Goal: Task Accomplishment & Management: Use online tool/utility

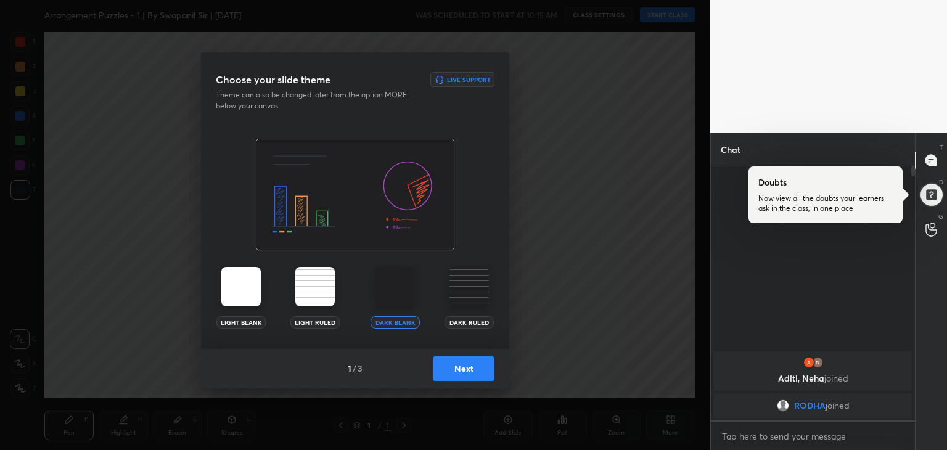
click at [469, 380] on button "Next" at bounding box center [464, 368] width 62 height 25
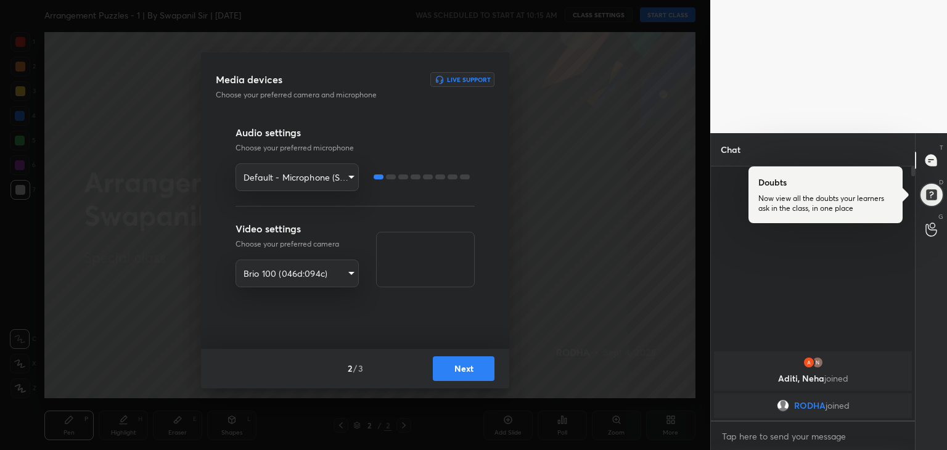
click at [470, 373] on button "Next" at bounding box center [464, 368] width 62 height 25
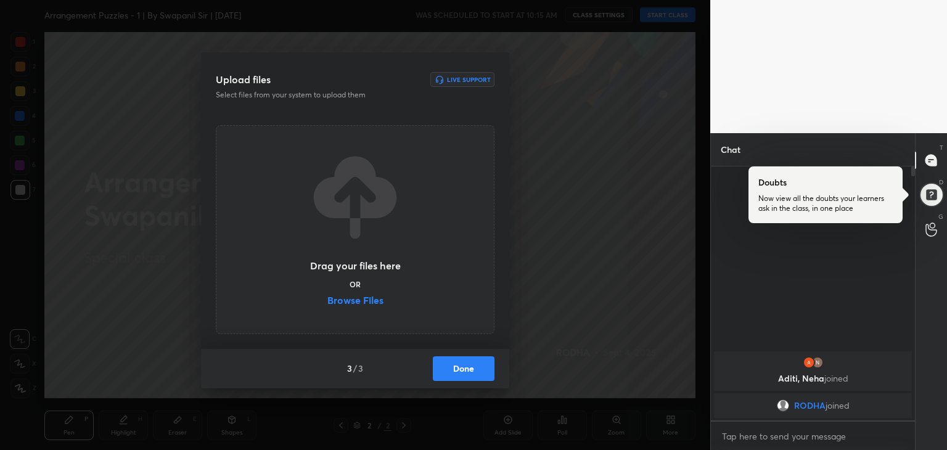
click at [353, 299] on label "Browse Files" at bounding box center [355, 301] width 56 height 13
click at [327, 299] on input "Browse Files" at bounding box center [327, 301] width 0 height 13
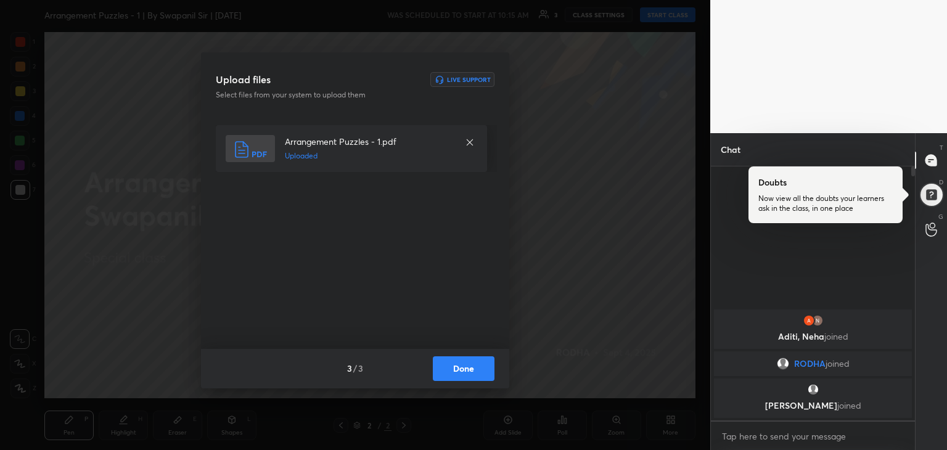
click at [459, 373] on button "Done" at bounding box center [464, 368] width 62 height 25
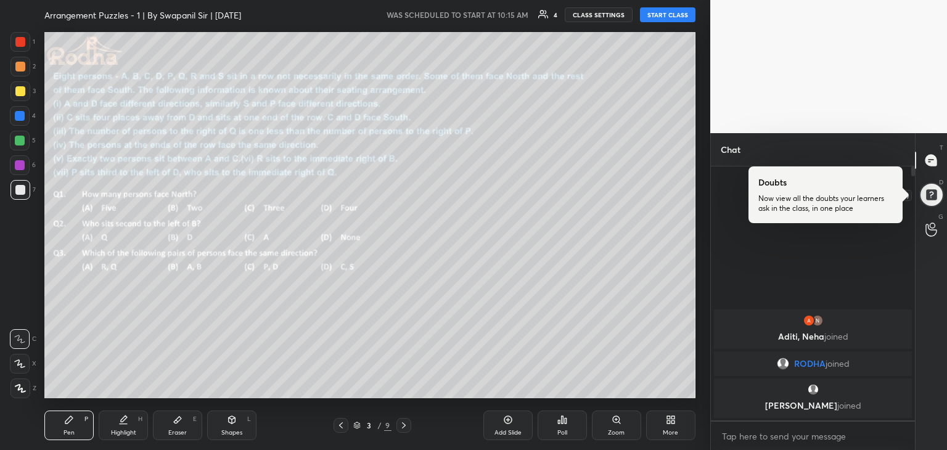
click at [932, 195] on div at bounding box center [931, 194] width 29 height 29
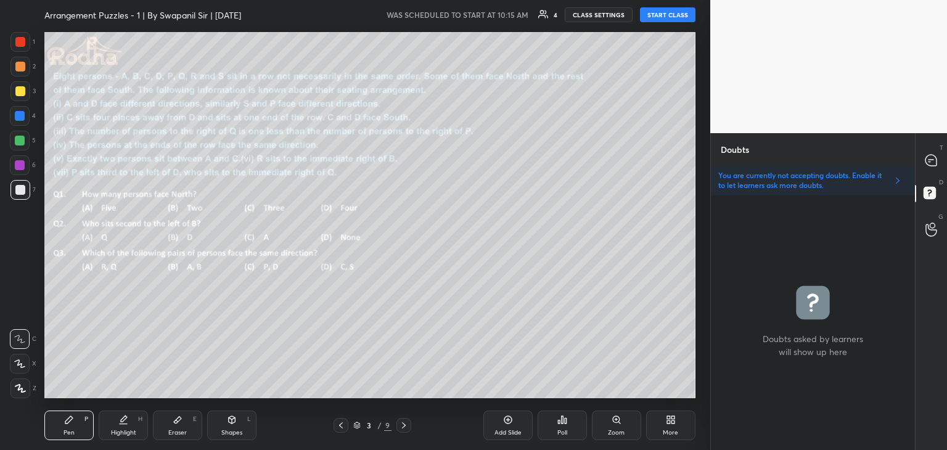
click at [656, 14] on button "START CLASS" at bounding box center [667, 14] width 55 height 15
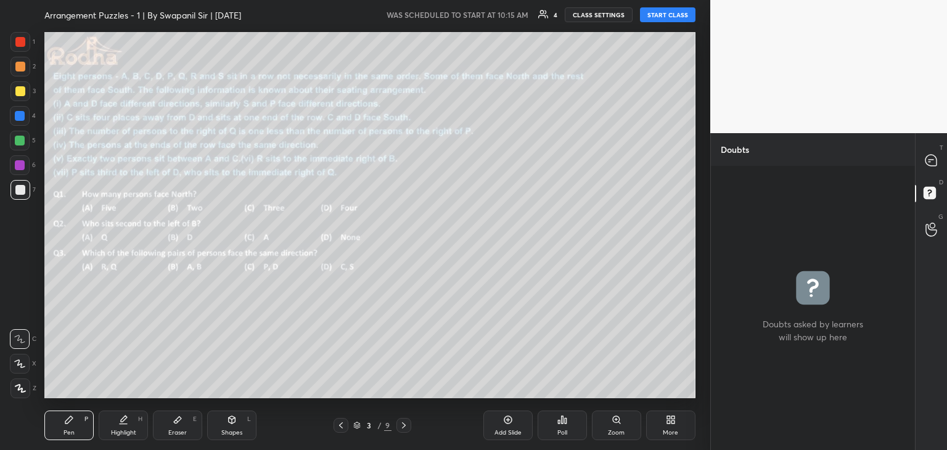
scroll to position [281, 200]
click at [916, 162] on div "T Messages (T)" at bounding box center [931, 160] width 31 height 35
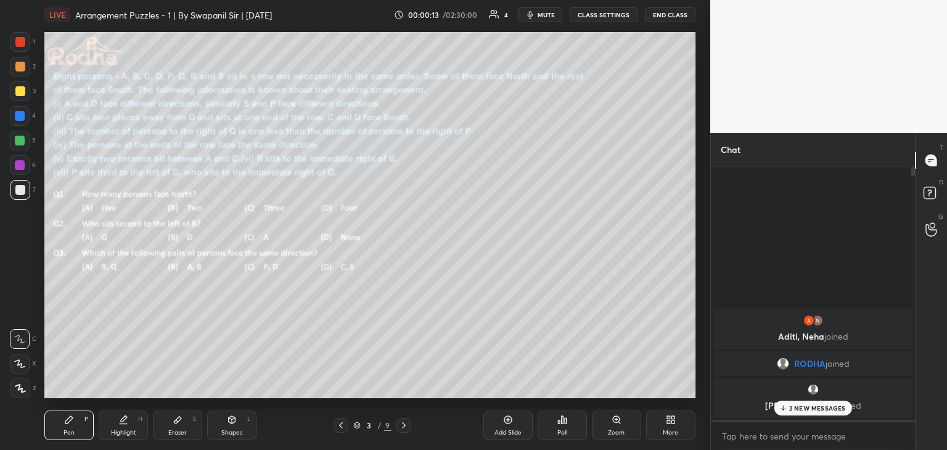
scroll to position [250, 200]
drag, startPoint x: 806, startPoint y: 407, endPoint x: 815, endPoint y: 410, distance: 9.2
click at [807, 406] on p "2 NEW MESSAGES" at bounding box center [817, 407] width 57 height 7
click at [927, 191] on icon at bounding box center [931, 195] width 22 height 22
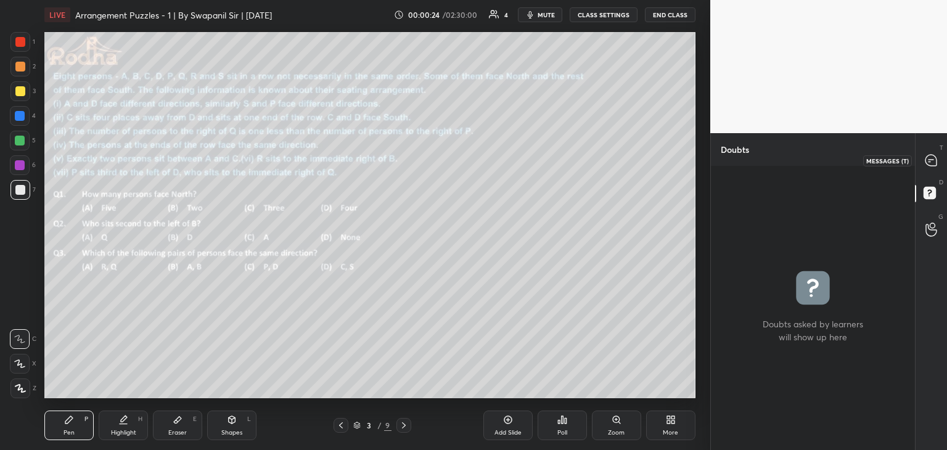
click at [931, 160] on icon at bounding box center [930, 160] width 11 height 11
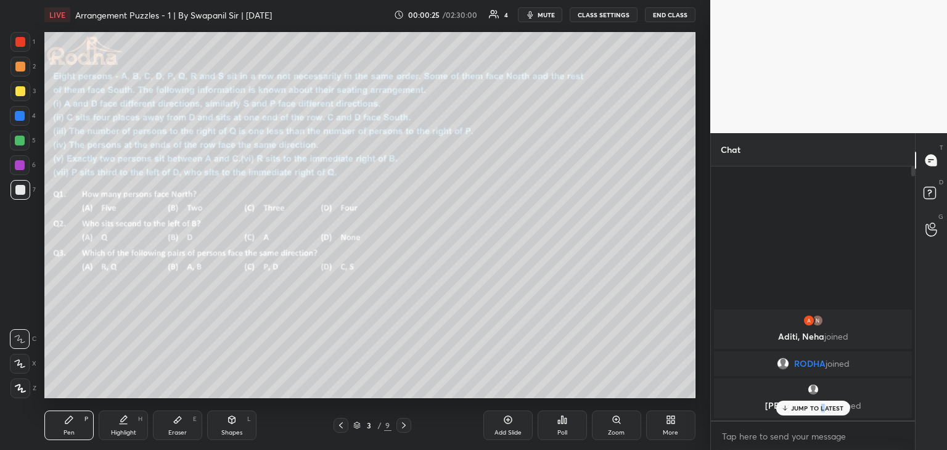
click at [824, 408] on p "JUMP TO LATEST" at bounding box center [817, 407] width 53 height 7
click at [348, 430] on div "3 / 9" at bounding box center [373, 425] width 78 height 15
click at [340, 429] on icon at bounding box center [341, 425] width 10 height 10
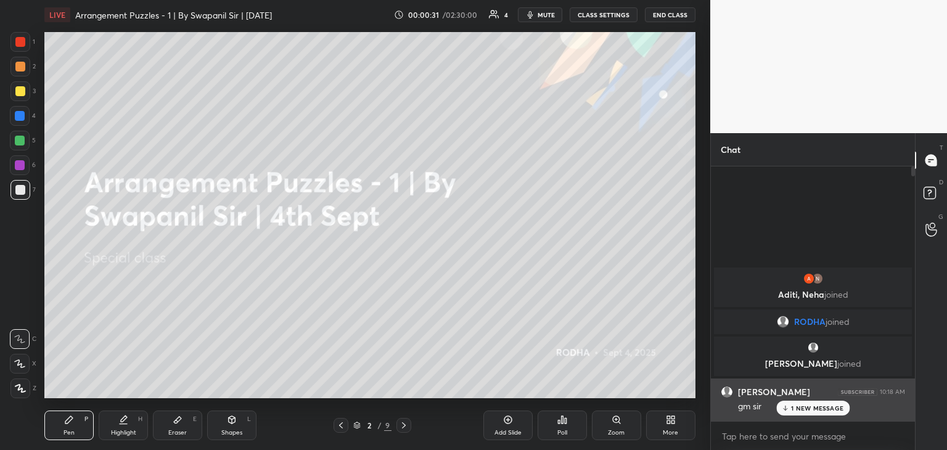
click at [802, 412] on div "1 NEW MESSAGE" at bounding box center [812, 408] width 73 height 15
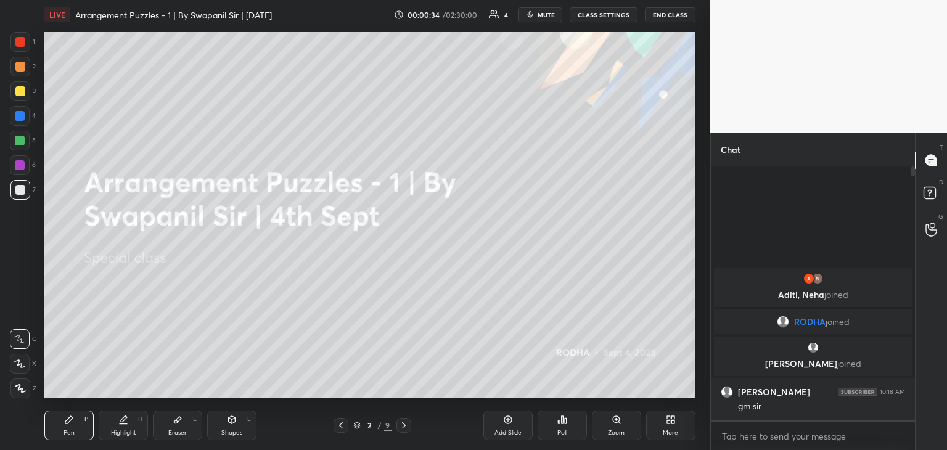
click at [509, 426] on div "Add Slide" at bounding box center [507, 426] width 49 height 30
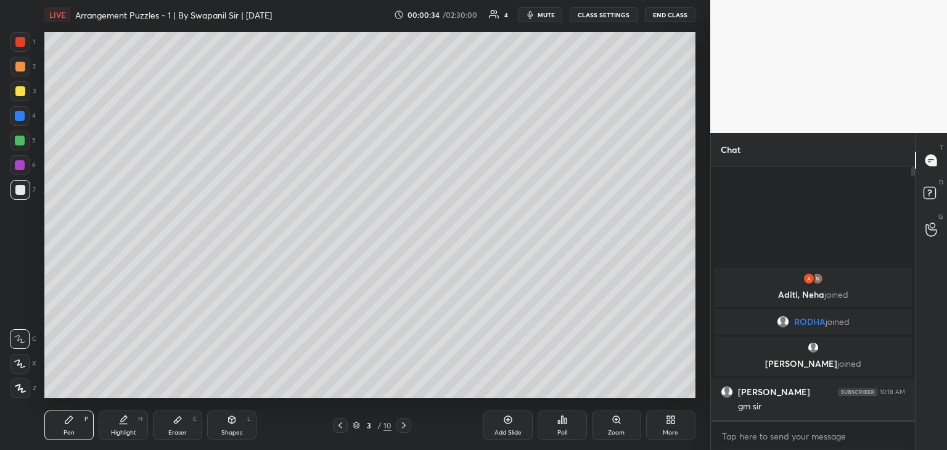
click at [510, 430] on div "Add Slide" at bounding box center [507, 433] width 27 height 6
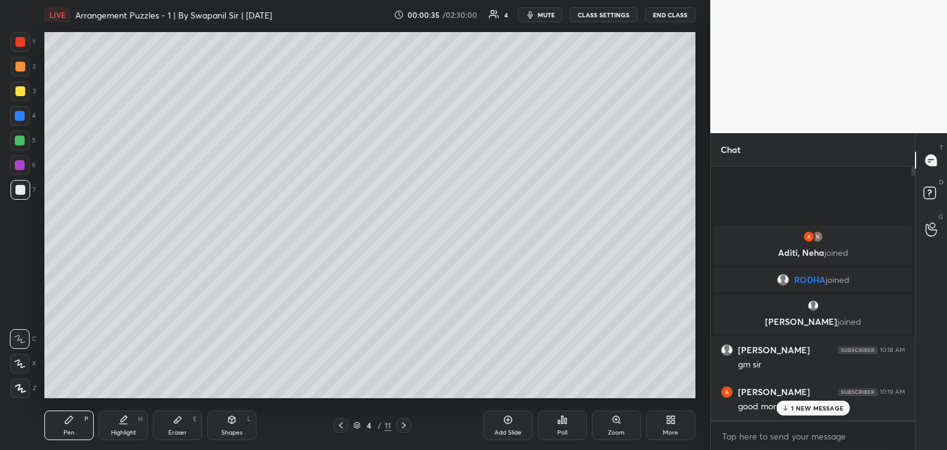
click at [510, 430] on div "Add Slide" at bounding box center [507, 433] width 27 height 6
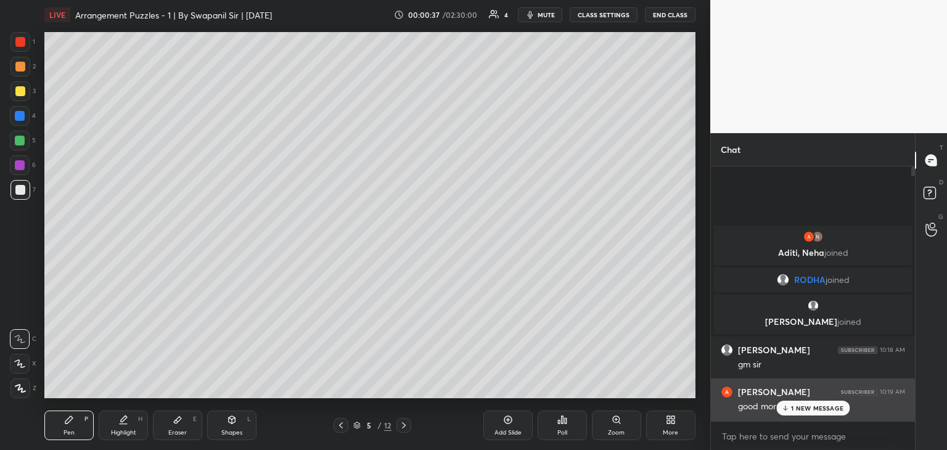
click at [800, 405] on p "1 NEW MESSAGE" at bounding box center [817, 407] width 52 height 7
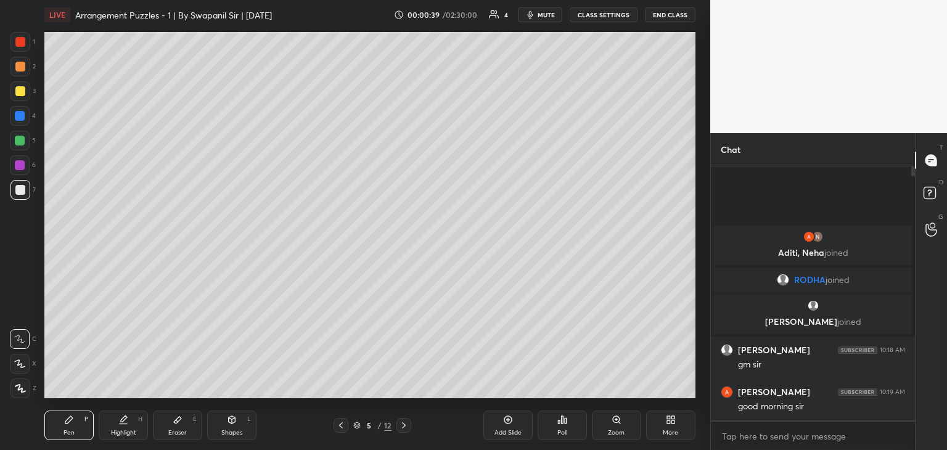
click at [342, 432] on div at bounding box center [341, 425] width 15 height 15
click at [340, 429] on icon at bounding box center [341, 425] width 10 height 10
click at [342, 427] on icon at bounding box center [341, 425] width 10 height 10
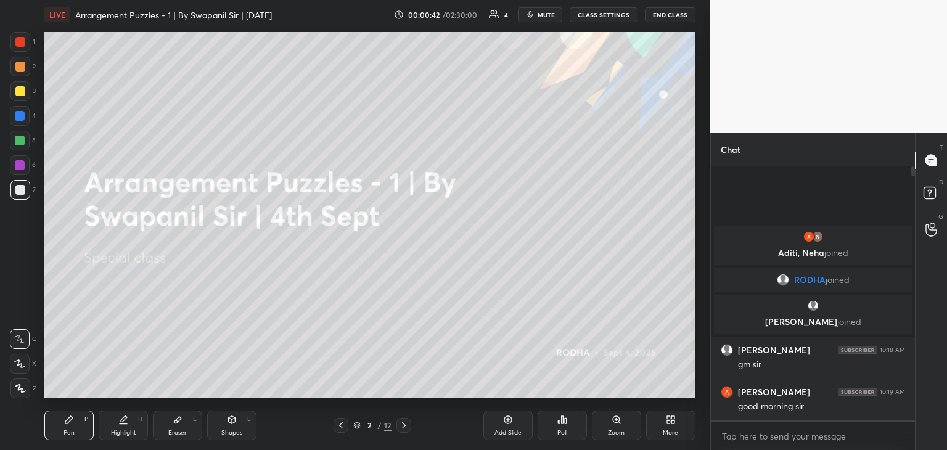
click at [407, 430] on icon at bounding box center [404, 425] width 10 height 10
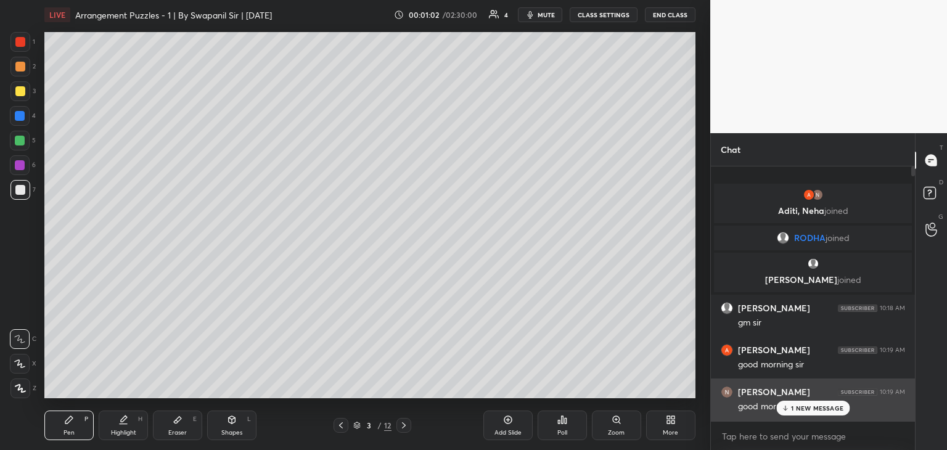
click at [798, 405] on p "1 NEW MESSAGE" at bounding box center [817, 407] width 52 height 7
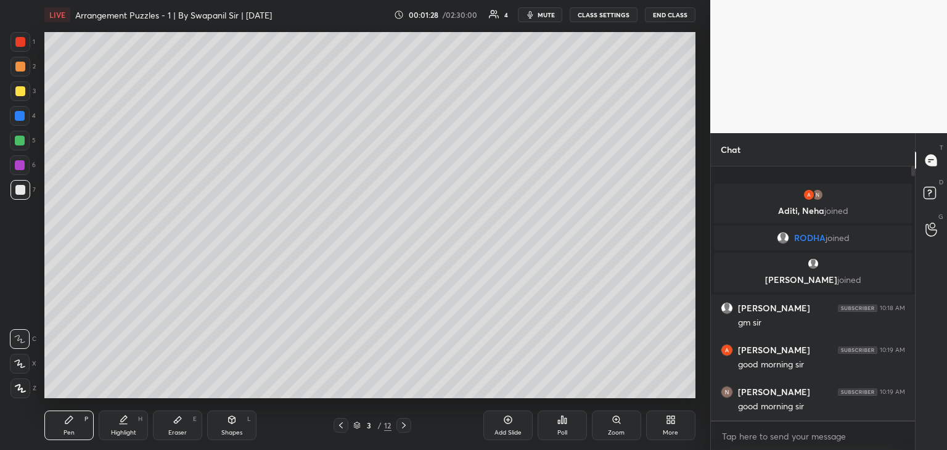
drag, startPoint x: 231, startPoint y: 434, endPoint x: 240, endPoint y: 435, distance: 8.7
click at [233, 433] on div "Shapes" at bounding box center [231, 433] width 21 height 6
click at [17, 394] on div at bounding box center [20, 389] width 20 height 20
click at [74, 427] on div "Pen P" at bounding box center [68, 426] width 49 height 30
drag, startPoint x: 30, startPoint y: 369, endPoint x: 35, endPoint y: 353, distance: 16.2
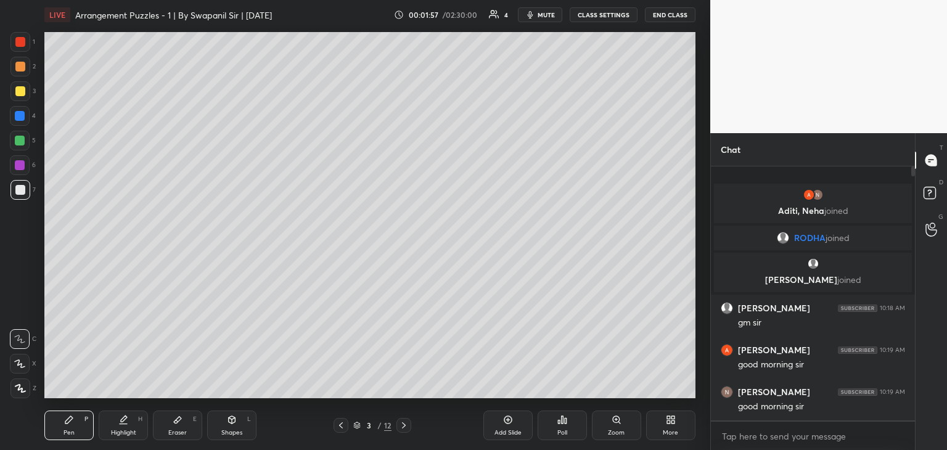
click at [30, 370] on div "X" at bounding box center [23, 364] width 27 height 20
drag, startPoint x: 22, startPoint y: 362, endPoint x: 23, endPoint y: 344, distance: 18.0
click at [22, 361] on icon at bounding box center [19, 363] width 11 height 9
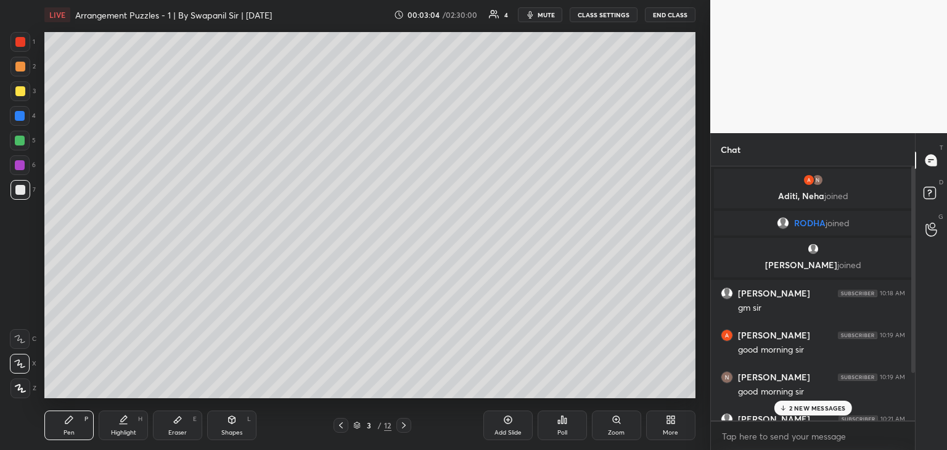
click at [799, 406] on p "2 NEW MESSAGES" at bounding box center [817, 407] width 57 height 7
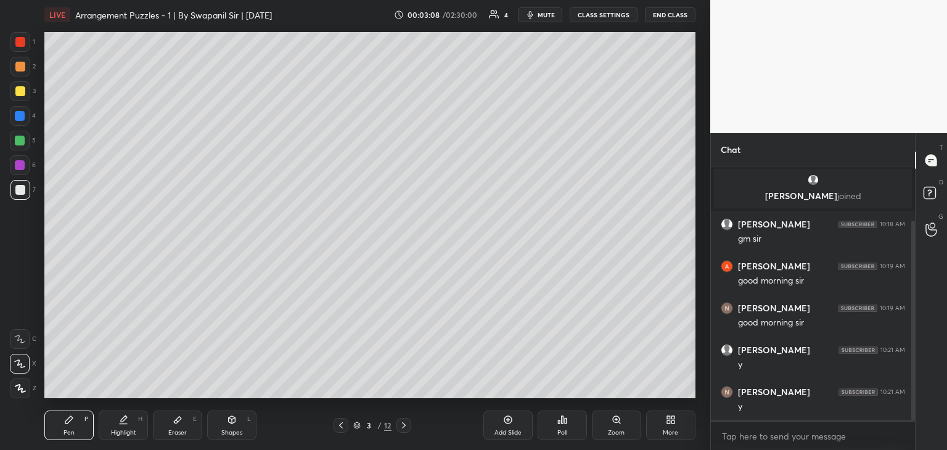
click at [184, 422] on div "Eraser E" at bounding box center [177, 426] width 49 height 30
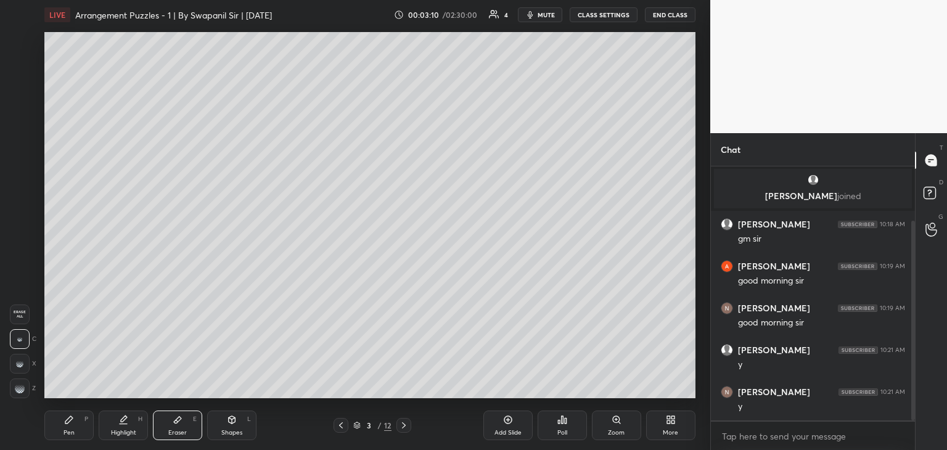
click at [79, 425] on div "Pen P" at bounding box center [68, 426] width 49 height 30
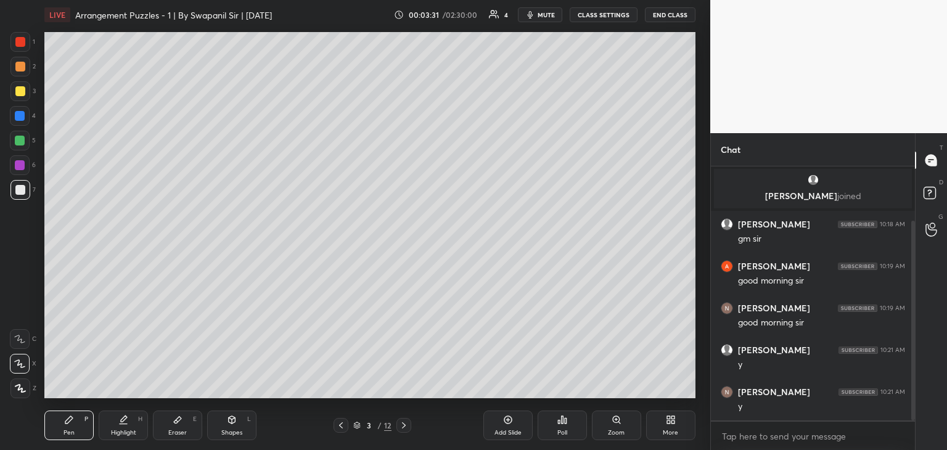
scroll to position [113, 0]
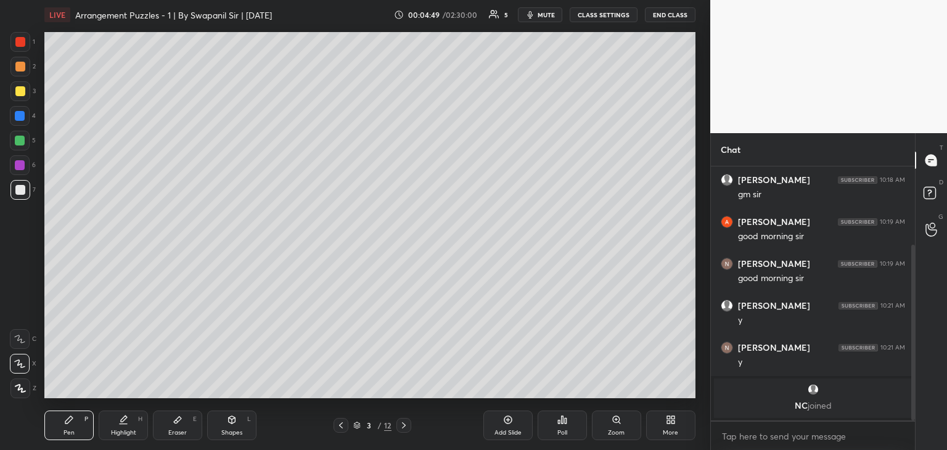
click at [22, 167] on div at bounding box center [20, 165] width 10 height 10
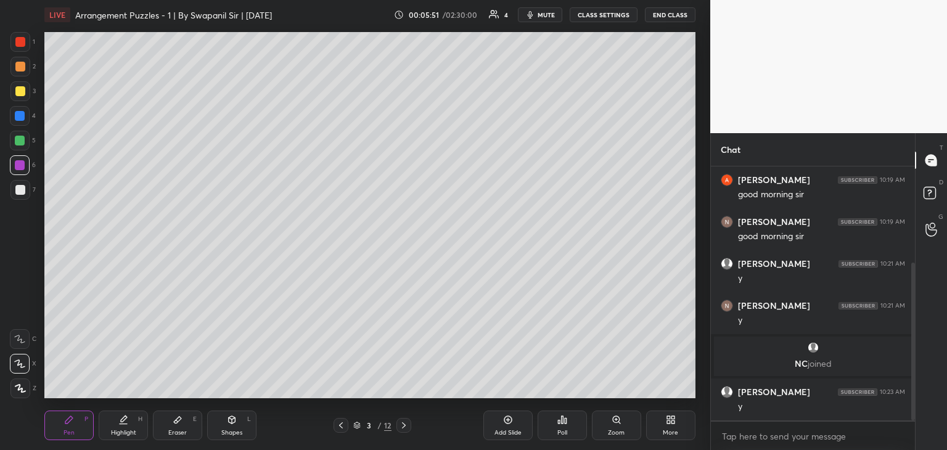
drag, startPoint x: 171, startPoint y: 428, endPoint x: 227, endPoint y: 405, distance: 60.0
click at [174, 428] on div "Eraser E" at bounding box center [177, 426] width 49 height 30
drag, startPoint x: 69, startPoint y: 427, endPoint x: 115, endPoint y: 408, distance: 49.5
click at [71, 425] on div "Pen P" at bounding box center [68, 426] width 49 height 30
click at [405, 427] on icon at bounding box center [404, 425] width 10 height 10
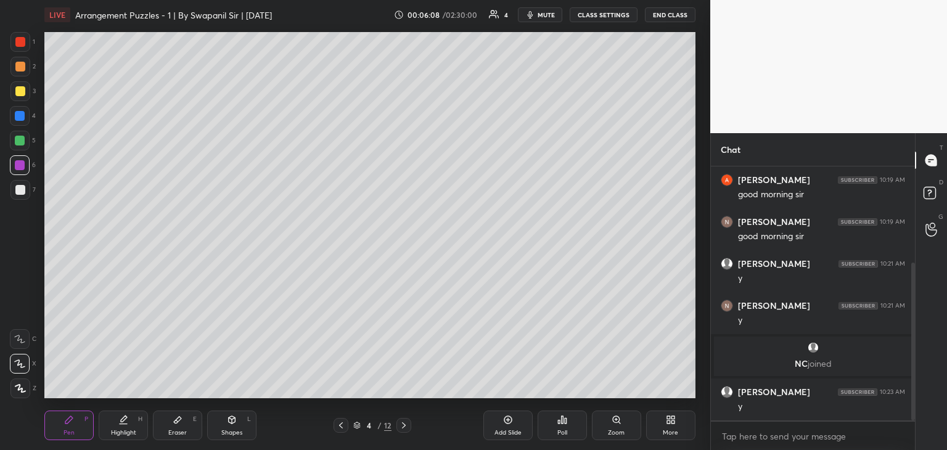
drag, startPoint x: 343, startPoint y: 425, endPoint x: 352, endPoint y: 425, distance: 9.2
click at [345, 425] on icon at bounding box center [341, 425] width 10 height 10
click at [408, 427] on icon at bounding box center [404, 425] width 10 height 10
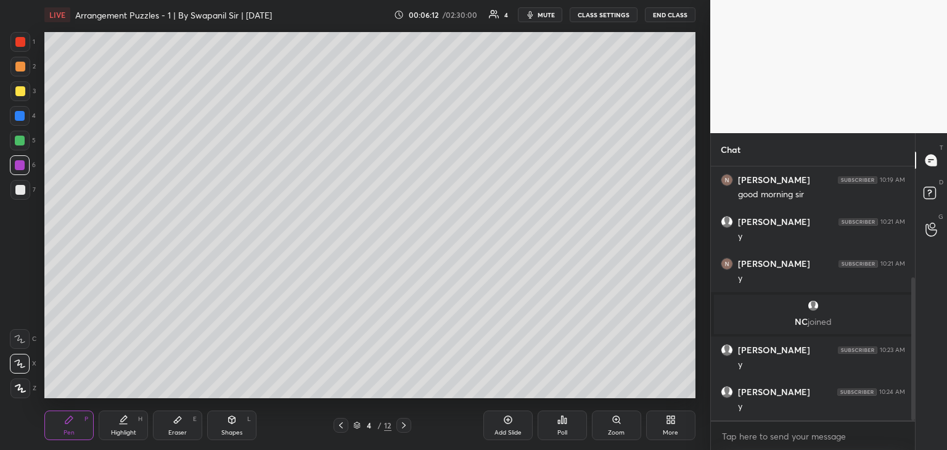
click at [20, 191] on div at bounding box center [20, 190] width 10 height 10
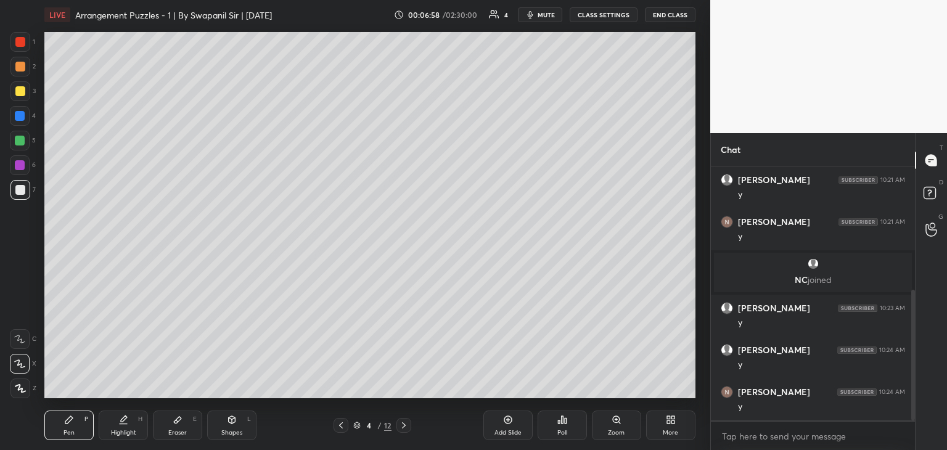
click at [20, 92] on div at bounding box center [20, 91] width 10 height 10
drag, startPoint x: 17, startPoint y: 191, endPoint x: 36, endPoint y: 186, distance: 19.3
click at [18, 191] on div at bounding box center [20, 190] width 10 height 10
click at [175, 427] on div "Eraser E" at bounding box center [177, 426] width 49 height 30
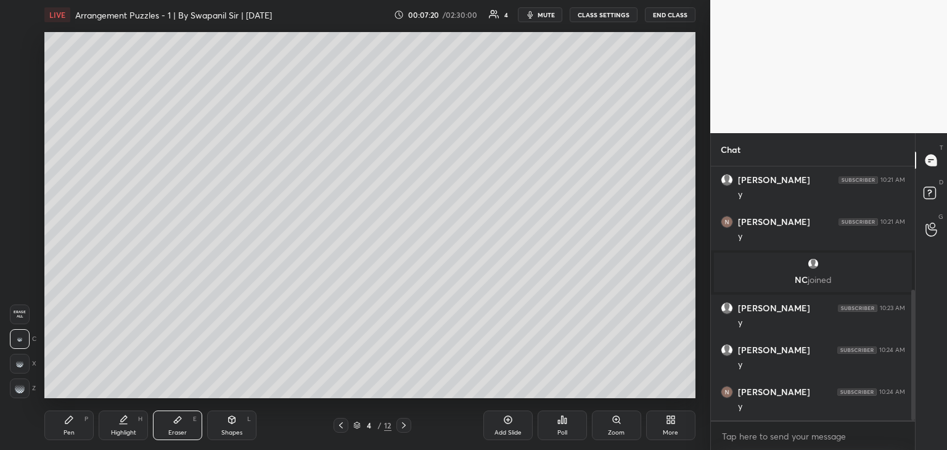
drag, startPoint x: 12, startPoint y: 384, endPoint x: 24, endPoint y: 375, distance: 14.6
click at [17, 382] on div at bounding box center [20, 389] width 20 height 20
drag, startPoint x: 76, startPoint y: 414, endPoint x: 84, endPoint y: 404, distance: 12.7
click at [78, 413] on div "Pen P" at bounding box center [68, 426] width 49 height 30
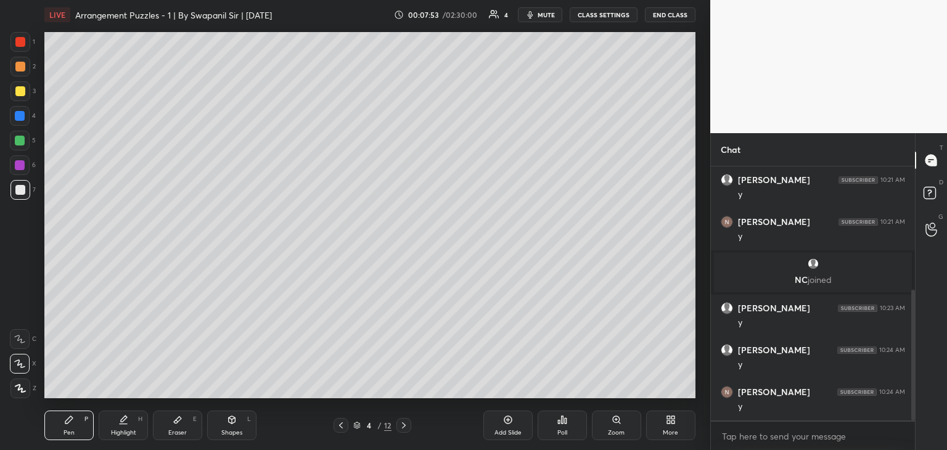
click at [17, 39] on div at bounding box center [20, 42] width 10 height 10
click at [22, 96] on div at bounding box center [20, 91] width 10 height 10
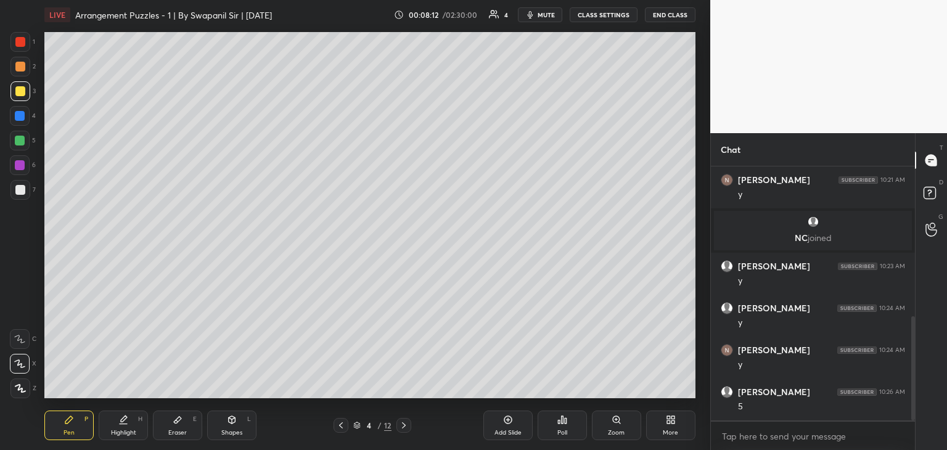
scroll to position [365, 0]
drag, startPoint x: 18, startPoint y: 192, endPoint x: 43, endPoint y: 181, distance: 27.6
click at [19, 191] on div at bounding box center [20, 190] width 10 height 10
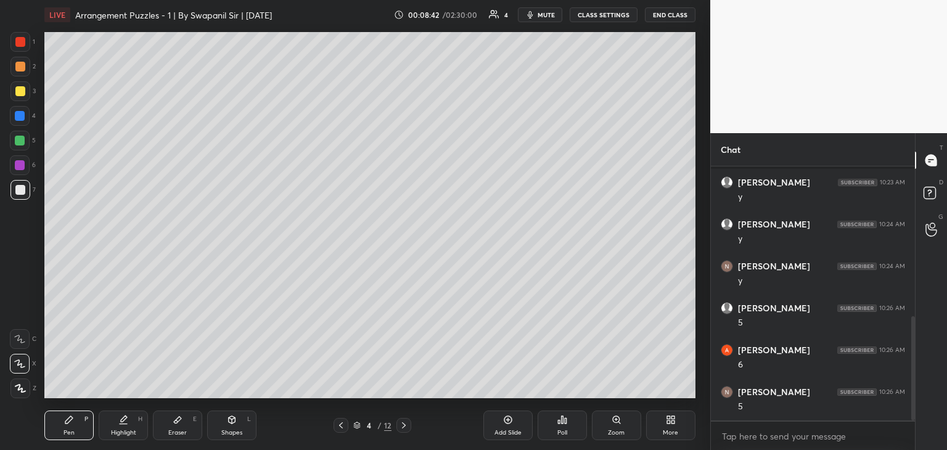
drag, startPoint x: 22, startPoint y: 115, endPoint x: 29, endPoint y: 112, distance: 7.4
click at [22, 115] on div at bounding box center [20, 116] width 10 height 10
click at [20, 142] on div at bounding box center [20, 141] width 10 height 10
click at [22, 191] on div at bounding box center [20, 190] width 10 height 10
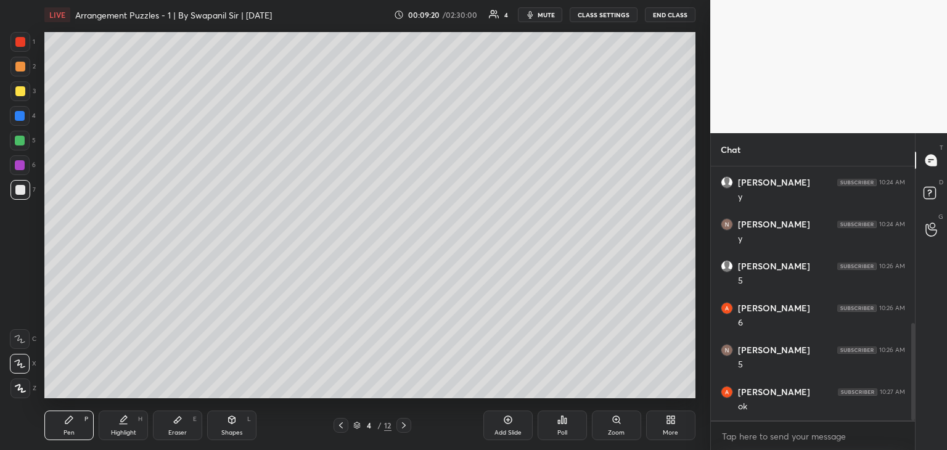
click at [19, 141] on div at bounding box center [20, 141] width 10 height 10
click at [21, 88] on div at bounding box center [20, 91] width 10 height 10
click at [170, 436] on div "Eraser" at bounding box center [177, 433] width 18 height 6
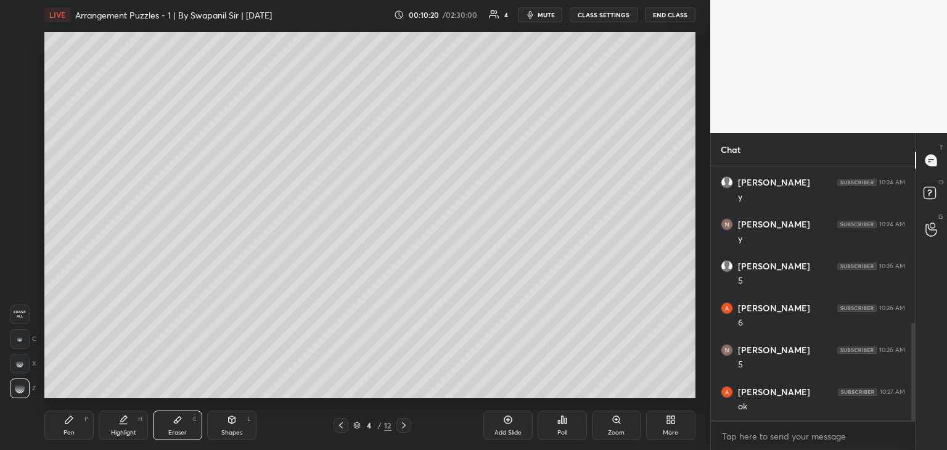
click at [68, 421] on icon at bounding box center [68, 419] width 7 height 7
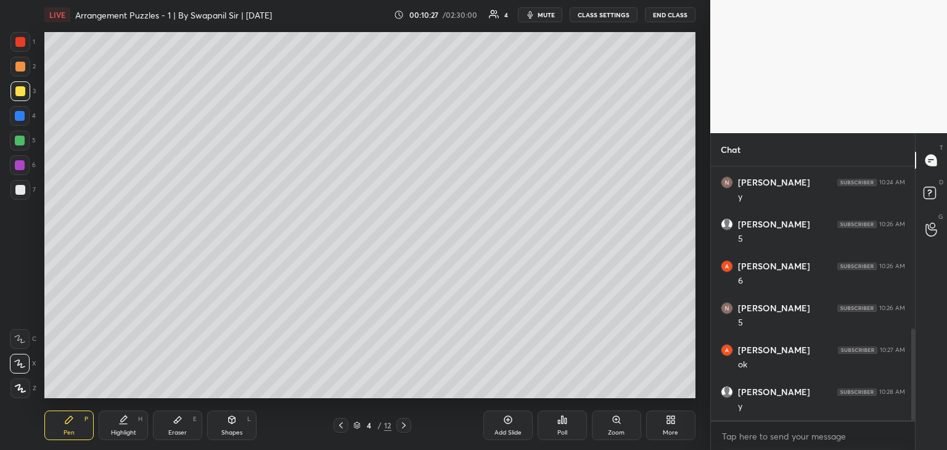
scroll to position [491, 0]
click at [223, 430] on div "Shapes" at bounding box center [231, 433] width 21 height 6
click at [403, 428] on icon at bounding box center [404, 425] width 10 height 10
click at [67, 430] on div "Pen" at bounding box center [69, 433] width 11 height 6
click at [23, 118] on div at bounding box center [20, 116] width 10 height 10
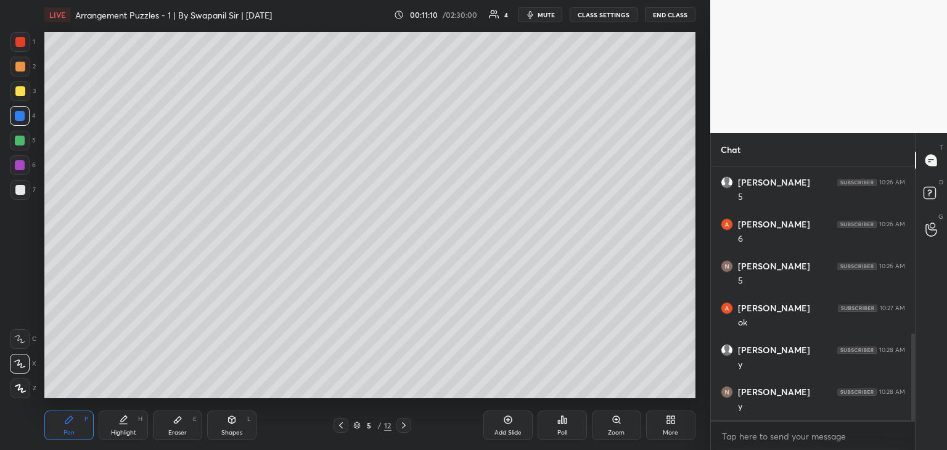
click at [20, 181] on div at bounding box center [20, 190] width 20 height 20
click at [20, 140] on div at bounding box center [20, 141] width 10 height 10
drag, startPoint x: 16, startPoint y: 91, endPoint x: 33, endPoint y: 94, distance: 17.1
click at [17, 91] on div at bounding box center [20, 91] width 10 height 10
click at [18, 119] on div at bounding box center [20, 116] width 10 height 10
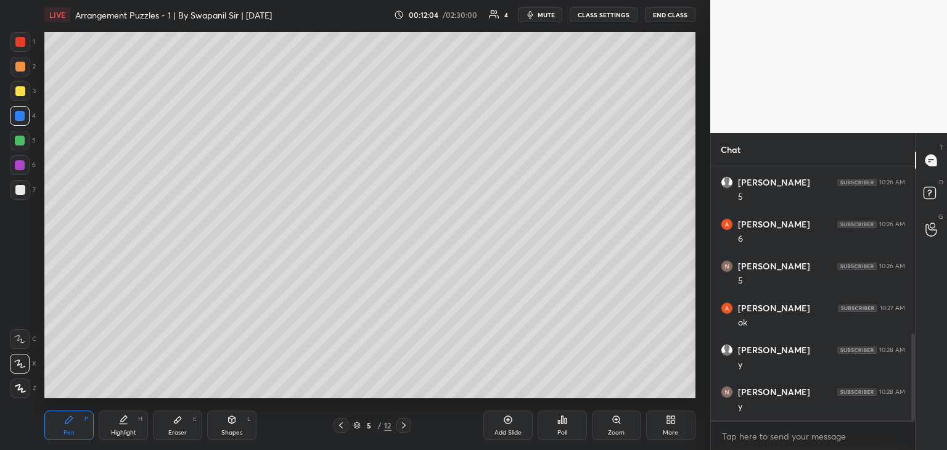
click at [22, 187] on div at bounding box center [20, 190] width 10 height 10
click at [22, 117] on div at bounding box center [20, 116] width 10 height 10
click at [20, 70] on div at bounding box center [20, 67] width 10 height 10
click at [20, 91] on div at bounding box center [20, 91] width 10 height 10
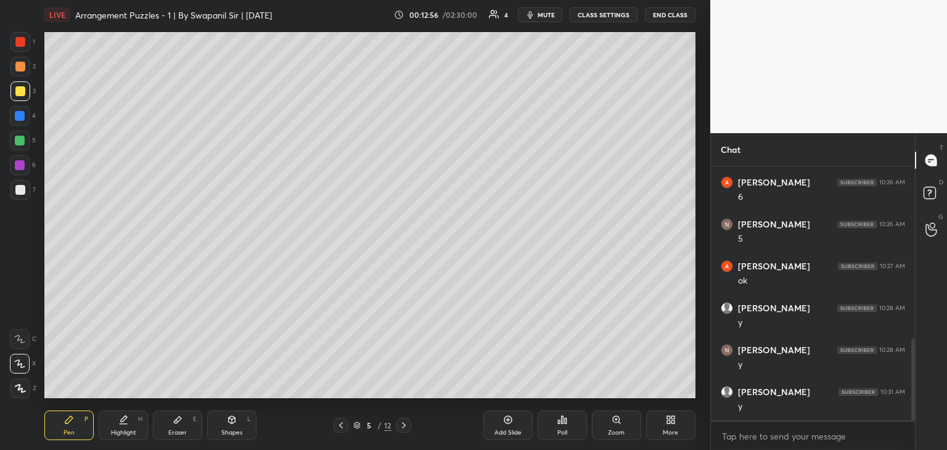
click at [18, 139] on div at bounding box center [20, 141] width 10 height 10
click at [20, 45] on div at bounding box center [20, 42] width 10 height 10
drag, startPoint x: 15, startPoint y: 142, endPoint x: 25, endPoint y: 139, distance: 10.2
click at [15, 142] on div at bounding box center [20, 141] width 10 height 10
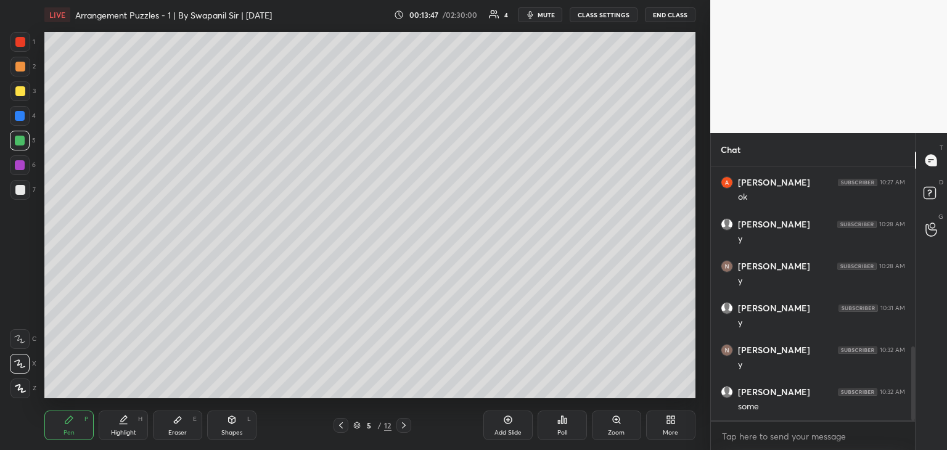
click at [24, 166] on div at bounding box center [20, 165] width 10 height 10
click at [17, 168] on div at bounding box center [20, 165] width 10 height 10
click at [171, 430] on div "Eraser" at bounding box center [177, 433] width 18 height 6
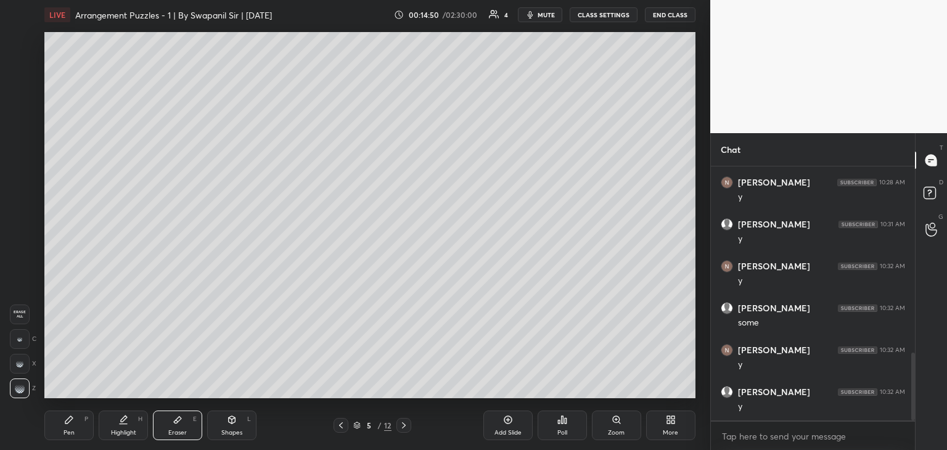
drag, startPoint x: 63, startPoint y: 433, endPoint x: 73, endPoint y: 402, distance: 33.1
click at [64, 432] on div "Pen P" at bounding box center [68, 426] width 49 height 30
click at [22, 92] on div at bounding box center [20, 91] width 10 height 10
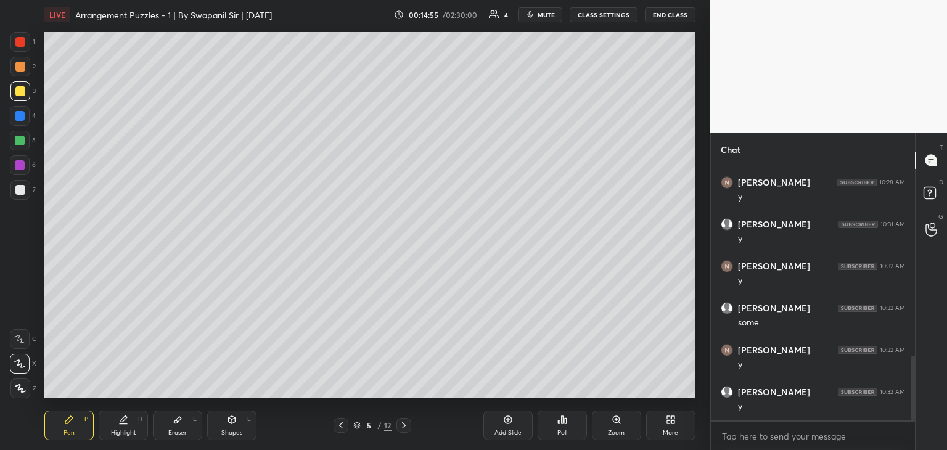
scroll to position [742, 0]
click at [22, 193] on div at bounding box center [20, 190] width 10 height 10
click at [16, 117] on div at bounding box center [20, 116] width 10 height 10
drag, startPoint x: 18, startPoint y: 39, endPoint x: 27, endPoint y: 70, distance: 32.0
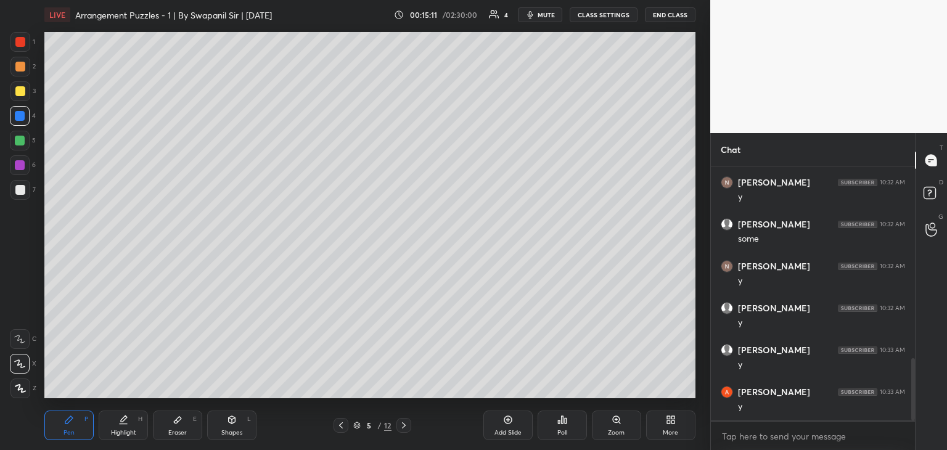
click at [18, 39] on div at bounding box center [20, 42] width 10 height 10
click at [11, 189] on div at bounding box center [20, 190] width 20 height 20
click at [350, 425] on div "5 / 12" at bounding box center [373, 425] width 78 height 15
click at [347, 428] on div at bounding box center [341, 425] width 15 height 15
click at [345, 428] on div at bounding box center [341, 425] width 15 height 15
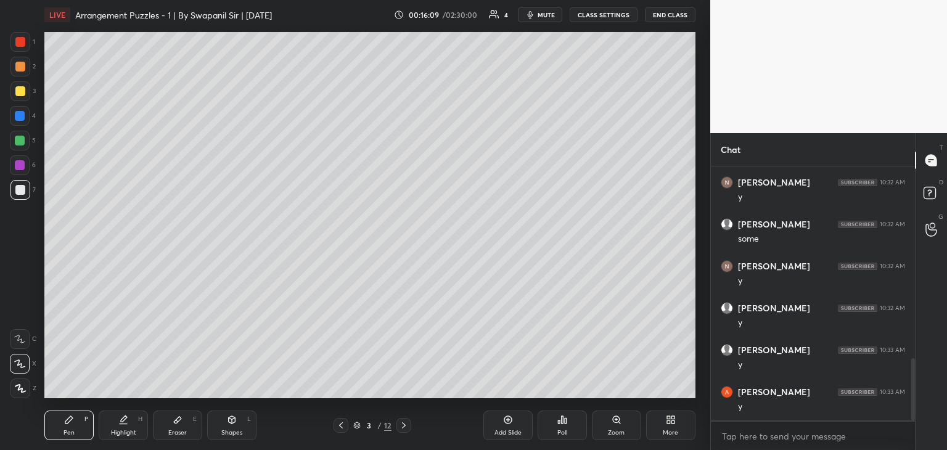
click at [405, 427] on icon at bounding box center [404, 425] width 10 height 10
click at [403, 428] on icon at bounding box center [404, 425] width 4 height 6
click at [403, 424] on icon at bounding box center [404, 425] width 10 height 10
click at [173, 430] on div "Eraser" at bounding box center [177, 433] width 18 height 6
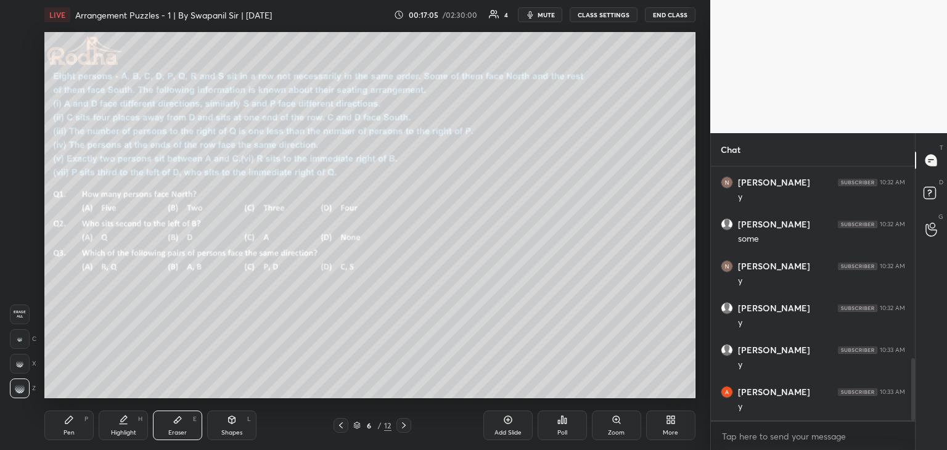
click at [71, 431] on div "Pen" at bounding box center [69, 433] width 11 height 6
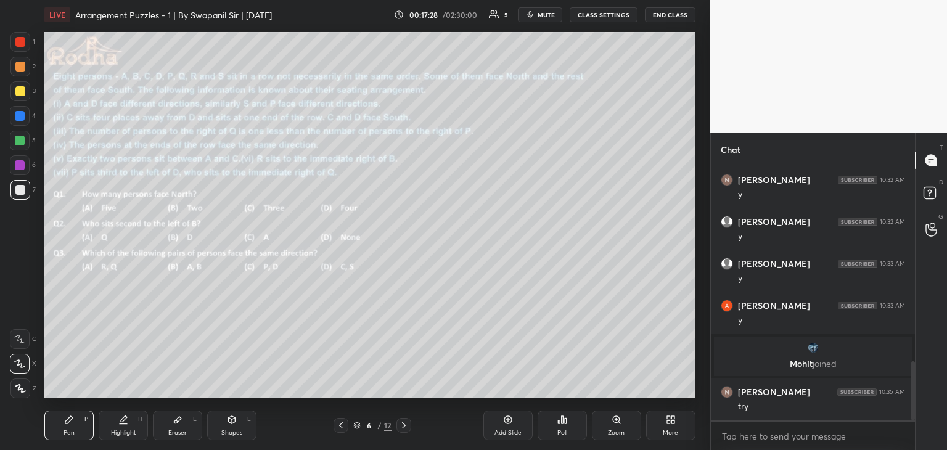
scroll to position [836, 0]
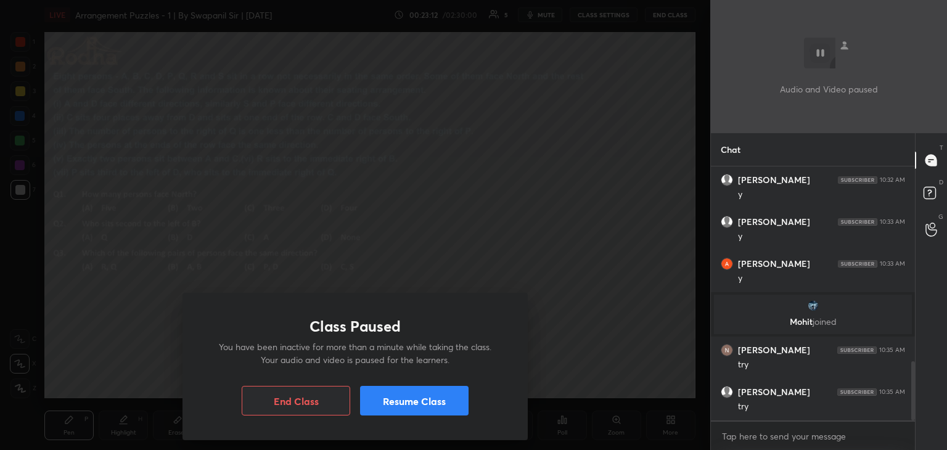
click at [306, 403] on button "End Class" at bounding box center [296, 401] width 109 height 30
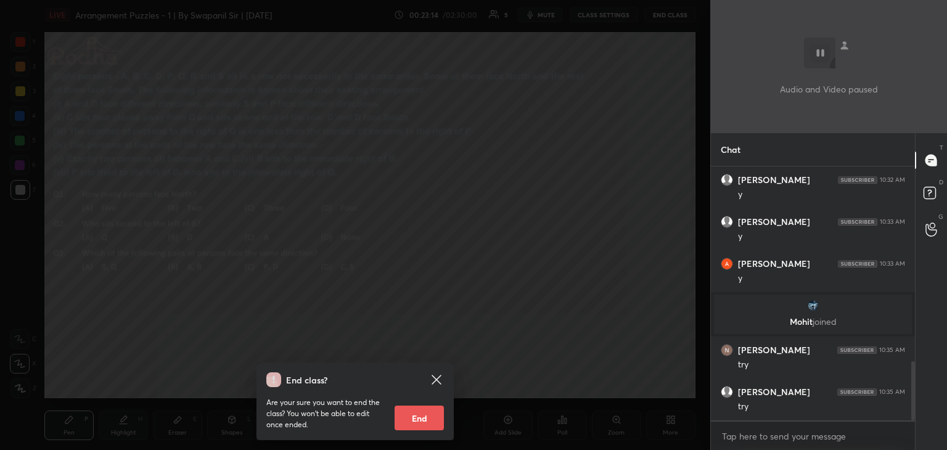
click at [439, 380] on icon at bounding box center [436, 379] width 15 height 15
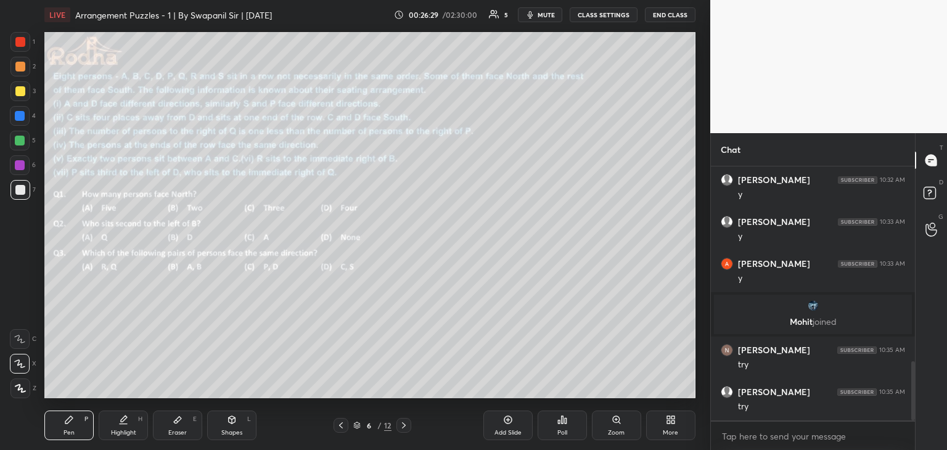
scroll to position [880, 0]
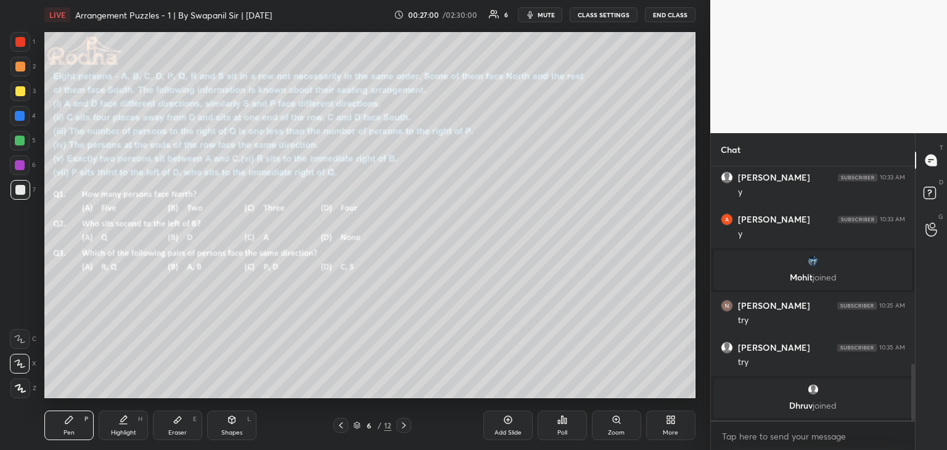
click at [180, 430] on div "Eraser" at bounding box center [177, 433] width 18 height 6
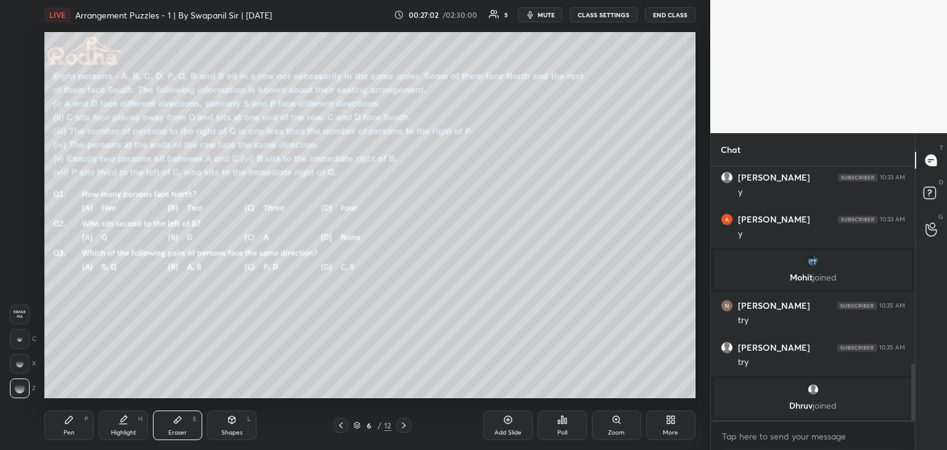
drag, startPoint x: 75, startPoint y: 425, endPoint x: 102, endPoint y: 419, distance: 27.8
click at [75, 425] on div "Pen P" at bounding box center [68, 426] width 49 height 30
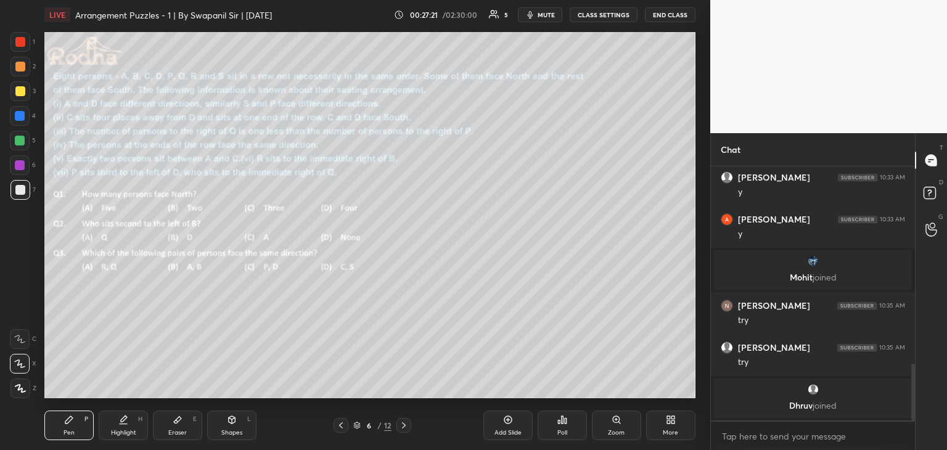
click at [404, 427] on icon at bounding box center [404, 425] width 10 height 10
click at [345, 427] on icon at bounding box center [341, 425] width 10 height 10
click at [402, 424] on icon at bounding box center [404, 425] width 10 height 10
click at [229, 422] on icon at bounding box center [232, 419] width 7 height 7
click at [22, 388] on icon at bounding box center [20, 388] width 9 height 9
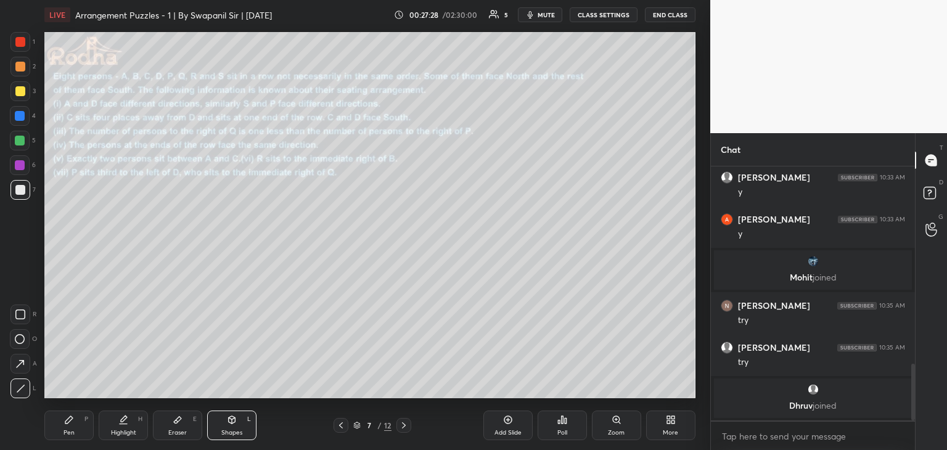
scroll to position [887, 0]
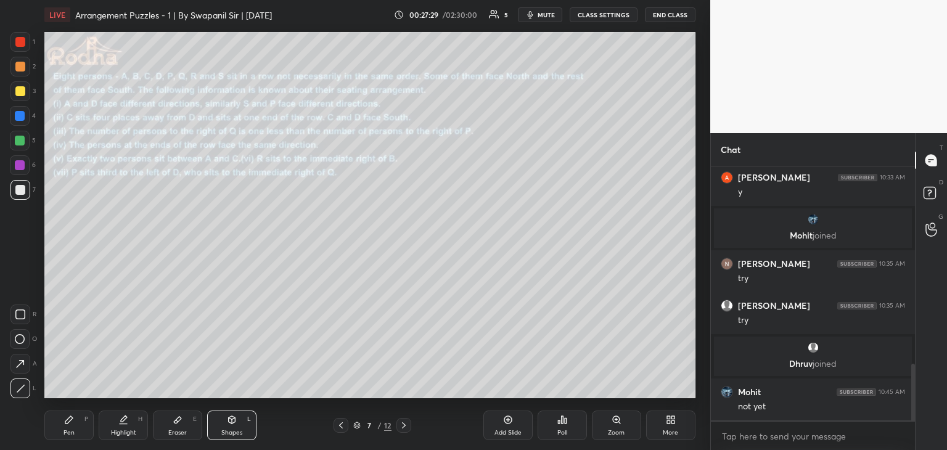
click at [79, 424] on div "Pen P" at bounding box center [68, 426] width 49 height 30
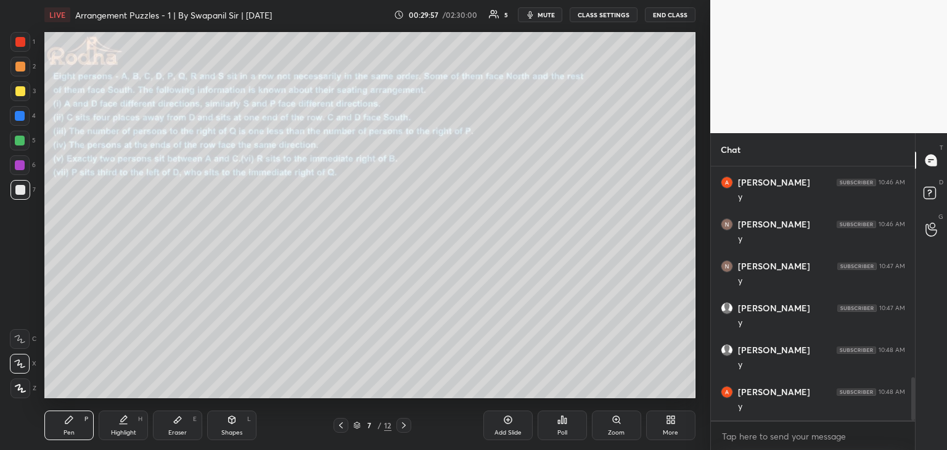
scroll to position [1276, 0]
drag, startPoint x: 19, startPoint y: 38, endPoint x: 38, endPoint y: 59, distance: 27.9
click at [19, 40] on div at bounding box center [20, 42] width 10 height 10
drag, startPoint x: 21, startPoint y: 187, endPoint x: 32, endPoint y: 186, distance: 11.2
click at [21, 189] on div at bounding box center [20, 190] width 10 height 10
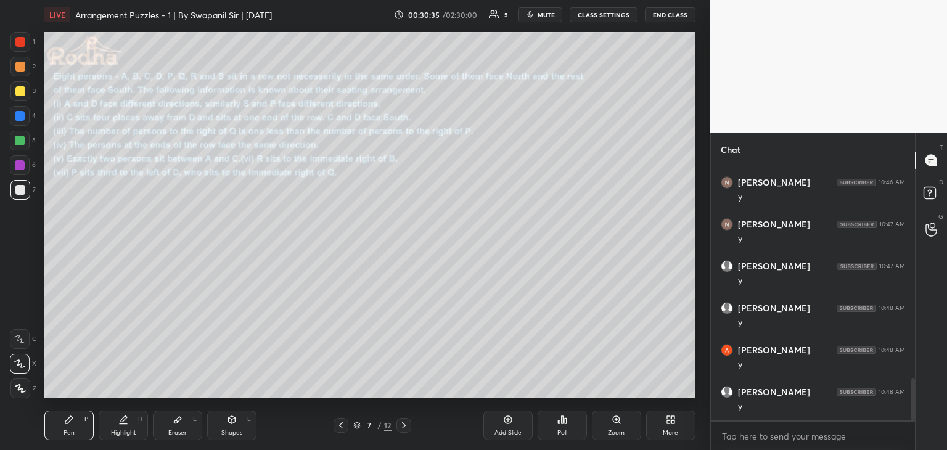
click at [174, 425] on div "Eraser E" at bounding box center [177, 426] width 49 height 30
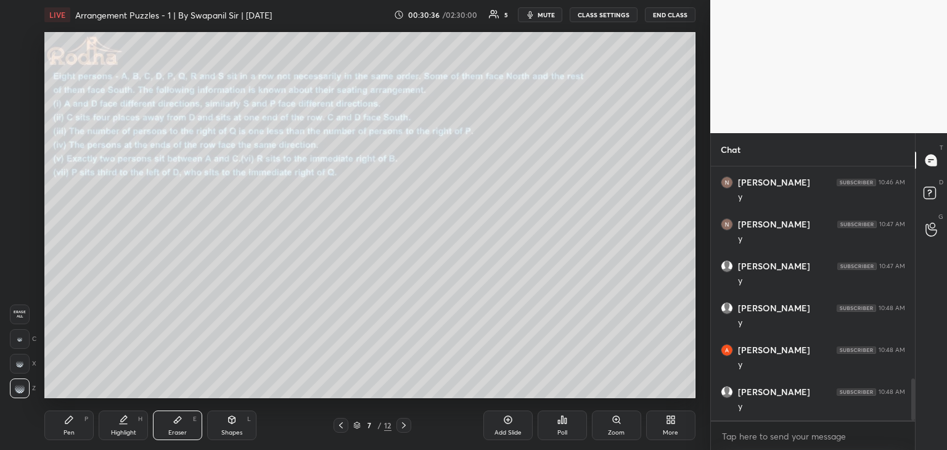
drag, startPoint x: 57, startPoint y: 423, endPoint x: 62, endPoint y: 402, distance: 21.4
click at [58, 422] on div "Pen P" at bounding box center [68, 426] width 49 height 30
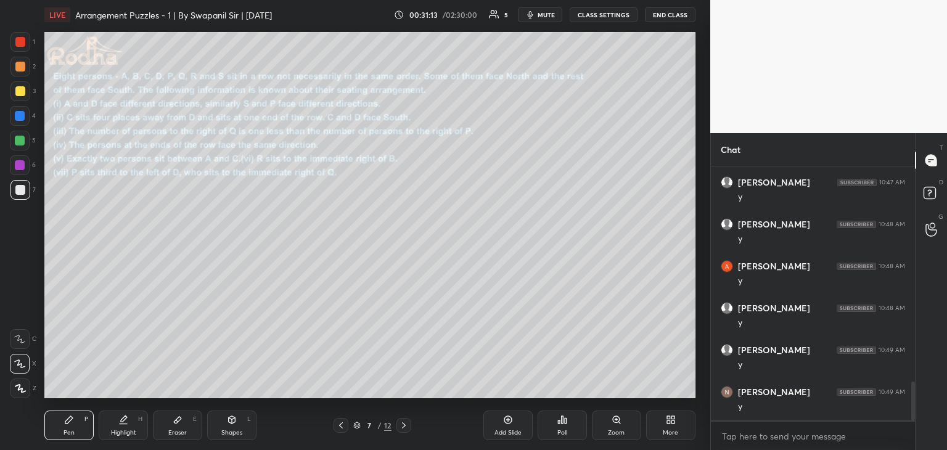
scroll to position [1402, 0]
click at [18, 40] on div at bounding box center [20, 42] width 10 height 10
click at [20, 190] on div at bounding box center [20, 190] width 10 height 10
drag, startPoint x: 170, startPoint y: 424, endPoint x: 181, endPoint y: 401, distance: 25.1
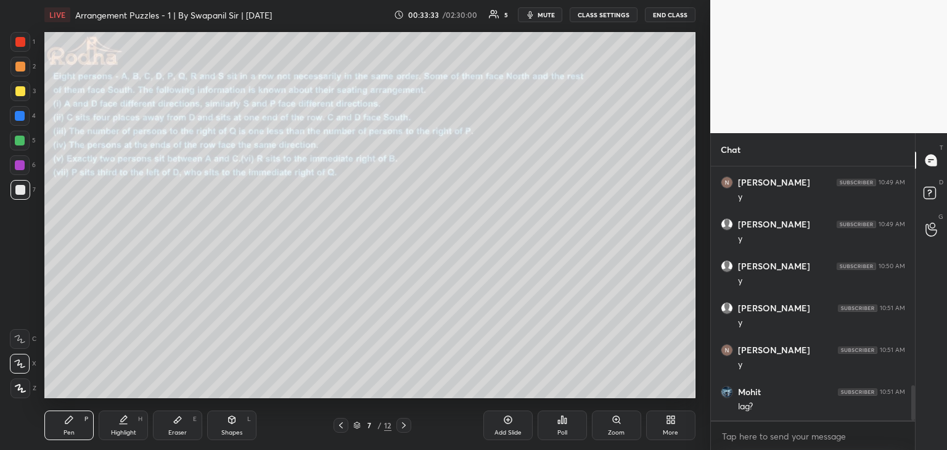
click at [173, 422] on div "Eraser E" at bounding box center [177, 426] width 49 height 30
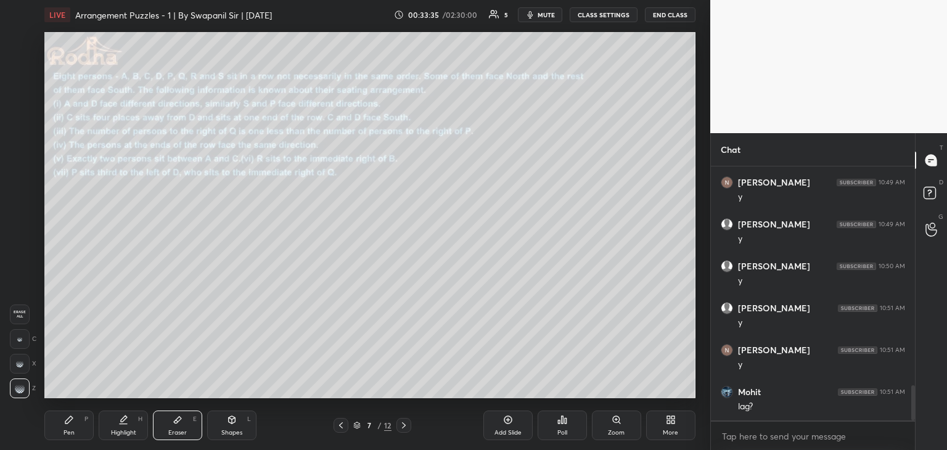
click at [27, 339] on div at bounding box center [20, 339] width 20 height 20
click at [64, 422] on icon at bounding box center [69, 420] width 10 height 10
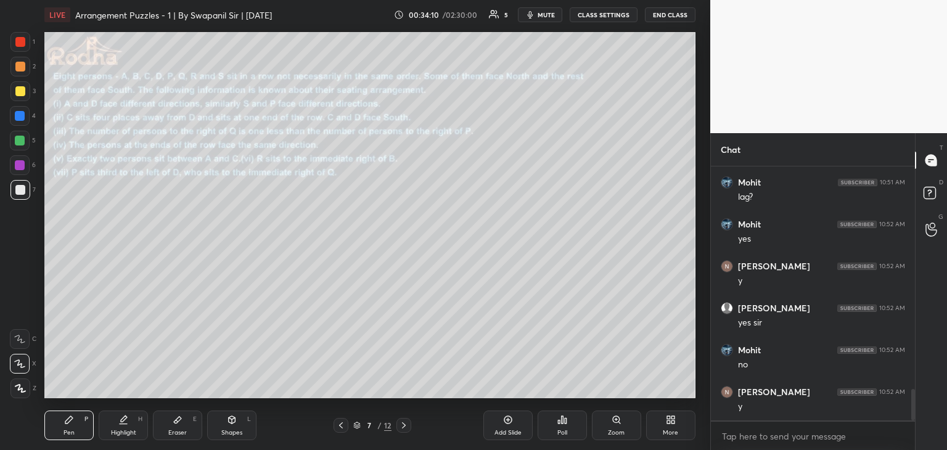
scroll to position [1821, 0]
click at [177, 432] on div "Eraser" at bounding box center [177, 433] width 18 height 6
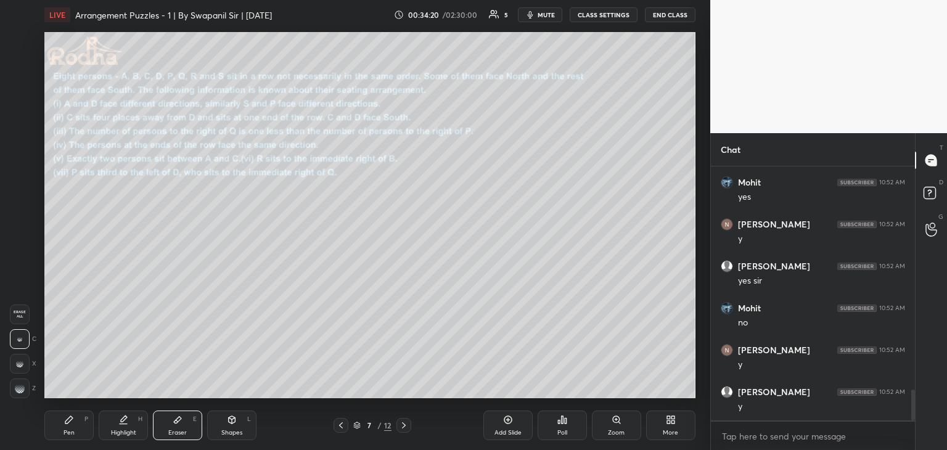
click at [62, 437] on div "Pen P" at bounding box center [68, 426] width 49 height 30
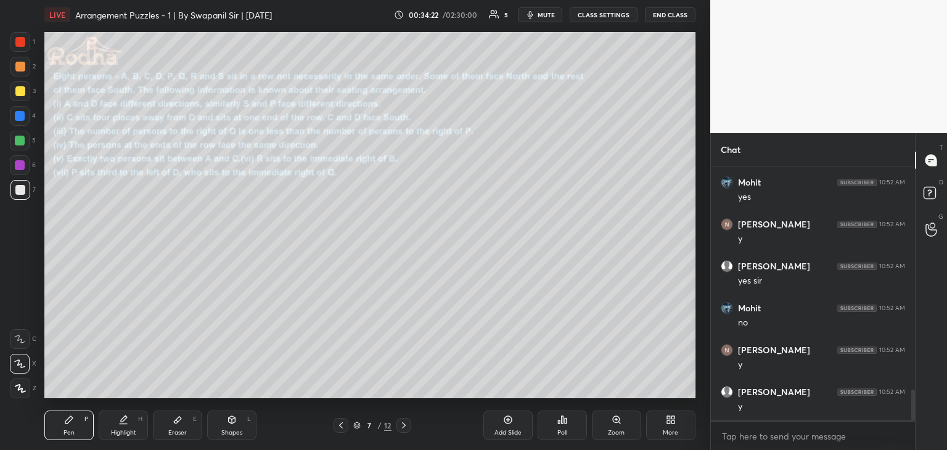
click at [15, 43] on div at bounding box center [20, 42] width 10 height 10
drag, startPoint x: 19, startPoint y: 43, endPoint x: 39, endPoint y: 58, distance: 25.0
click at [20, 42] on div at bounding box center [20, 42] width 10 height 10
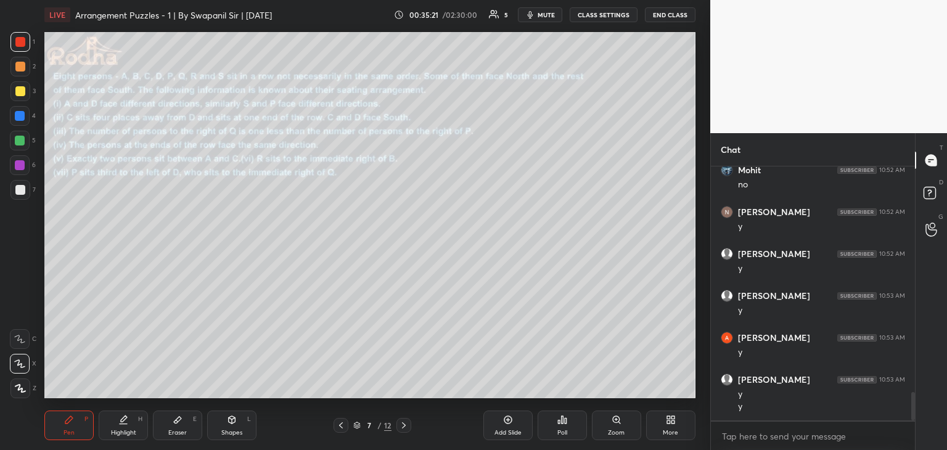
scroll to position [2001, 0]
click at [21, 140] on div at bounding box center [20, 141] width 10 height 10
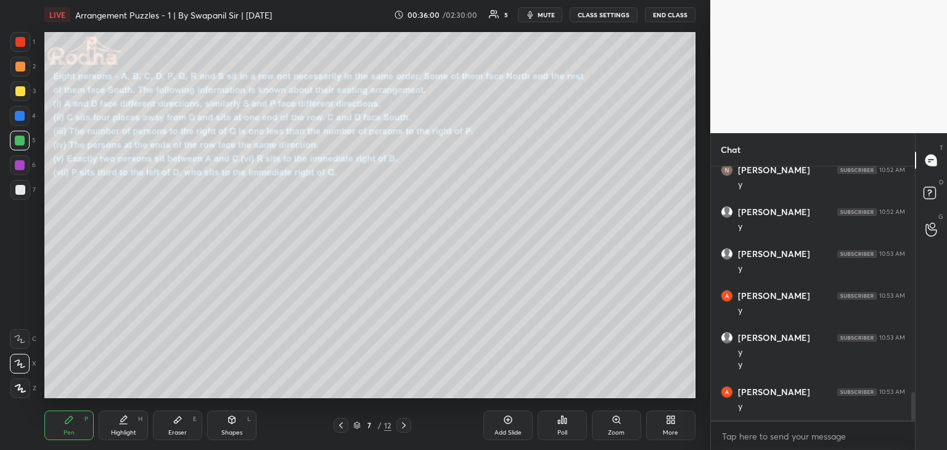
scroll to position [2043, 0]
click at [18, 40] on div at bounding box center [20, 42] width 10 height 10
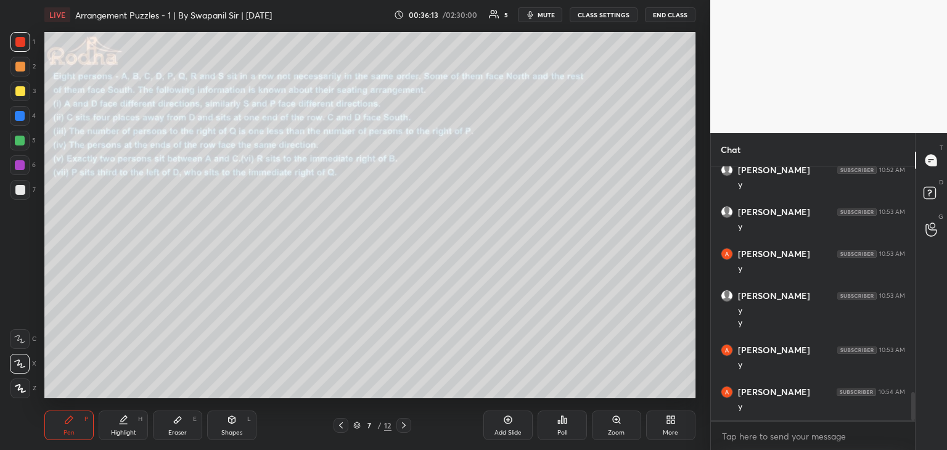
scroll to position [2085, 0]
drag, startPoint x: 21, startPoint y: 142, endPoint x: 24, endPoint y: 163, distance: 21.2
click at [18, 144] on div at bounding box center [20, 141] width 10 height 10
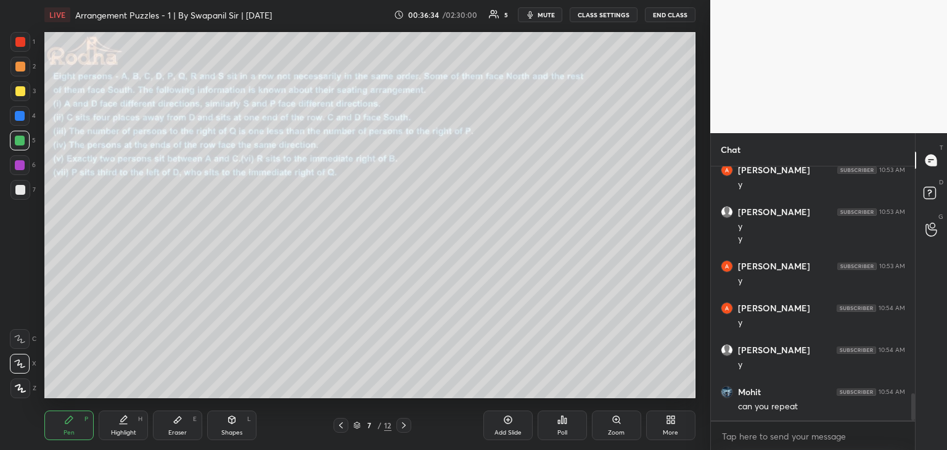
scroll to position [2169, 0]
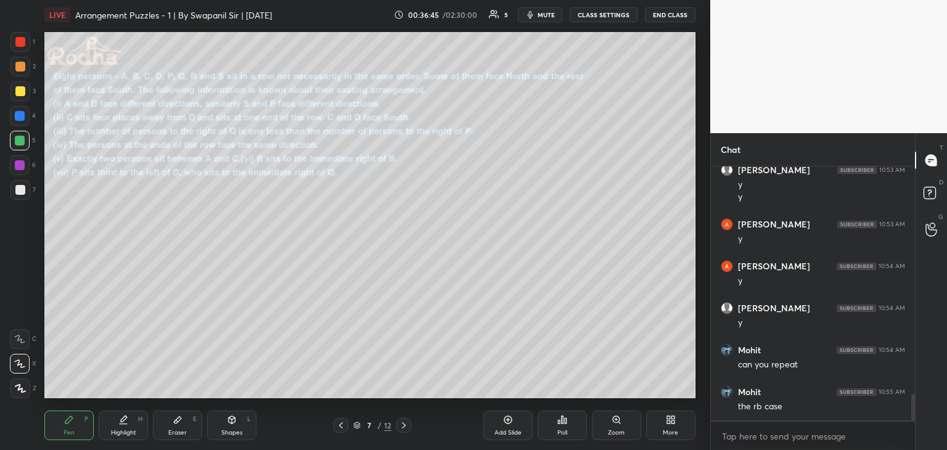
drag, startPoint x: 17, startPoint y: 39, endPoint x: 39, endPoint y: 89, distance: 54.1
click at [18, 40] on div at bounding box center [20, 42] width 10 height 10
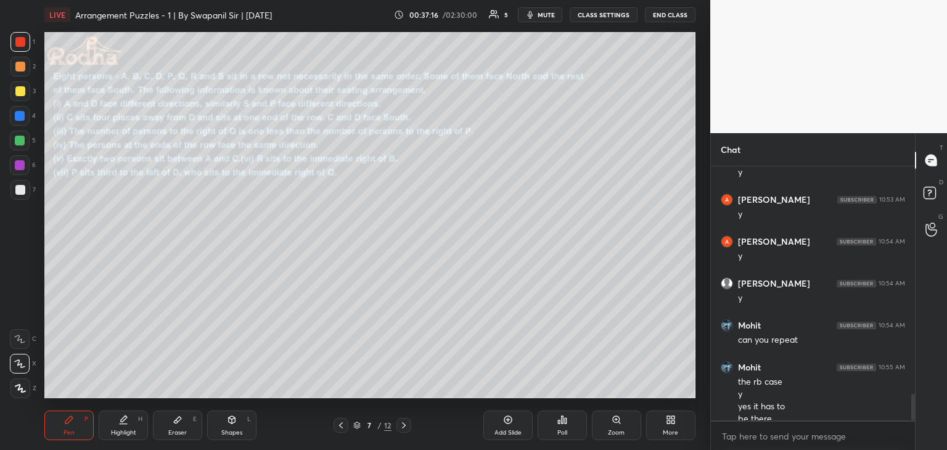
scroll to position [2206, 0]
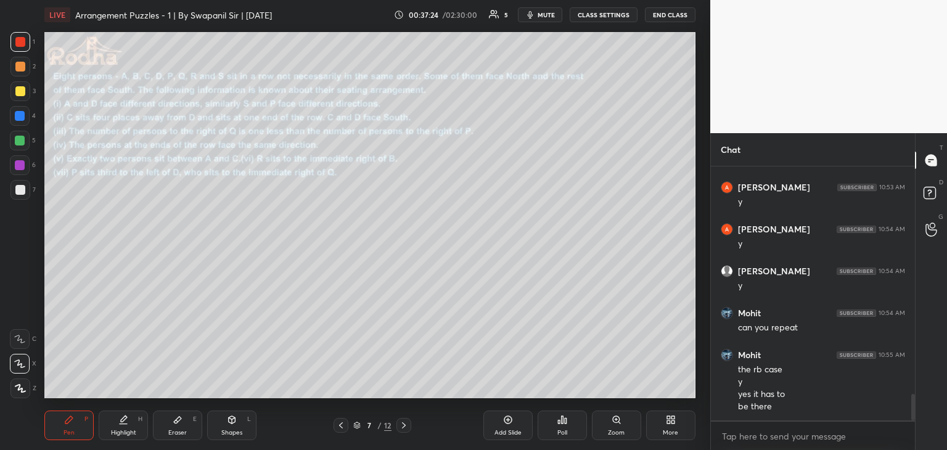
drag, startPoint x: 19, startPoint y: 141, endPoint x: 33, endPoint y: 178, distance: 38.8
click at [20, 141] on div at bounding box center [20, 141] width 10 height 10
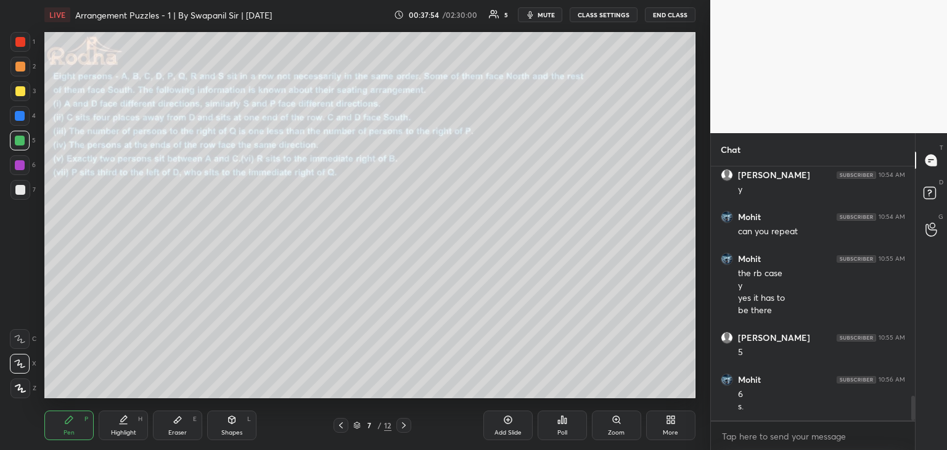
scroll to position [2344, 0]
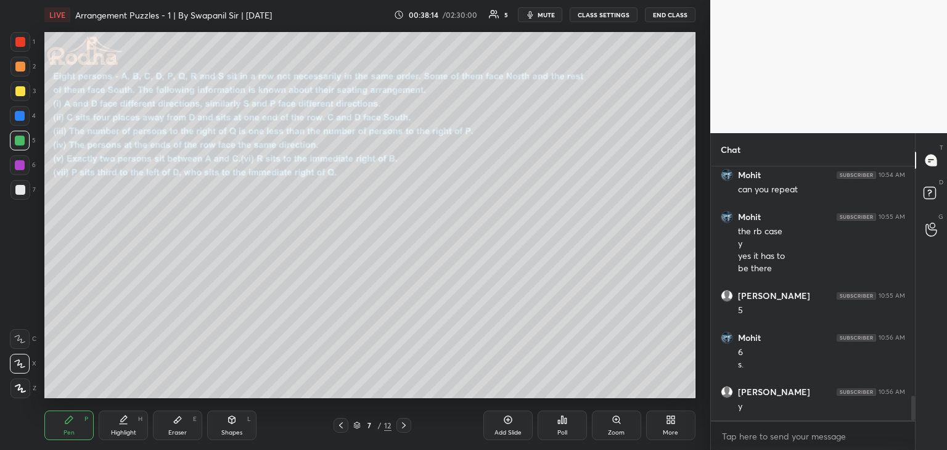
click at [15, 42] on div at bounding box center [20, 42] width 10 height 10
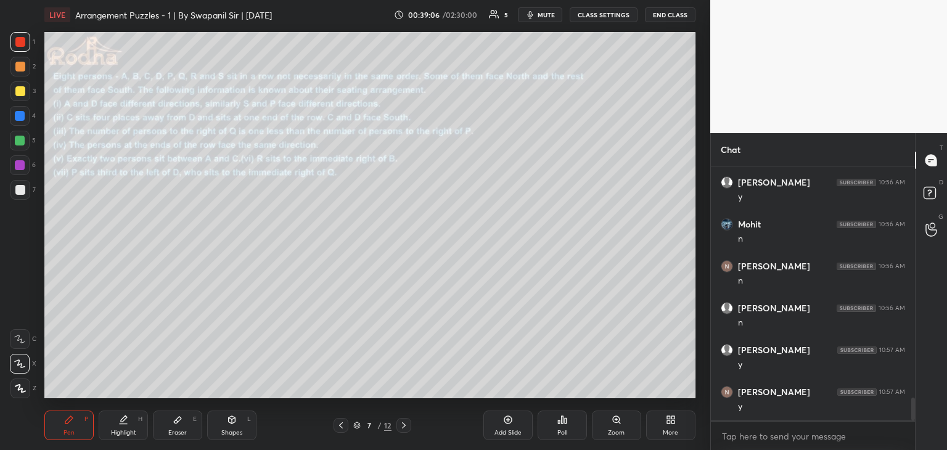
scroll to position [2596, 0]
click at [349, 421] on div "7 / 12" at bounding box center [373, 425] width 78 height 15
click at [342, 425] on icon at bounding box center [341, 425] width 10 height 10
click at [404, 427] on icon at bounding box center [404, 425] width 10 height 10
click at [339, 424] on icon at bounding box center [341, 425] width 10 height 10
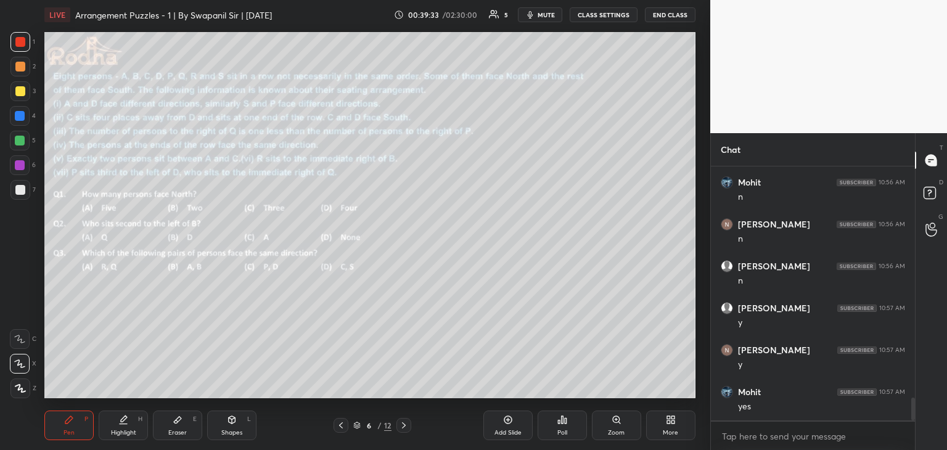
click at [403, 427] on icon at bounding box center [404, 425] width 10 height 10
click at [340, 428] on icon at bounding box center [341, 425] width 10 height 10
click at [406, 429] on icon at bounding box center [404, 425] width 10 height 10
click at [339, 425] on icon at bounding box center [341, 425] width 4 height 6
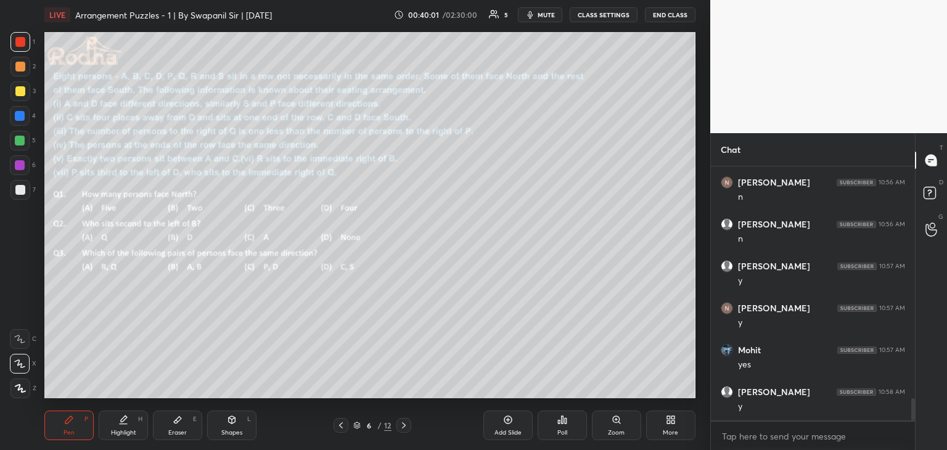
click at [407, 425] on icon at bounding box center [404, 425] width 10 height 10
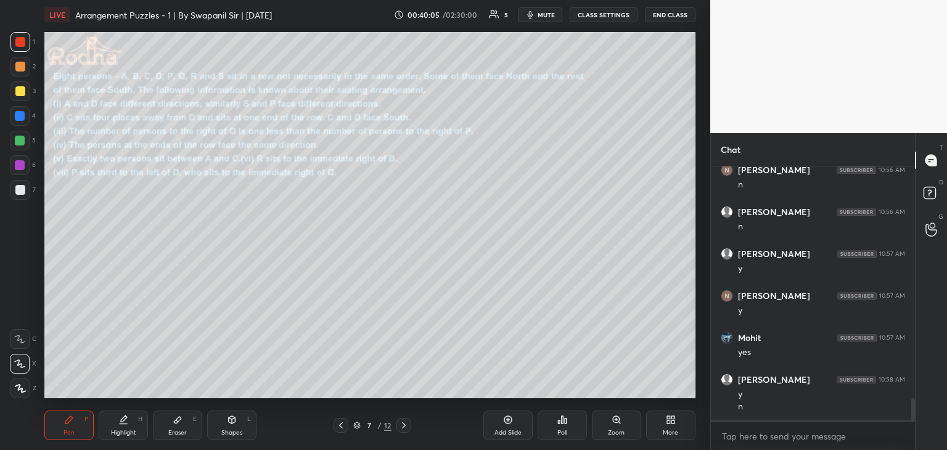
click at [339, 425] on icon at bounding box center [341, 425] width 4 height 6
click at [401, 427] on icon at bounding box center [404, 425] width 10 height 10
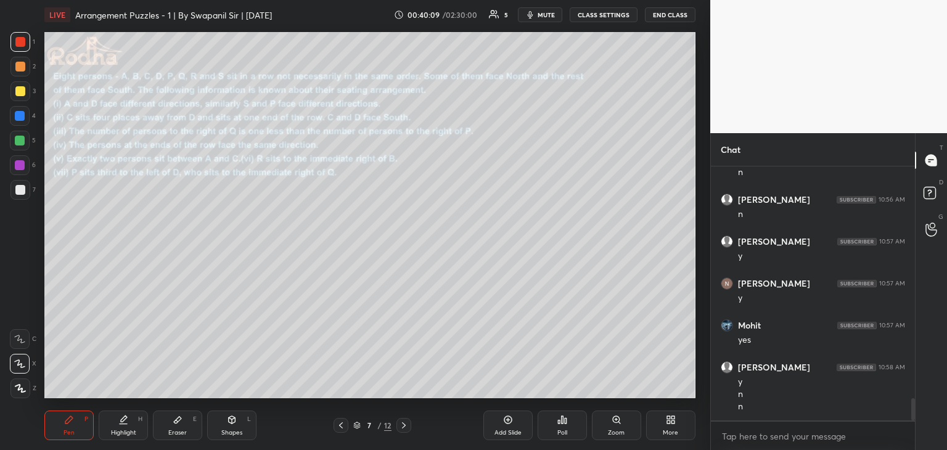
click at [338, 428] on icon at bounding box center [341, 425] width 10 height 10
drag, startPoint x: 407, startPoint y: 432, endPoint x: 404, endPoint y: 404, distance: 27.9
click at [408, 431] on div at bounding box center [403, 425] width 15 height 15
drag, startPoint x: 340, startPoint y: 428, endPoint x: 348, endPoint y: 430, distance: 8.1
click at [340, 428] on icon at bounding box center [341, 425] width 10 height 10
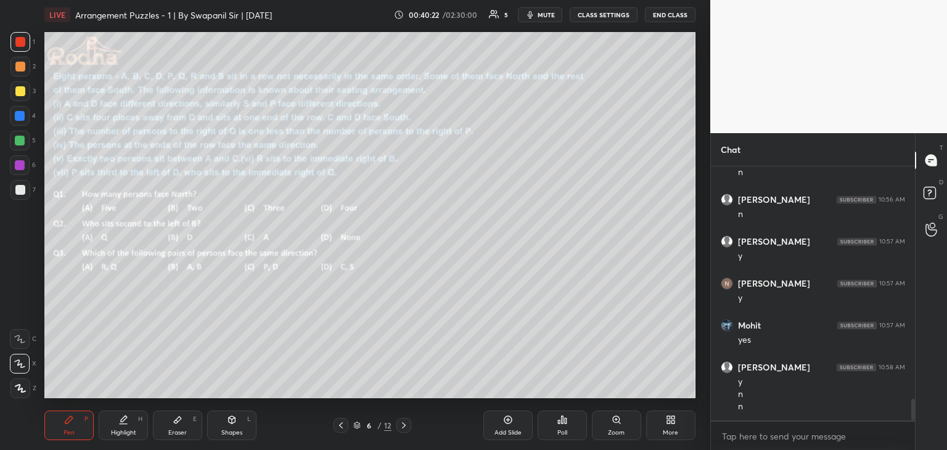
scroll to position [2715, 0]
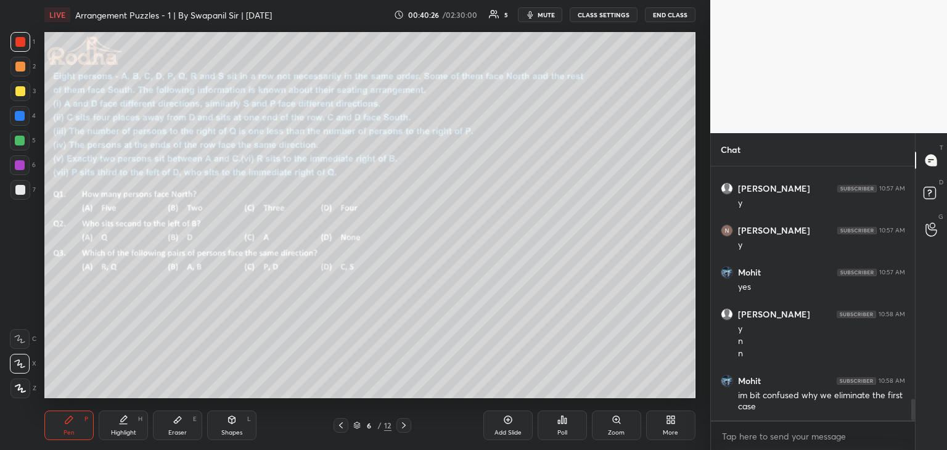
click at [404, 427] on icon at bounding box center [404, 425] width 10 height 10
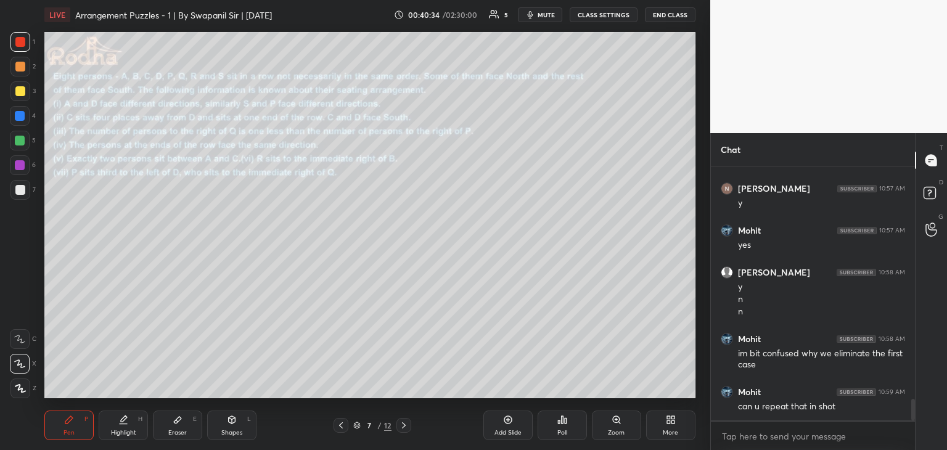
click at [172, 427] on div "Eraser E" at bounding box center [177, 426] width 49 height 30
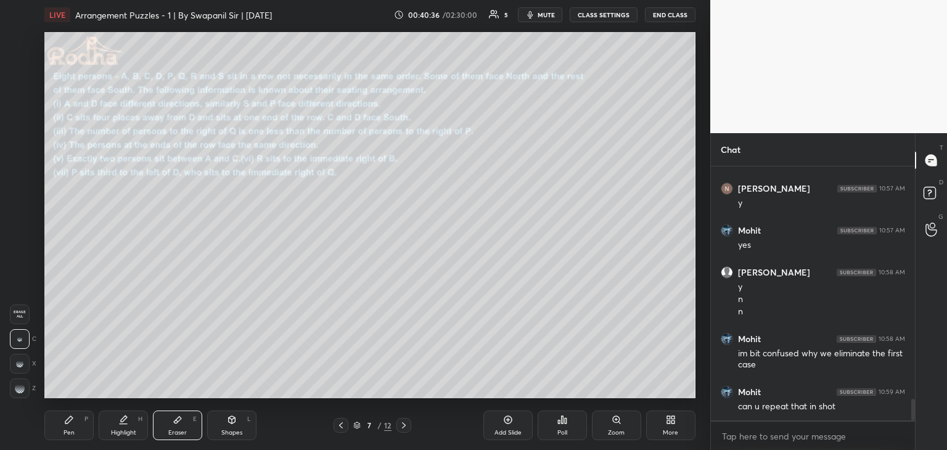
click at [66, 432] on div "Pen" at bounding box center [69, 433] width 11 height 6
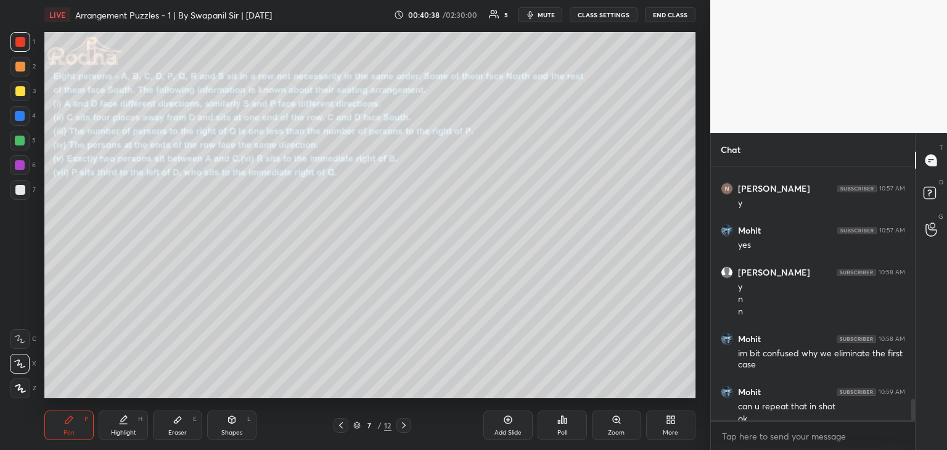
scroll to position [2770, 0]
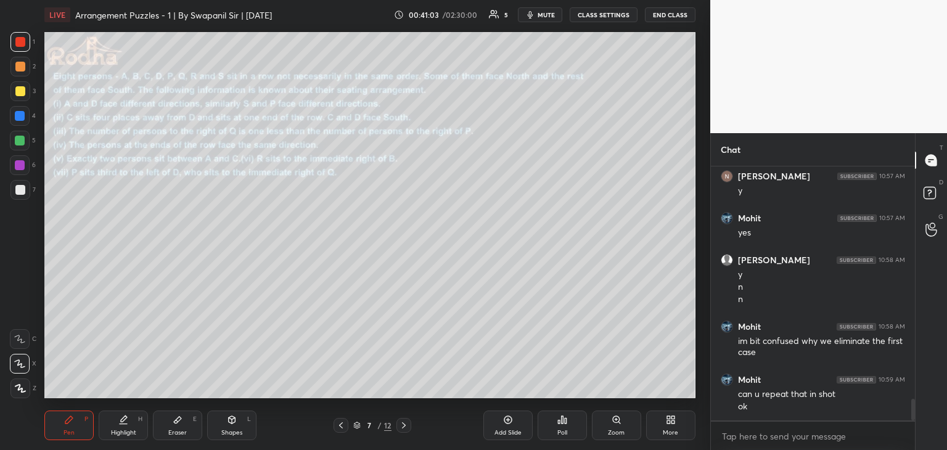
click at [535, 17] on icon "button" at bounding box center [530, 15] width 10 height 10
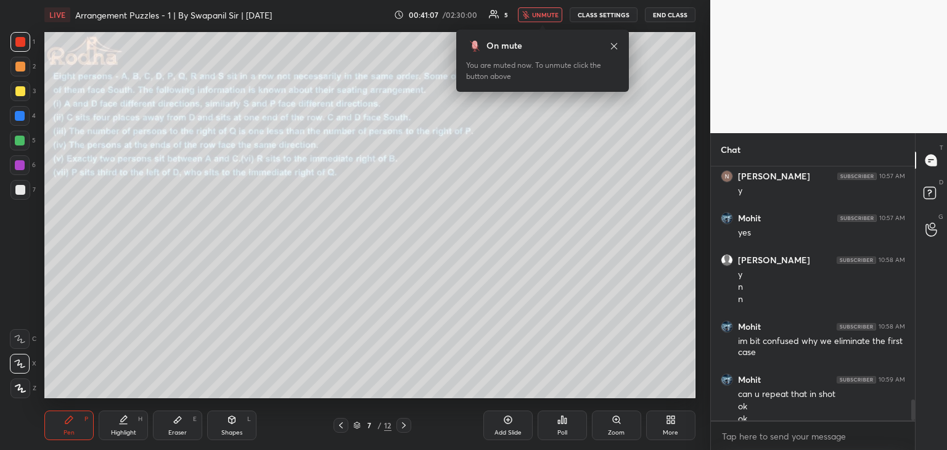
scroll to position [2782, 0]
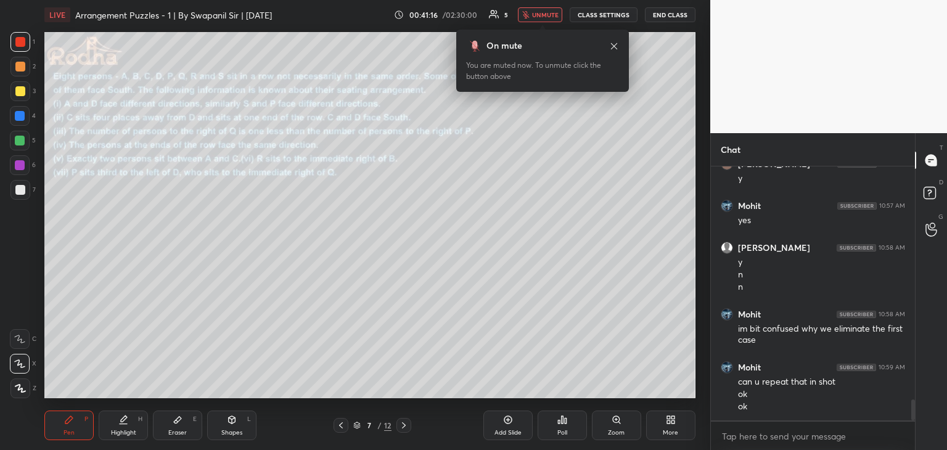
click at [538, 15] on span "unmute" at bounding box center [545, 14] width 27 height 9
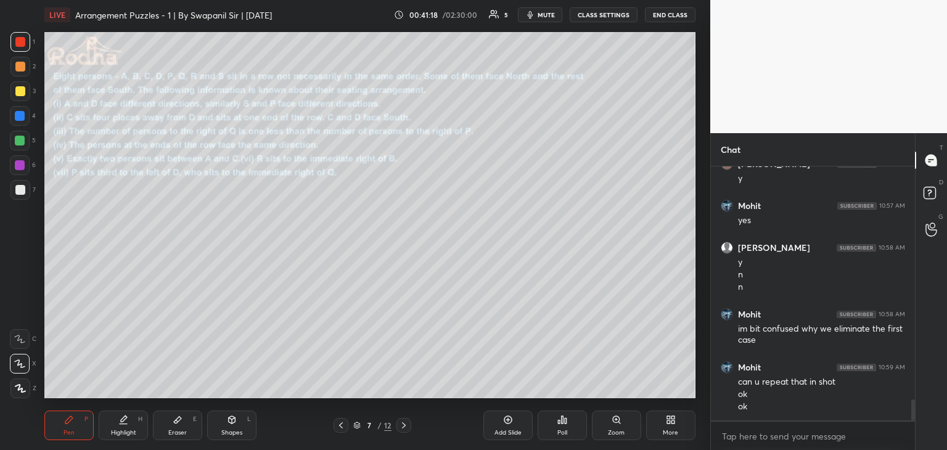
click at [404, 427] on icon at bounding box center [404, 425] width 10 height 10
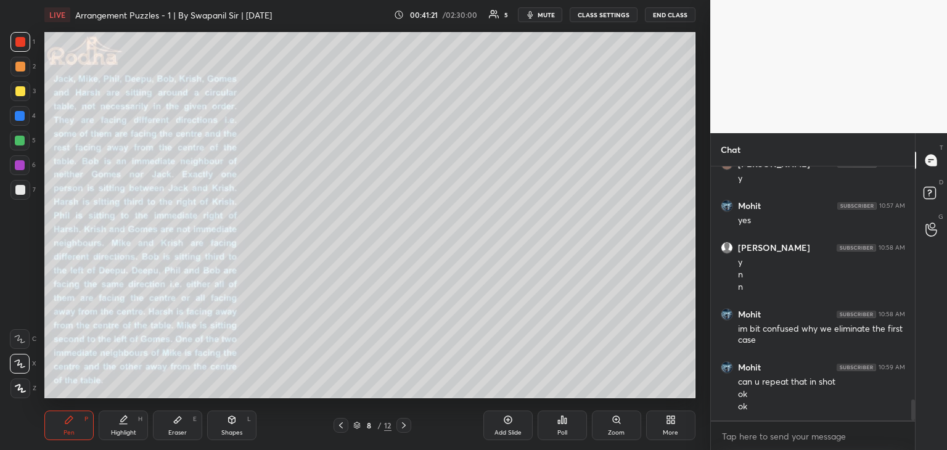
click at [404, 423] on icon at bounding box center [404, 425] width 10 height 10
click at [403, 425] on icon at bounding box center [404, 425] width 10 height 10
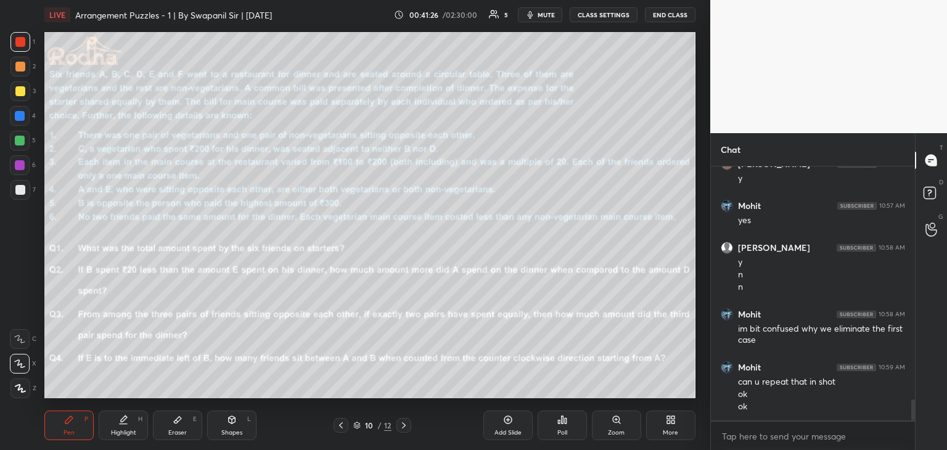
click at [342, 427] on icon at bounding box center [341, 425] width 10 height 10
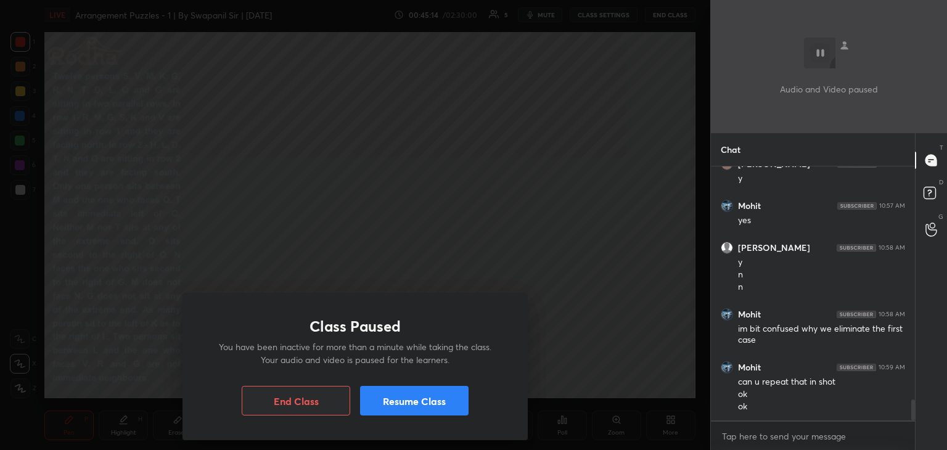
drag, startPoint x: 416, startPoint y: 402, endPoint x: 422, endPoint y: 400, distance: 6.4
click at [417, 401] on button "Resume Class" at bounding box center [414, 401] width 109 height 30
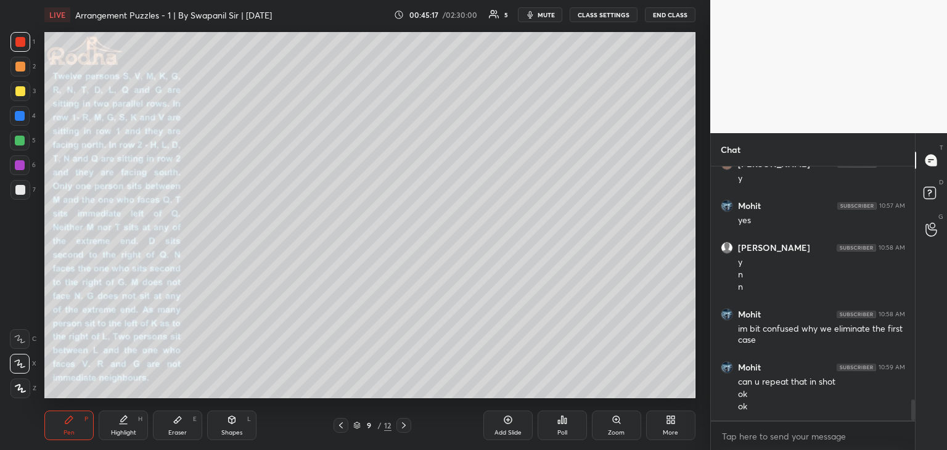
click at [548, 15] on span "mute" at bounding box center [546, 14] width 17 height 9
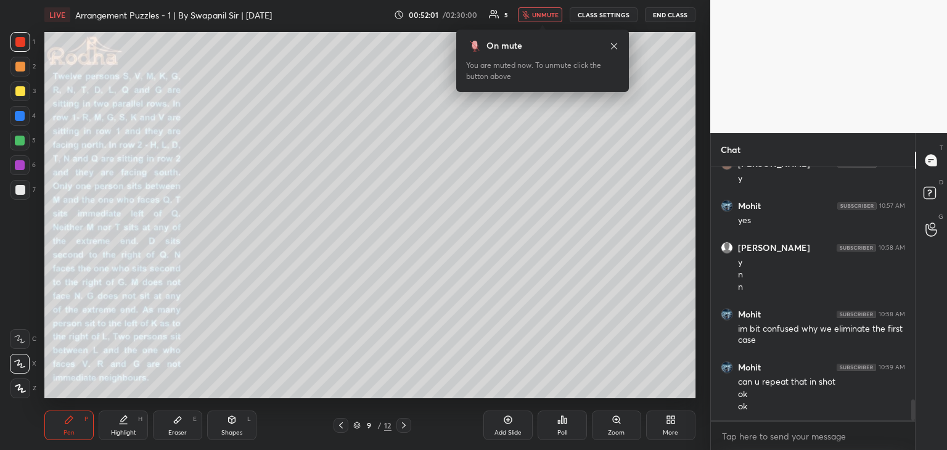
click at [539, 17] on span "unmute" at bounding box center [545, 14] width 27 height 9
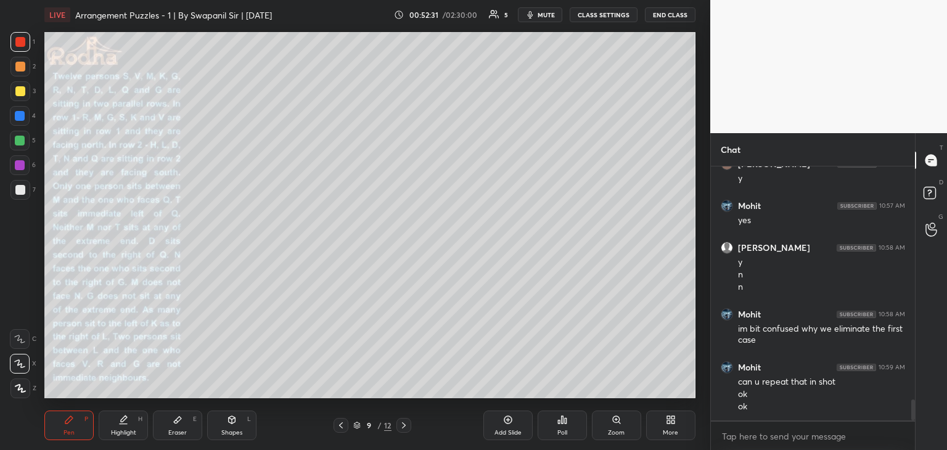
click at [231, 423] on icon at bounding box center [232, 420] width 10 height 10
drag, startPoint x: 18, startPoint y: 190, endPoint x: 43, endPoint y: 177, distance: 27.3
click at [19, 189] on div at bounding box center [20, 190] width 10 height 10
click at [64, 434] on div "Pen" at bounding box center [69, 433] width 11 height 6
click at [18, 340] on icon at bounding box center [19, 339] width 11 height 9
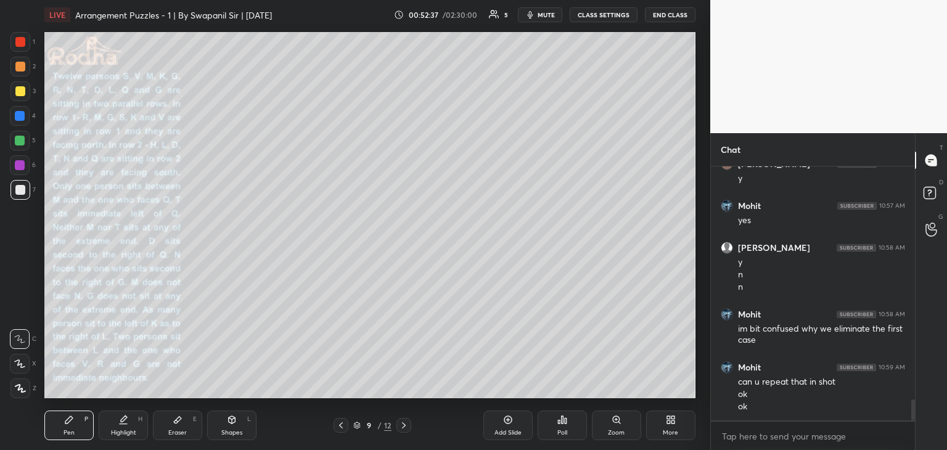
click at [232, 426] on div "Shapes L" at bounding box center [231, 426] width 49 height 30
drag, startPoint x: 18, startPoint y: 316, endPoint x: 35, endPoint y: 301, distance: 22.7
click at [20, 315] on icon at bounding box center [20, 315] width 10 height 10
click at [72, 424] on icon at bounding box center [69, 420] width 10 height 10
click at [20, 368] on div at bounding box center [20, 364] width 20 height 20
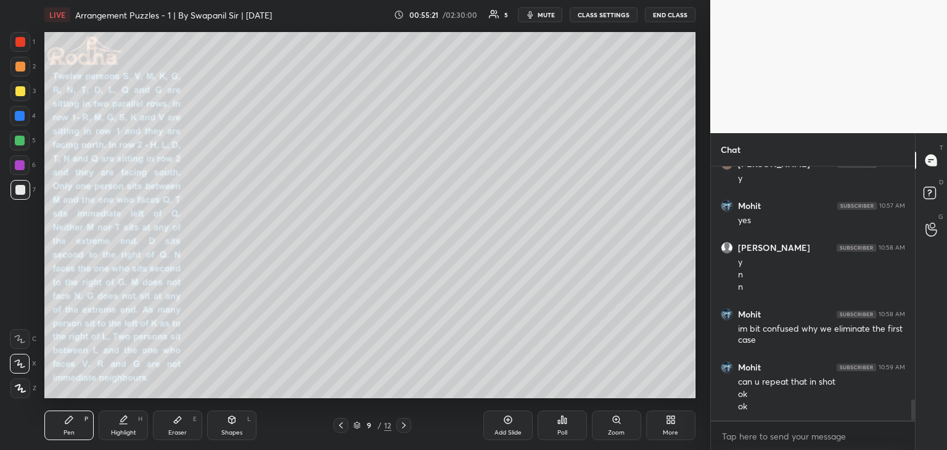
click at [228, 430] on div "Shapes" at bounding box center [231, 433] width 21 height 6
click at [20, 390] on icon at bounding box center [20, 388] width 9 height 9
drag, startPoint x: 21, startPoint y: 41, endPoint x: 39, endPoint y: 62, distance: 28.0
click at [22, 42] on div at bounding box center [20, 42] width 10 height 10
drag, startPoint x: 18, startPoint y: 369, endPoint x: 28, endPoint y: 361, distance: 13.2
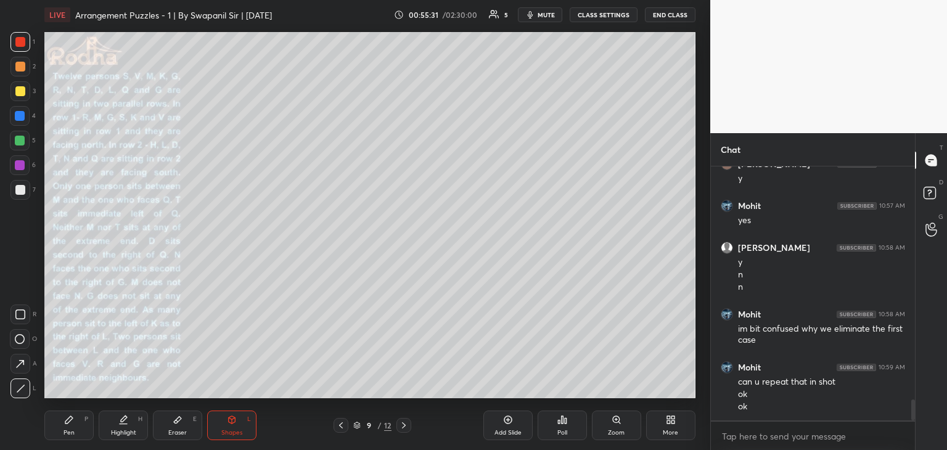
click at [18, 369] on icon at bounding box center [20, 364] width 13 height 13
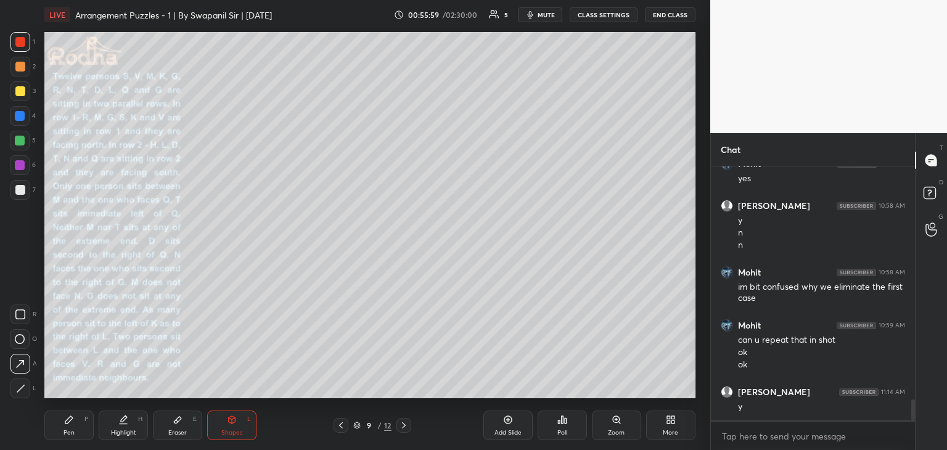
drag, startPoint x: 25, startPoint y: 385, endPoint x: 41, endPoint y: 357, distance: 32.6
click at [27, 385] on div at bounding box center [20, 389] width 20 height 20
click at [20, 366] on icon at bounding box center [20, 364] width 13 height 13
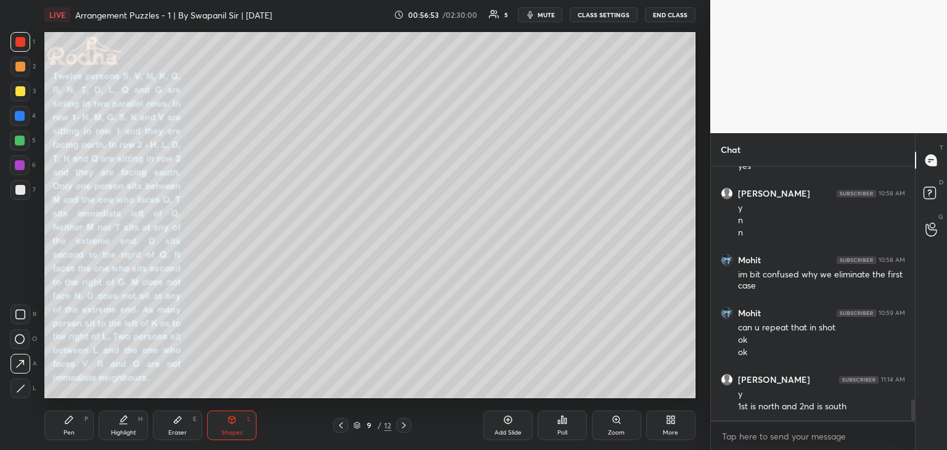
scroll to position [2878, 0]
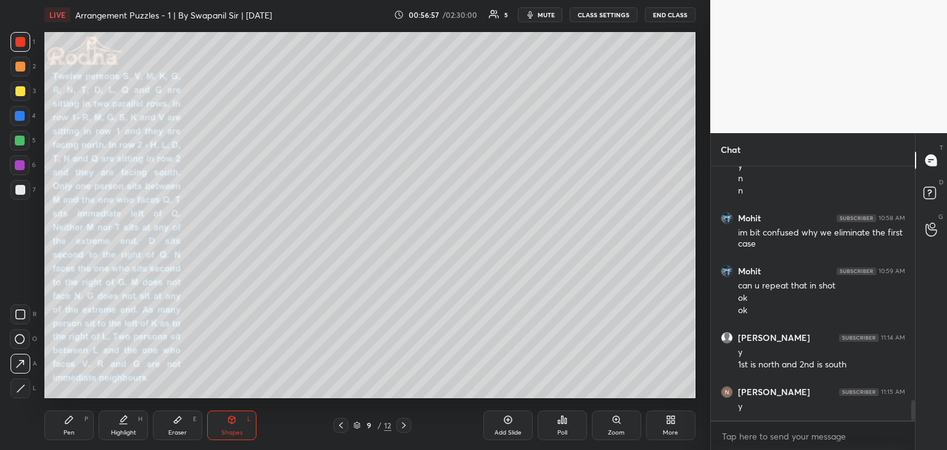
click at [62, 437] on div "Pen P" at bounding box center [68, 426] width 49 height 30
drag, startPoint x: 181, startPoint y: 427, endPoint x: 203, endPoint y: 404, distance: 32.3
click at [182, 427] on div "Eraser E" at bounding box center [177, 426] width 49 height 30
click at [67, 425] on div "Pen P" at bounding box center [68, 426] width 49 height 30
click at [179, 430] on div "Eraser" at bounding box center [177, 433] width 18 height 6
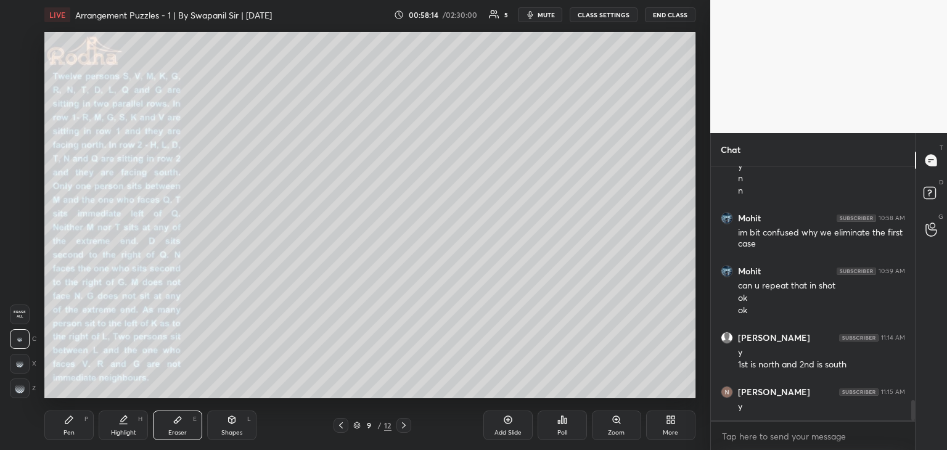
click at [57, 424] on div "Pen P" at bounding box center [68, 426] width 49 height 30
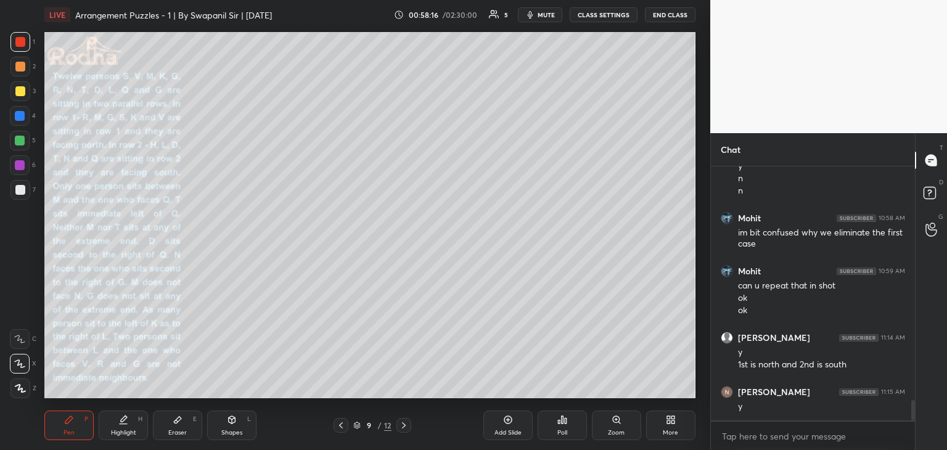
scroll to position [2920, 0]
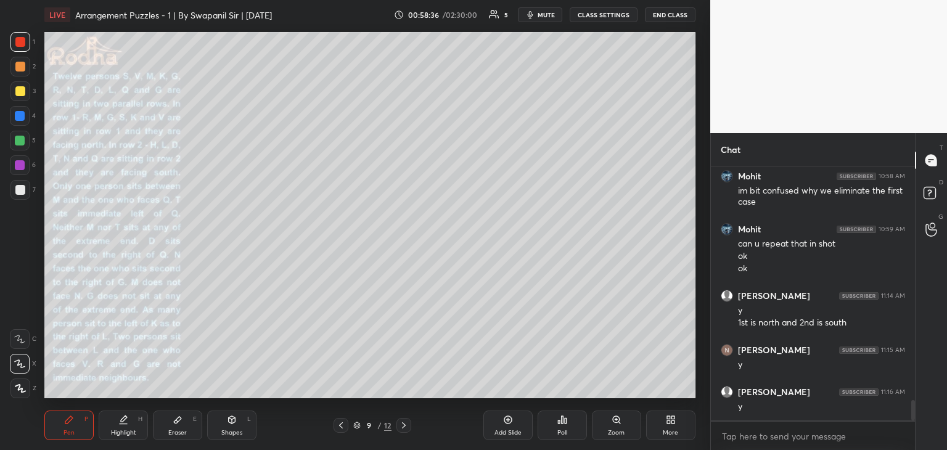
click at [181, 430] on div "Eraser" at bounding box center [177, 433] width 18 height 6
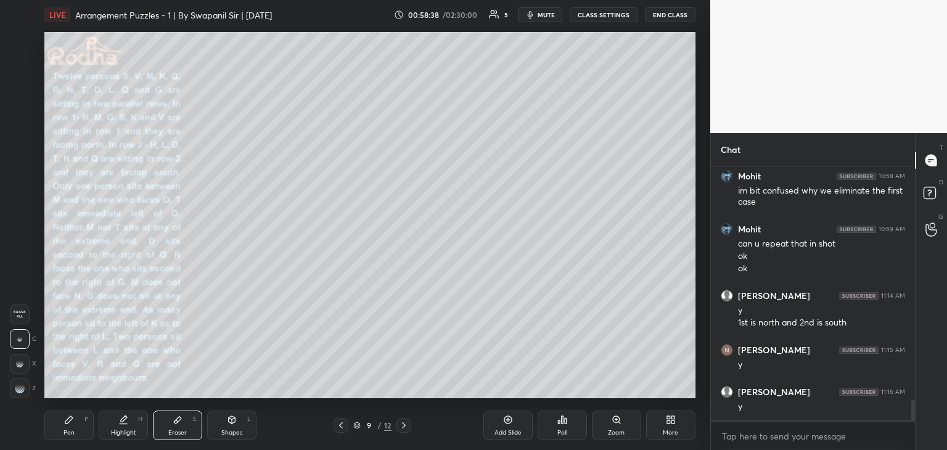
click at [62, 435] on div "Pen P" at bounding box center [68, 426] width 49 height 30
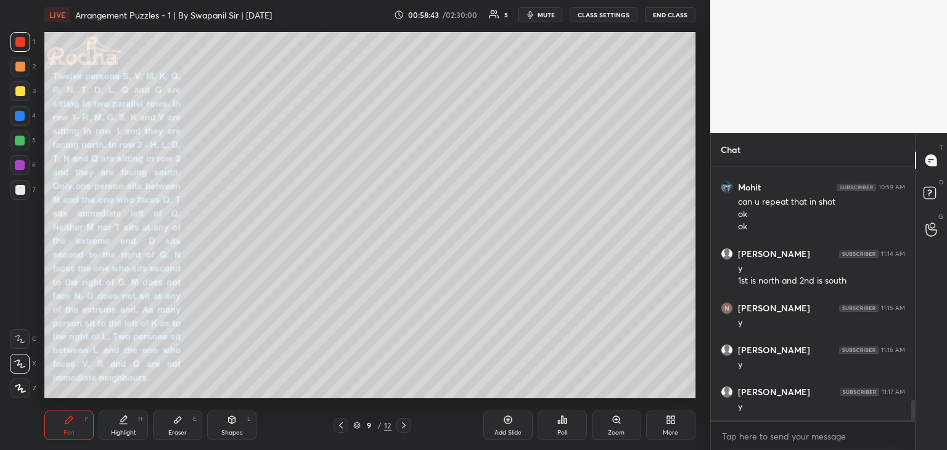
scroll to position [3004, 0]
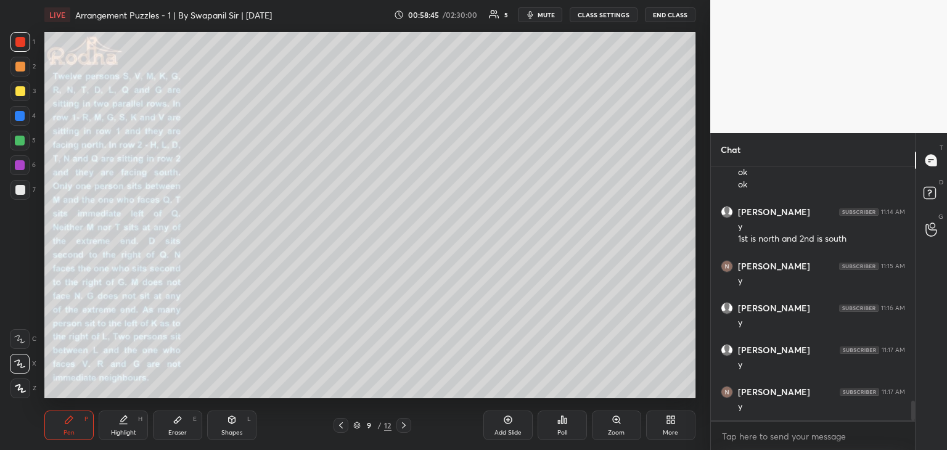
click at [178, 430] on div "Eraser" at bounding box center [177, 433] width 18 height 6
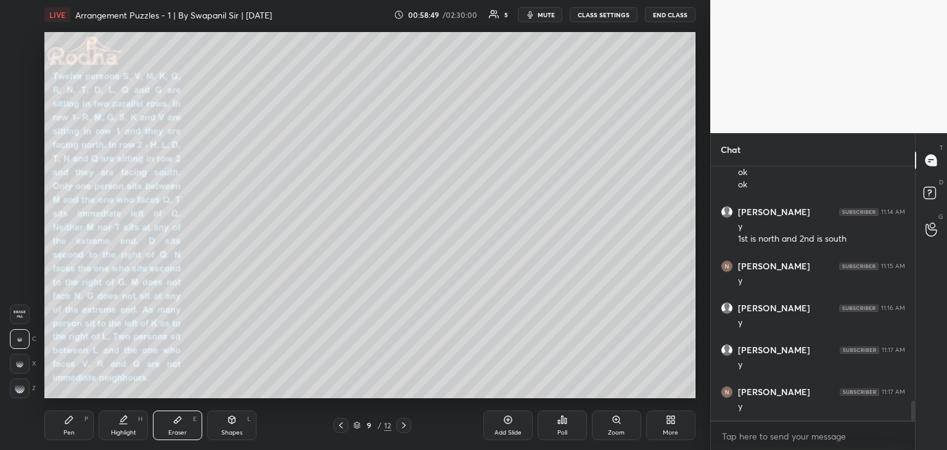
click at [20, 396] on div at bounding box center [20, 389] width 20 height 20
click at [22, 393] on rect at bounding box center [21, 392] width 1 height 1
drag, startPoint x: 64, startPoint y: 432, endPoint x: 128, endPoint y: 400, distance: 71.7
click at [67, 432] on div "Pen" at bounding box center [69, 433] width 11 height 6
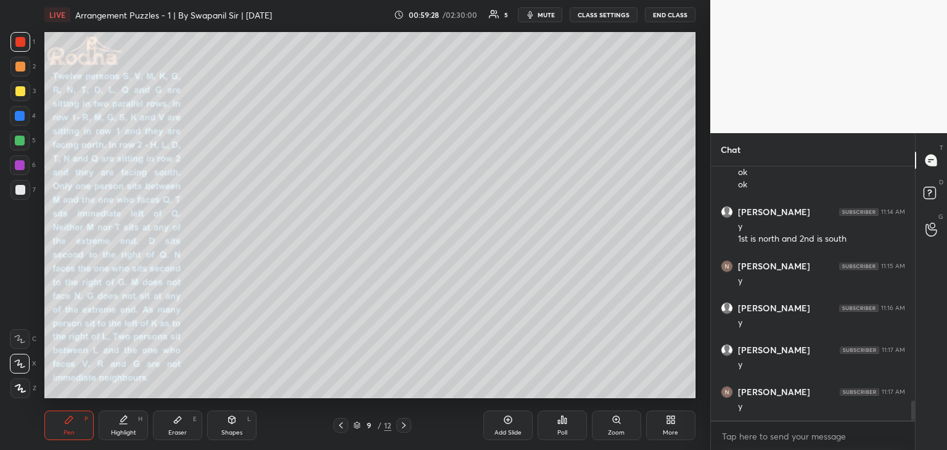
click at [179, 425] on icon at bounding box center [178, 420] width 10 height 10
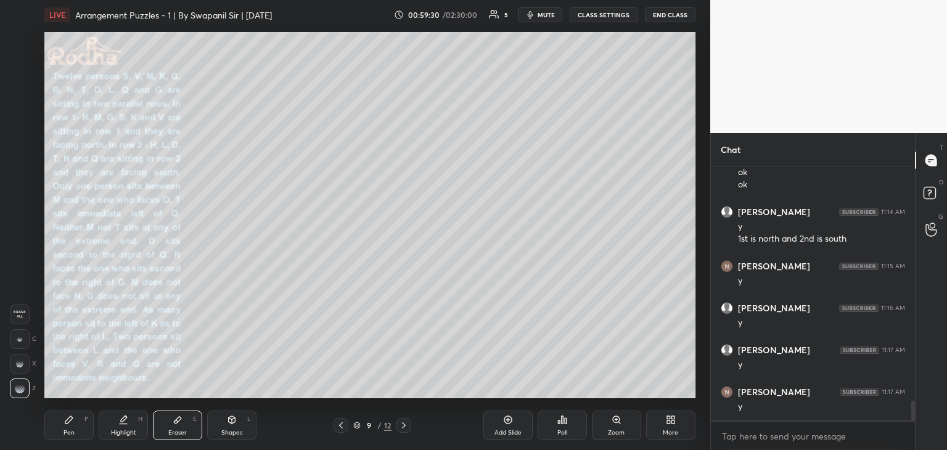
drag, startPoint x: 61, startPoint y: 433, endPoint x: 69, endPoint y: 428, distance: 9.1
click at [67, 430] on div "Pen P" at bounding box center [68, 426] width 49 height 30
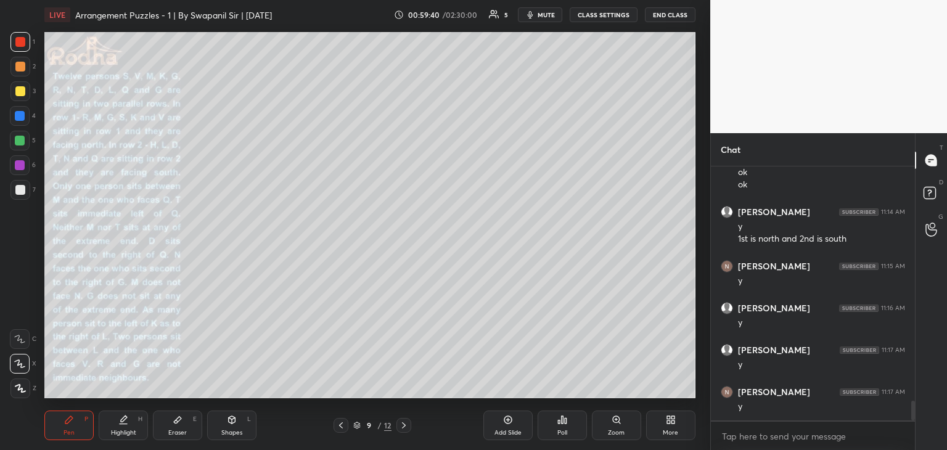
scroll to position [3046, 0]
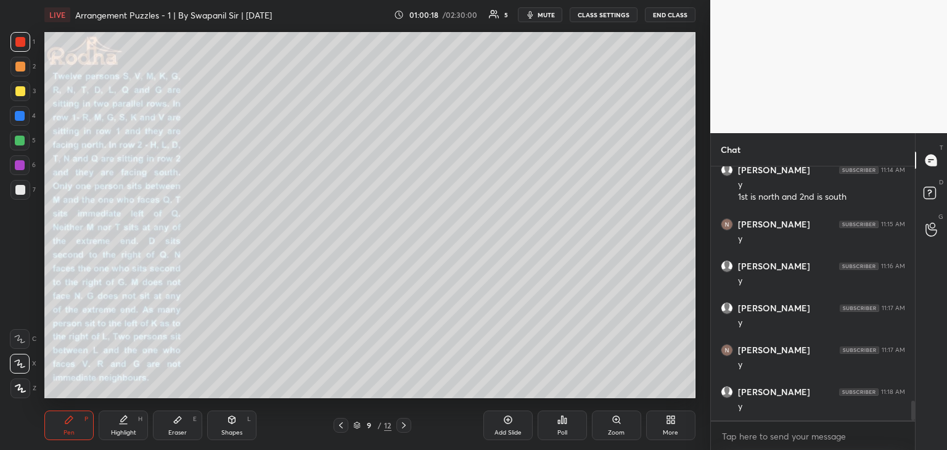
drag, startPoint x: 187, startPoint y: 425, endPoint x: 212, endPoint y: 400, distance: 35.3
click at [189, 425] on div "Eraser E" at bounding box center [177, 426] width 49 height 30
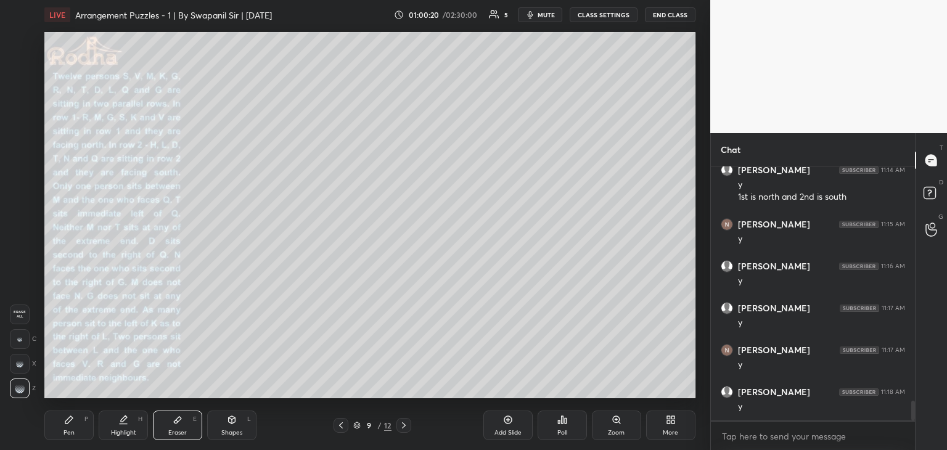
drag, startPoint x: 80, startPoint y: 427, endPoint x: 93, endPoint y: 416, distance: 17.1
click at [81, 424] on div "Pen P" at bounding box center [68, 426] width 49 height 30
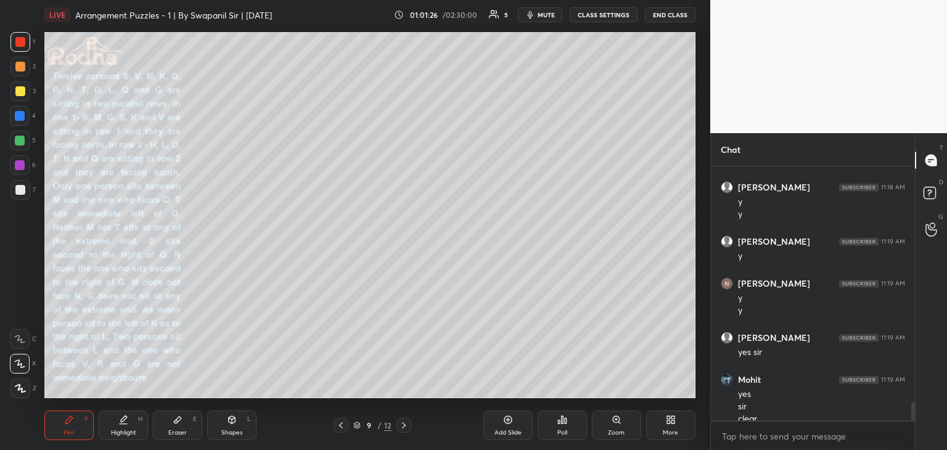
scroll to position [3263, 0]
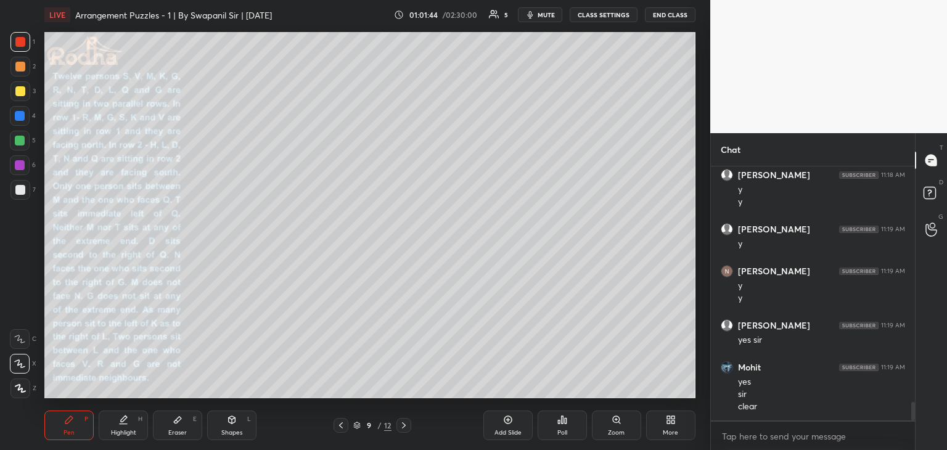
click at [126, 430] on div "Highlight" at bounding box center [123, 433] width 25 height 6
click at [69, 417] on icon at bounding box center [68, 419] width 7 height 7
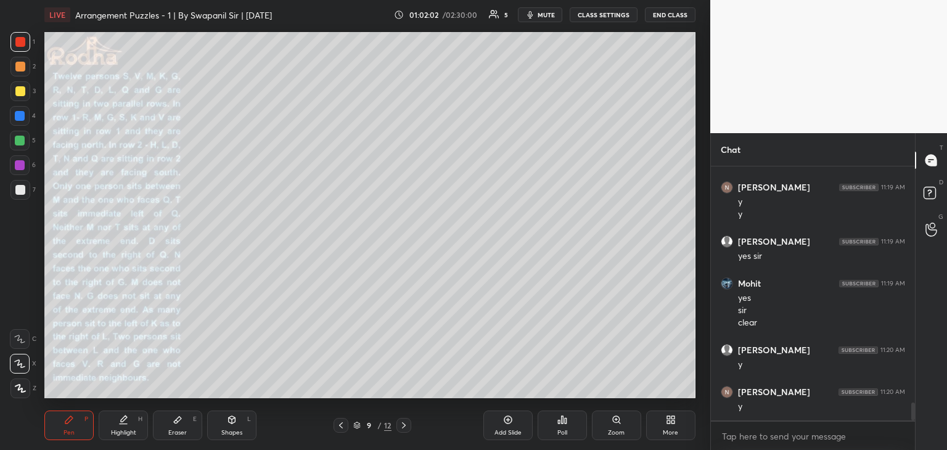
scroll to position [3389, 0]
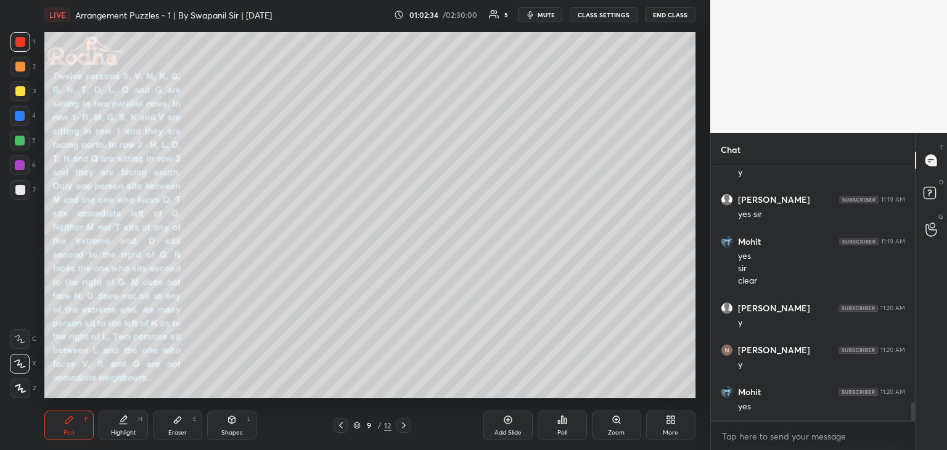
drag, startPoint x: 174, startPoint y: 440, endPoint x: 182, endPoint y: 432, distance: 11.8
click at [174, 440] on div "Pen P Highlight H Eraser E Shapes L 9 / 12 Add Slide Poll Zoom More" at bounding box center [369, 425] width 651 height 49
click at [182, 432] on div "Eraser" at bounding box center [177, 433] width 18 height 6
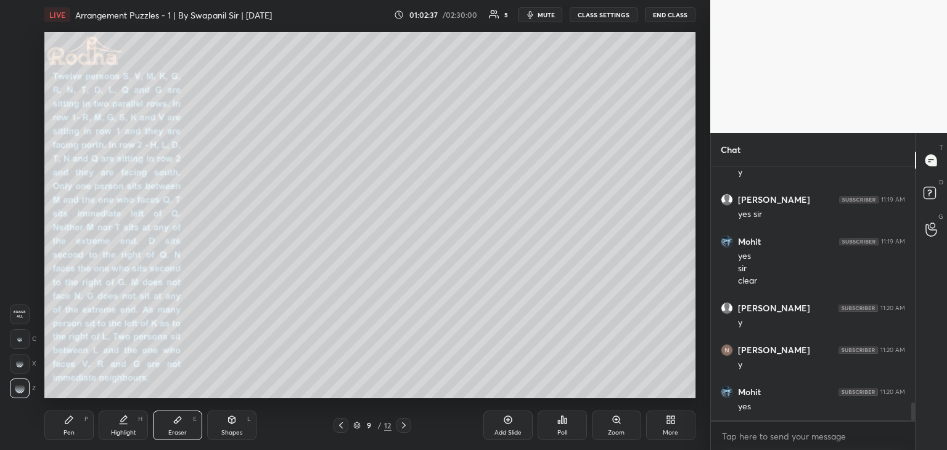
drag, startPoint x: 21, startPoint y: 343, endPoint x: 33, endPoint y: 336, distance: 13.9
click at [23, 343] on div at bounding box center [20, 339] width 20 height 20
drag, startPoint x: 70, startPoint y: 433, endPoint x: 82, endPoint y: 417, distance: 19.9
click at [72, 432] on div "Pen" at bounding box center [69, 433] width 11 height 6
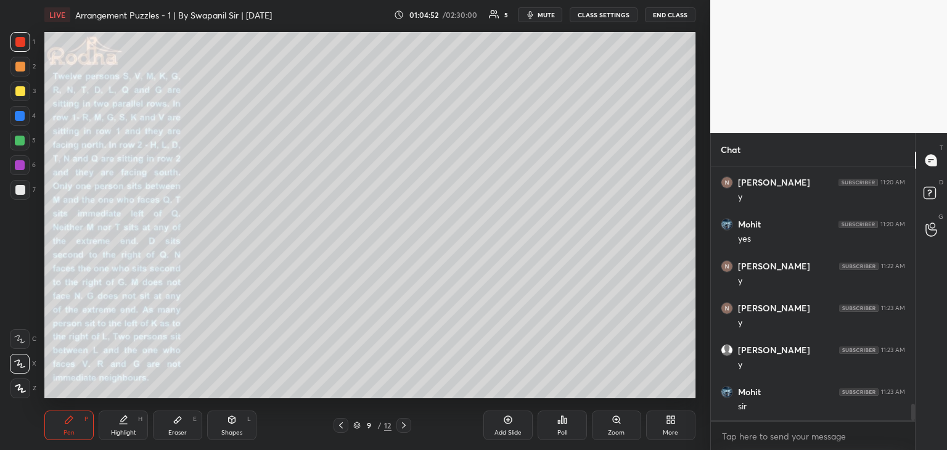
scroll to position [3569, 0]
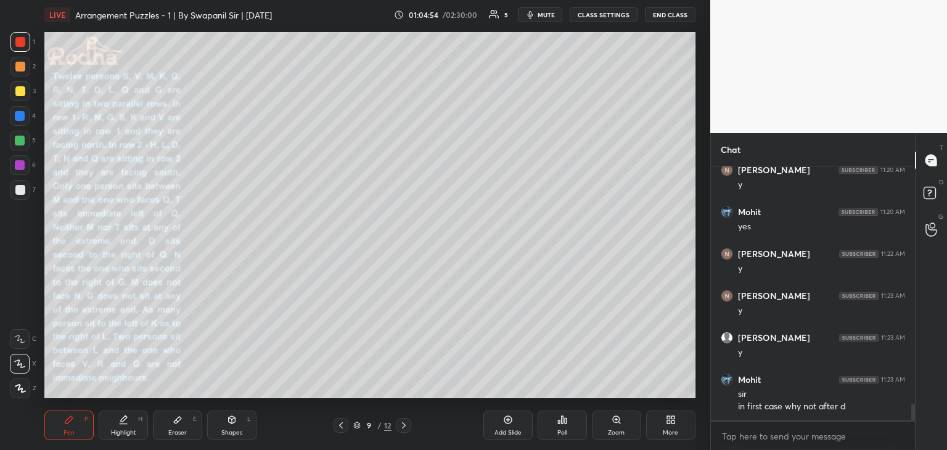
click at [171, 422] on div "Eraser E" at bounding box center [177, 426] width 49 height 30
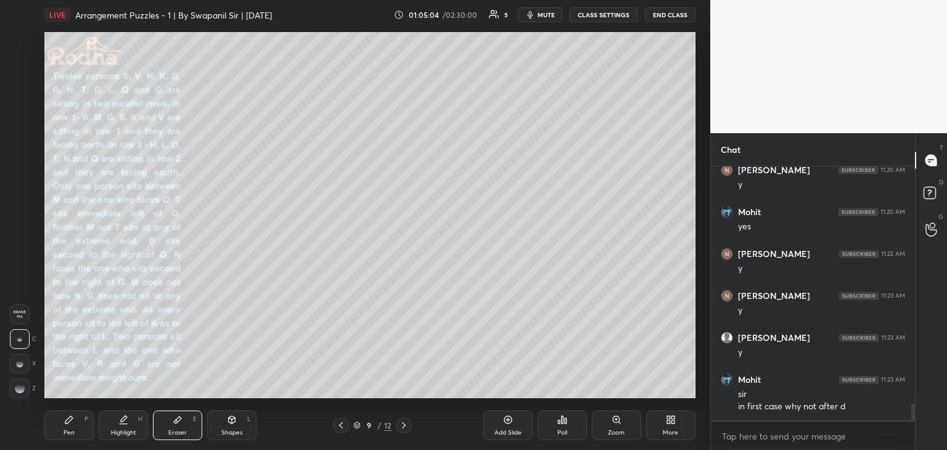
click at [69, 430] on div "Pen" at bounding box center [69, 433] width 11 height 6
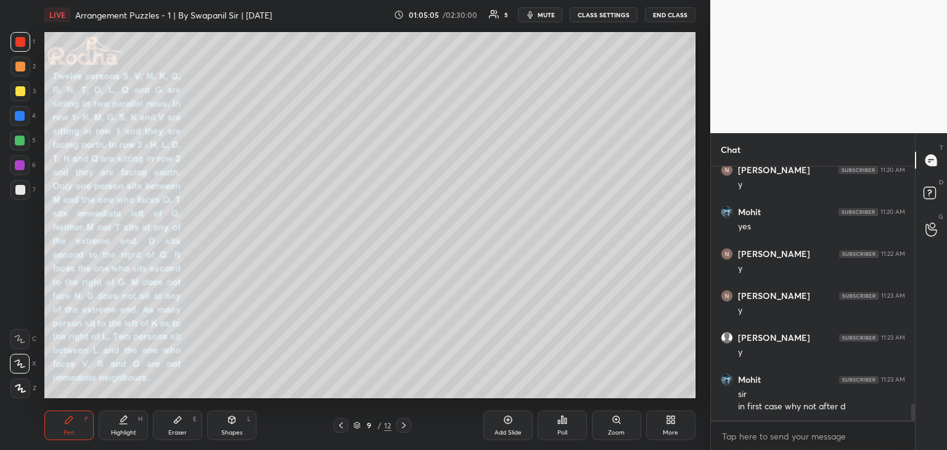
click at [177, 425] on div "Eraser E" at bounding box center [177, 426] width 49 height 30
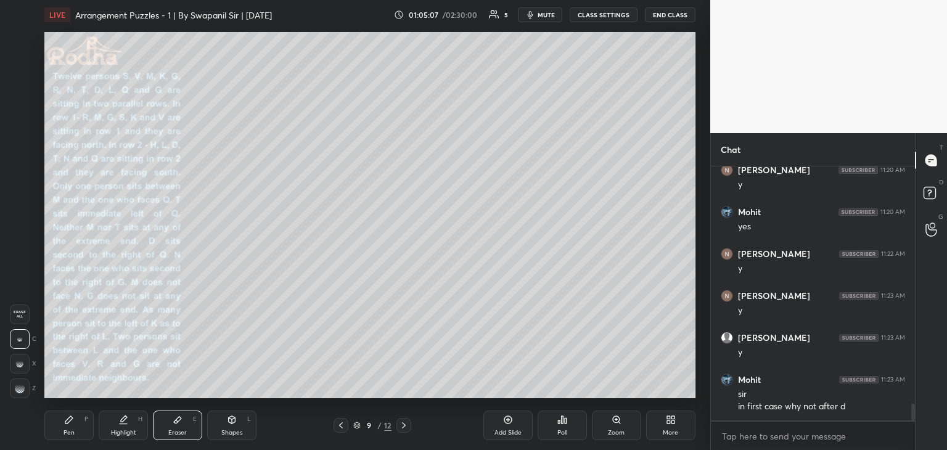
click at [67, 423] on icon at bounding box center [68, 419] width 7 height 7
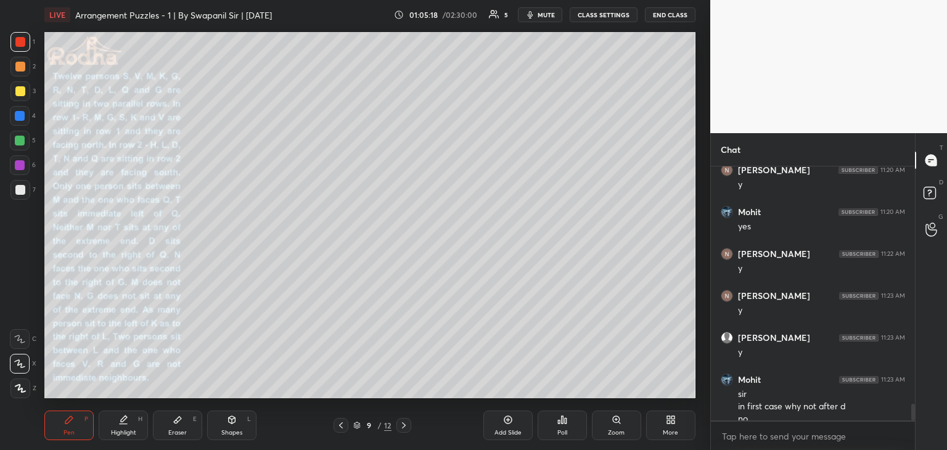
scroll to position [3581, 0]
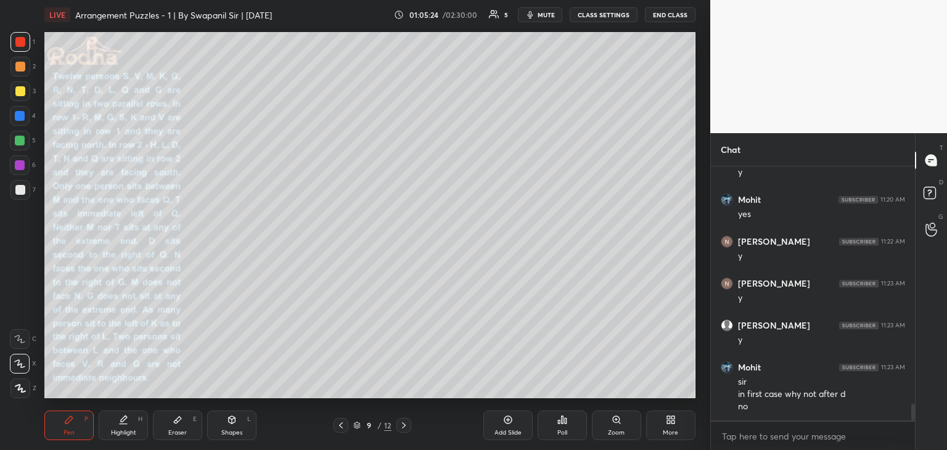
click at [20, 40] on div at bounding box center [20, 42] width 10 height 10
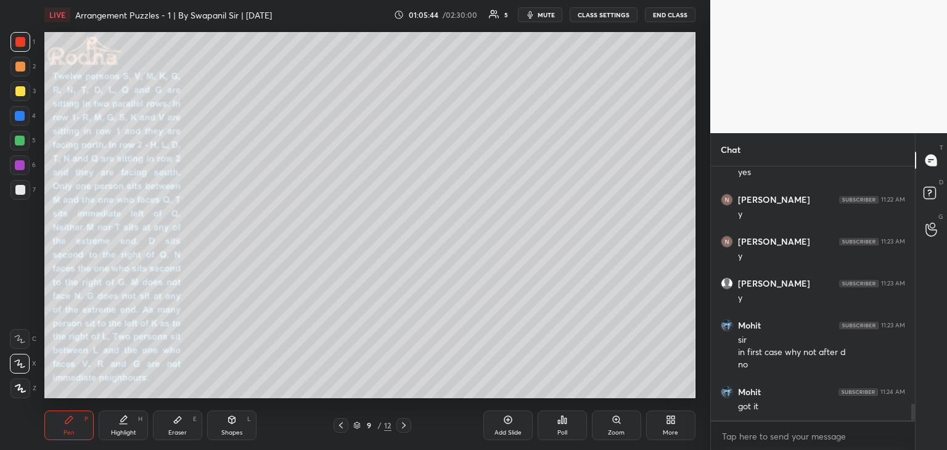
scroll to position [3635, 0]
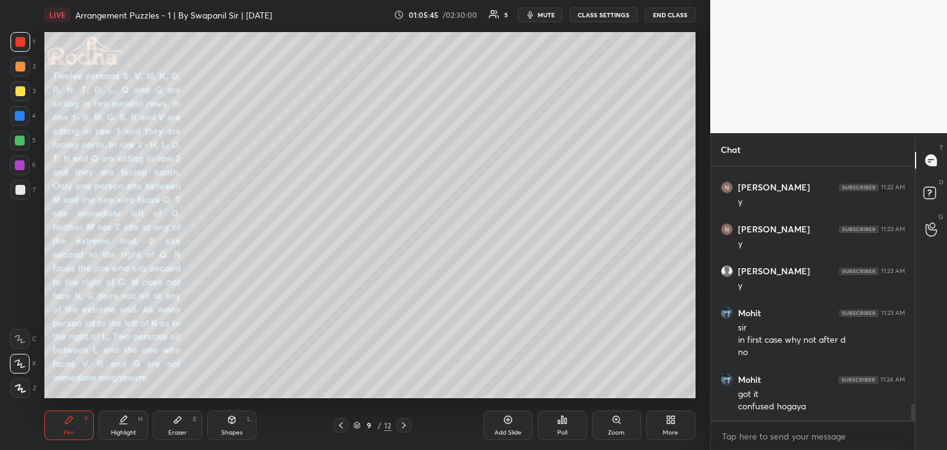
click at [18, 145] on div at bounding box center [20, 141] width 10 height 10
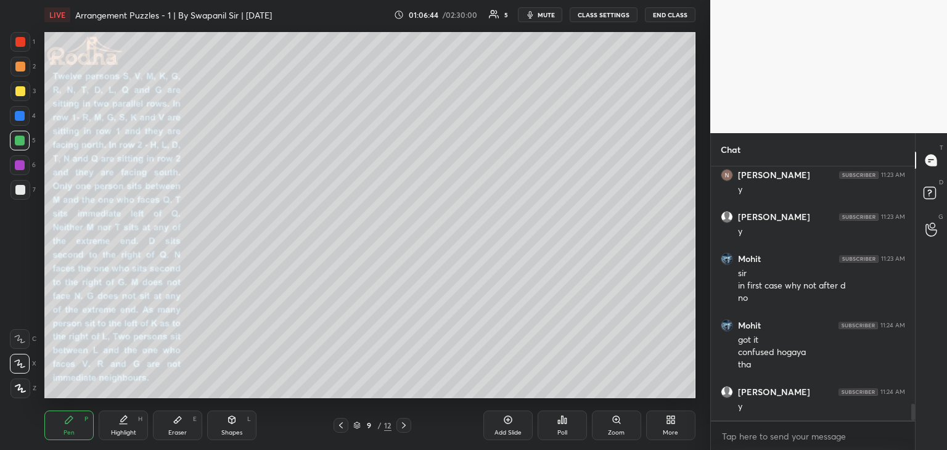
scroll to position [3731, 0]
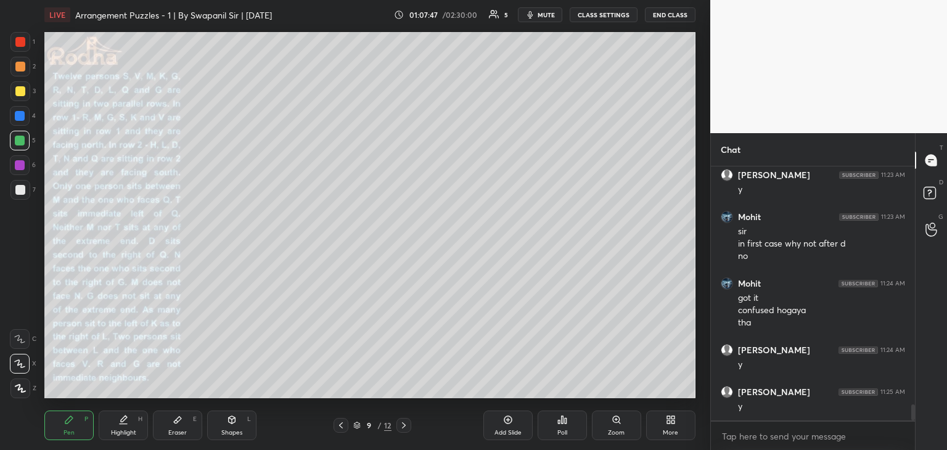
click at [18, 44] on div at bounding box center [20, 42] width 10 height 10
click at [20, 191] on div at bounding box center [20, 190] width 10 height 10
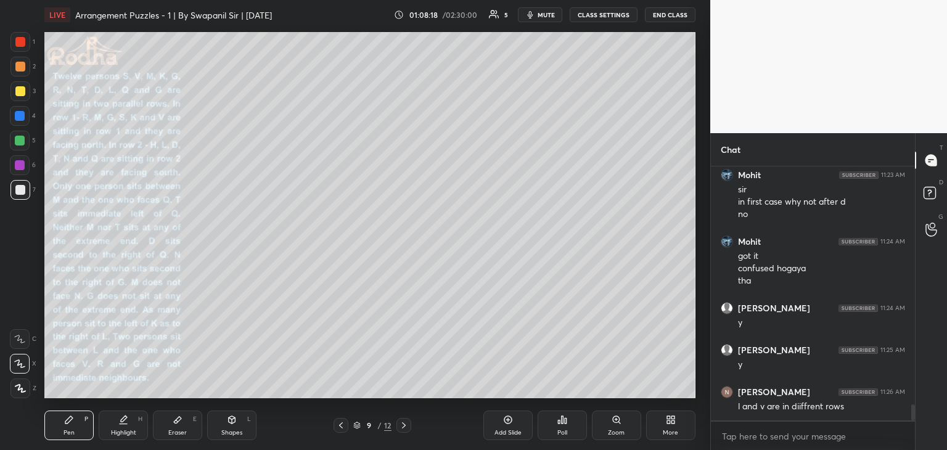
drag, startPoint x: 182, startPoint y: 432, endPoint x: 208, endPoint y: 401, distance: 39.4
click at [184, 430] on div "Eraser" at bounding box center [177, 433] width 18 height 6
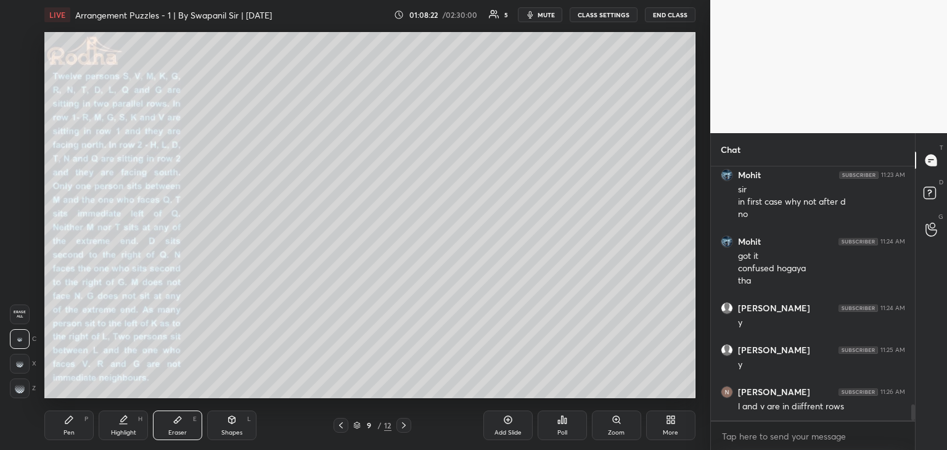
scroll to position [3815, 0]
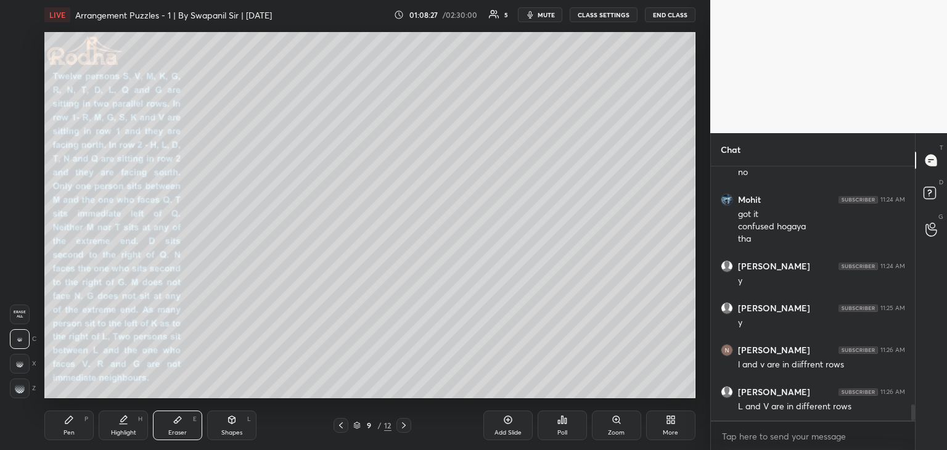
click at [80, 432] on div "Pen P" at bounding box center [68, 426] width 49 height 30
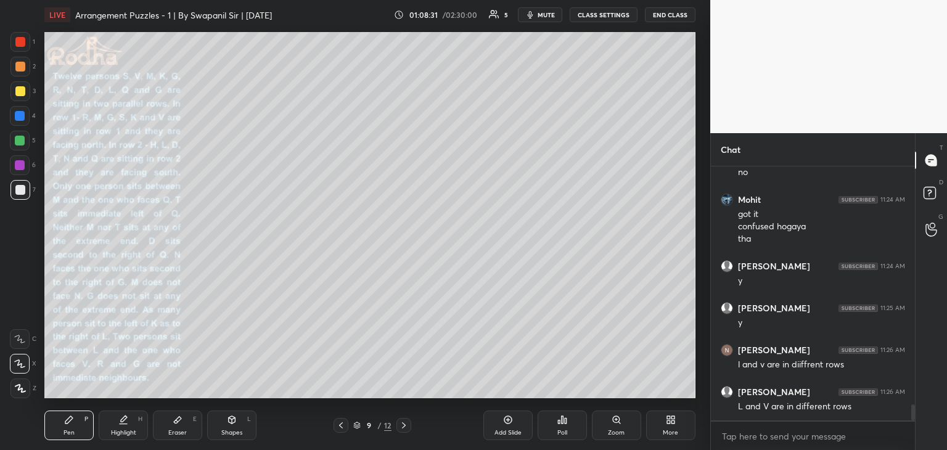
drag, startPoint x: 20, startPoint y: 144, endPoint x: 32, endPoint y: 152, distance: 14.7
click at [20, 142] on div at bounding box center [20, 141] width 10 height 10
click at [22, 92] on div at bounding box center [20, 91] width 10 height 10
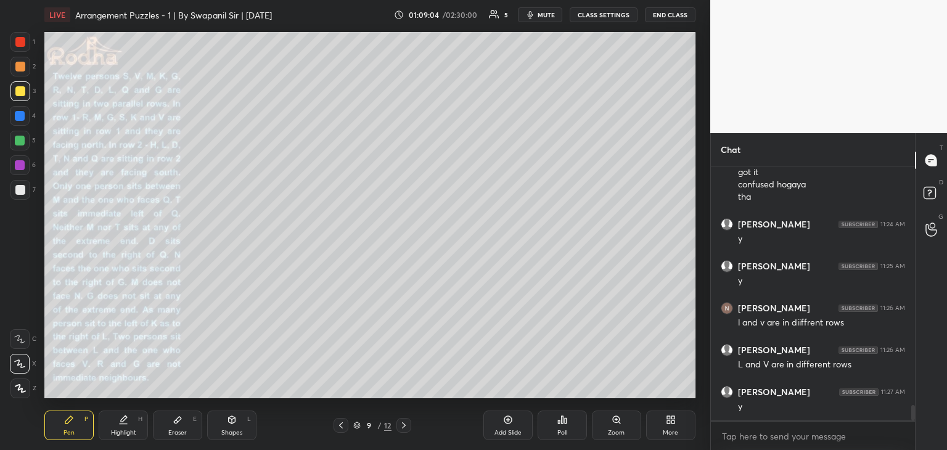
scroll to position [3899, 0]
click at [181, 424] on div "Eraser E" at bounding box center [177, 426] width 49 height 30
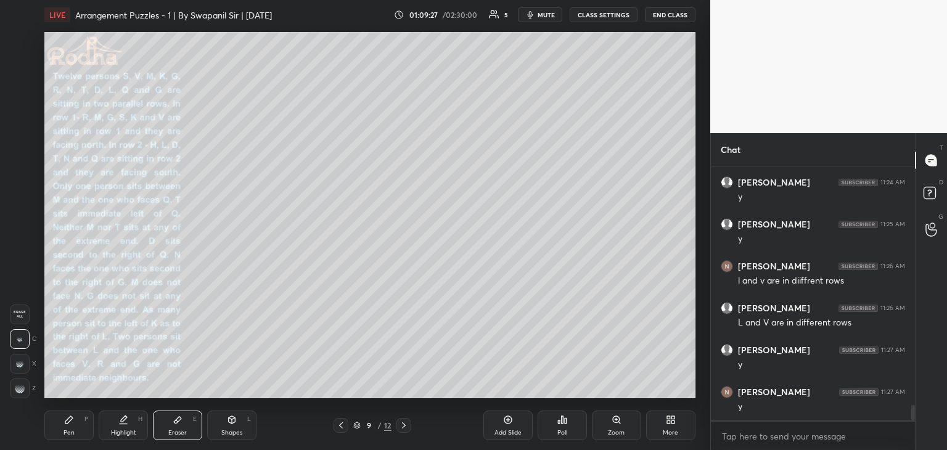
click at [74, 432] on div "Pen" at bounding box center [69, 433] width 11 height 6
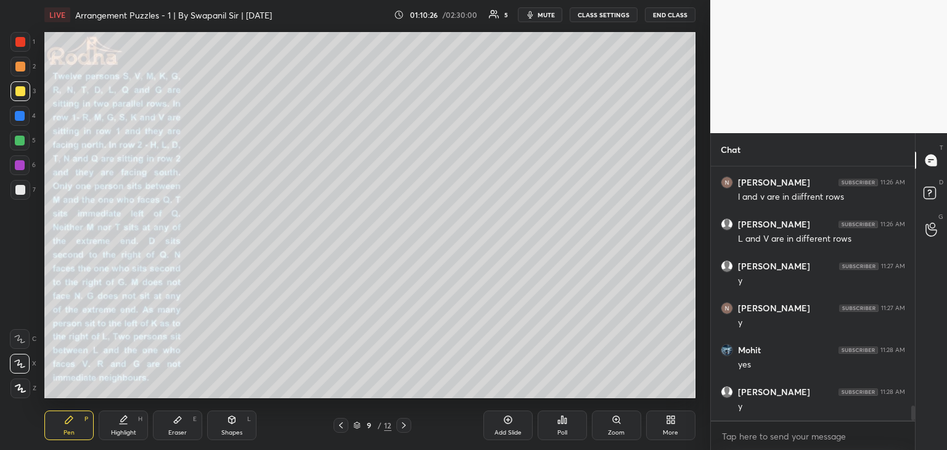
scroll to position [4025, 0]
click at [174, 430] on div "Eraser" at bounding box center [177, 433] width 18 height 6
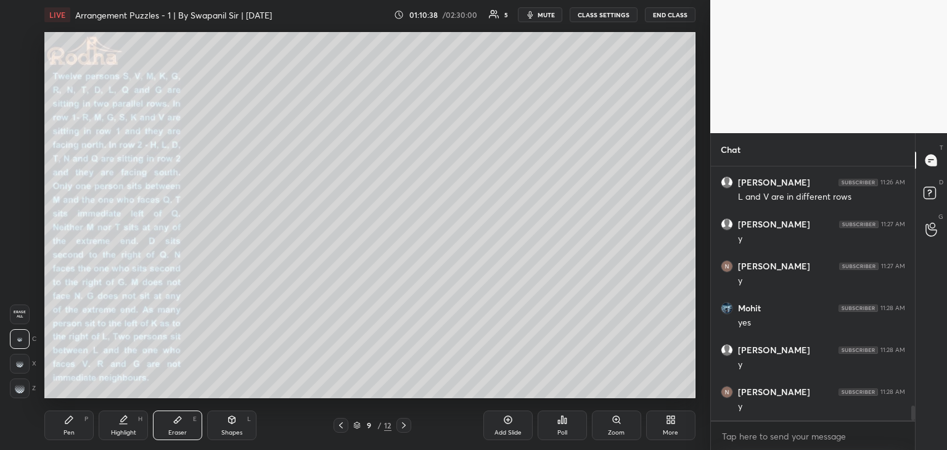
click at [22, 383] on icon at bounding box center [20, 388] width 10 height 10
click at [62, 432] on div "Pen P" at bounding box center [68, 426] width 49 height 30
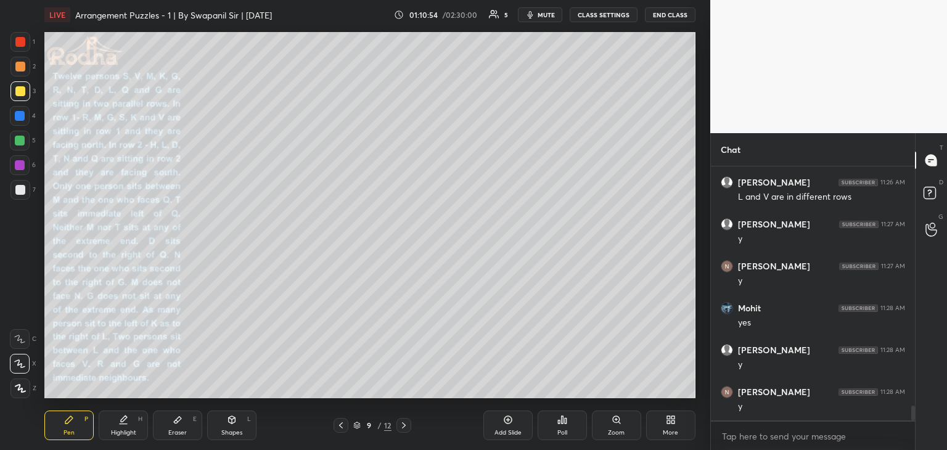
click at [404, 425] on icon at bounding box center [404, 425] width 10 height 10
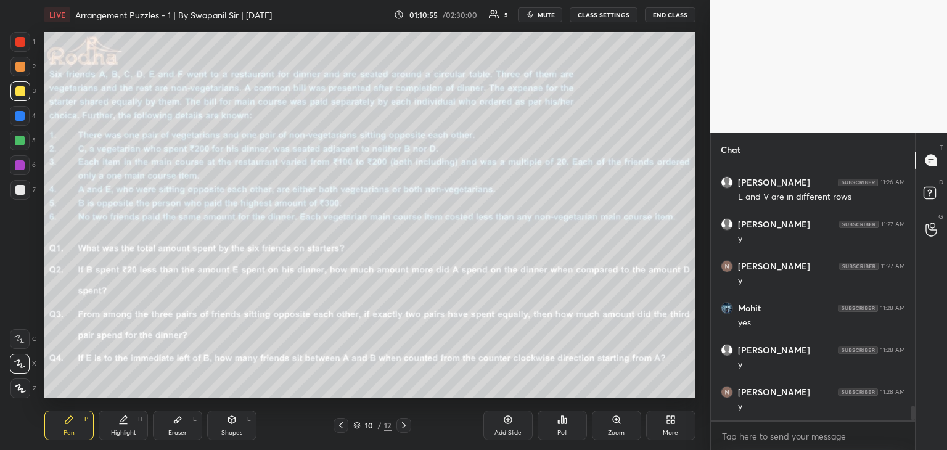
click at [339, 427] on icon at bounding box center [341, 425] width 10 height 10
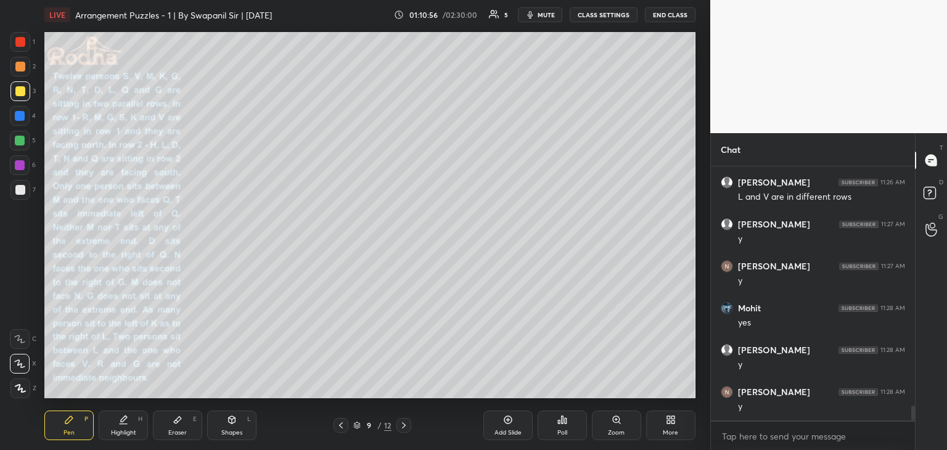
click at [341, 424] on icon at bounding box center [341, 425] width 4 height 6
click at [340, 424] on icon at bounding box center [341, 425] width 10 height 10
click at [512, 430] on div "Add Slide" at bounding box center [507, 433] width 27 height 6
click at [226, 428] on div "Shapes L" at bounding box center [231, 426] width 49 height 30
click at [17, 340] on icon at bounding box center [20, 339] width 10 height 10
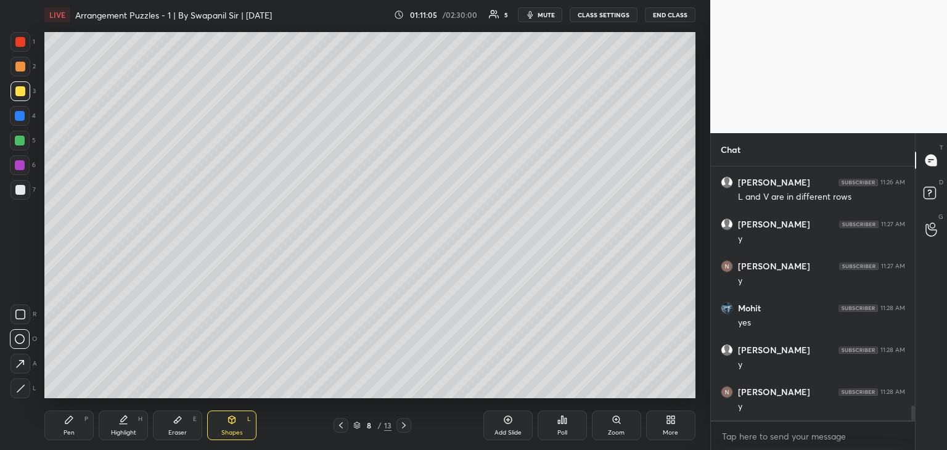
click at [68, 420] on icon at bounding box center [68, 419] width 7 height 7
drag, startPoint x: 17, startPoint y: 343, endPoint x: 37, endPoint y: 319, distance: 31.1
click at [18, 345] on div at bounding box center [20, 339] width 20 height 20
click at [217, 428] on div "Shapes L" at bounding box center [231, 426] width 49 height 30
drag, startPoint x: 14, startPoint y: 336, endPoint x: 30, endPoint y: 320, distance: 22.7
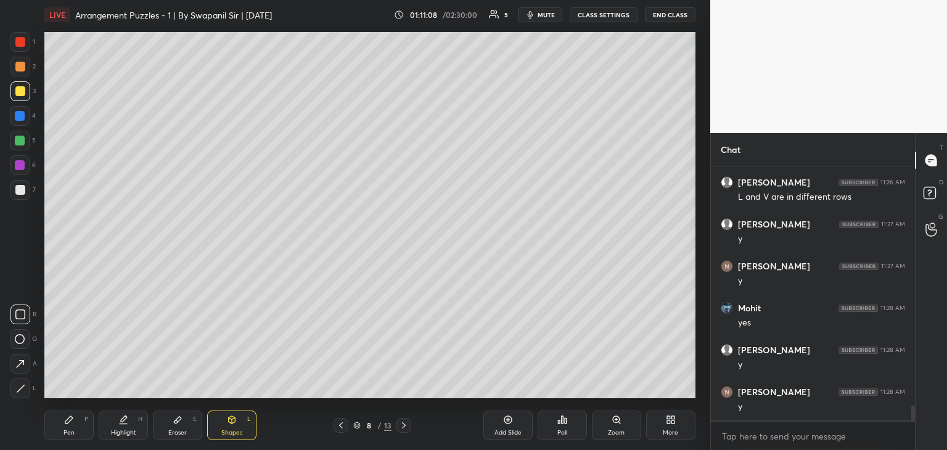
click at [17, 336] on div at bounding box center [20, 339] width 20 height 20
click at [22, 388] on icon at bounding box center [20, 388] width 9 height 9
drag, startPoint x: 71, startPoint y: 427, endPoint x: 73, endPoint y: 417, distance: 10.6
click at [71, 427] on div "Pen P" at bounding box center [68, 426] width 49 height 30
click at [15, 118] on div at bounding box center [20, 116] width 10 height 10
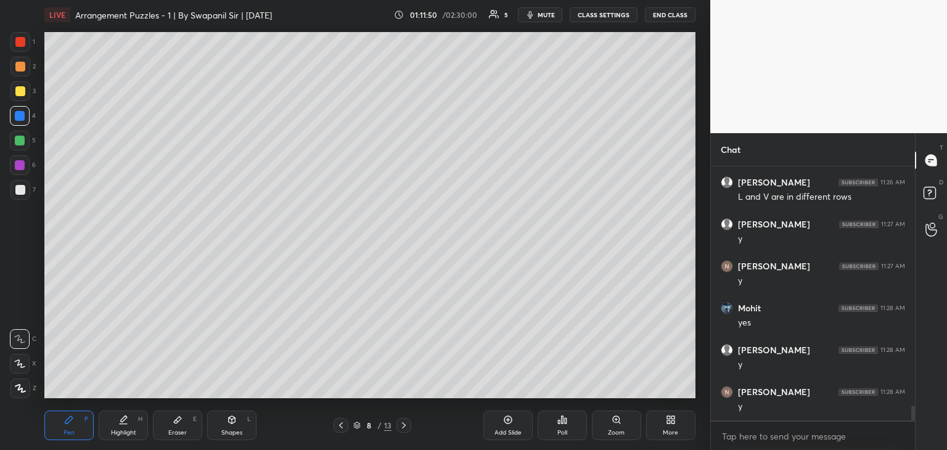
click at [18, 65] on div at bounding box center [20, 67] width 10 height 10
click at [192, 425] on div "Eraser E" at bounding box center [177, 426] width 49 height 30
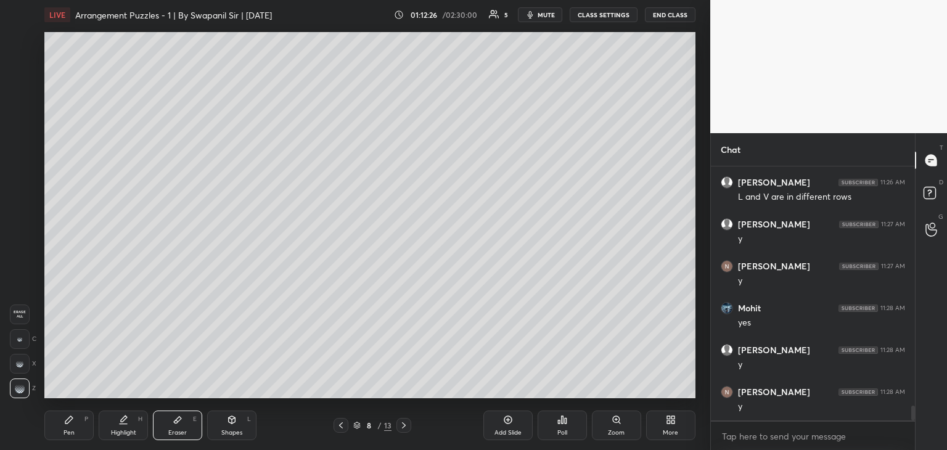
click at [240, 427] on div "Shapes L" at bounding box center [231, 426] width 49 height 30
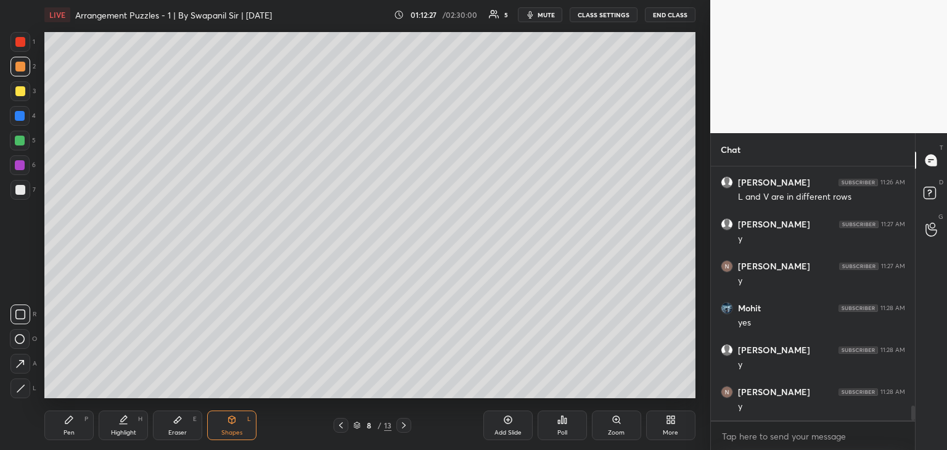
drag, startPoint x: 20, startPoint y: 340, endPoint x: 36, endPoint y: 334, distance: 18.0
click at [20, 340] on icon at bounding box center [20, 339] width 10 height 10
click at [17, 89] on div at bounding box center [20, 91] width 10 height 10
click at [22, 134] on div at bounding box center [20, 141] width 20 height 20
click at [74, 427] on div "Pen P" at bounding box center [68, 426] width 49 height 30
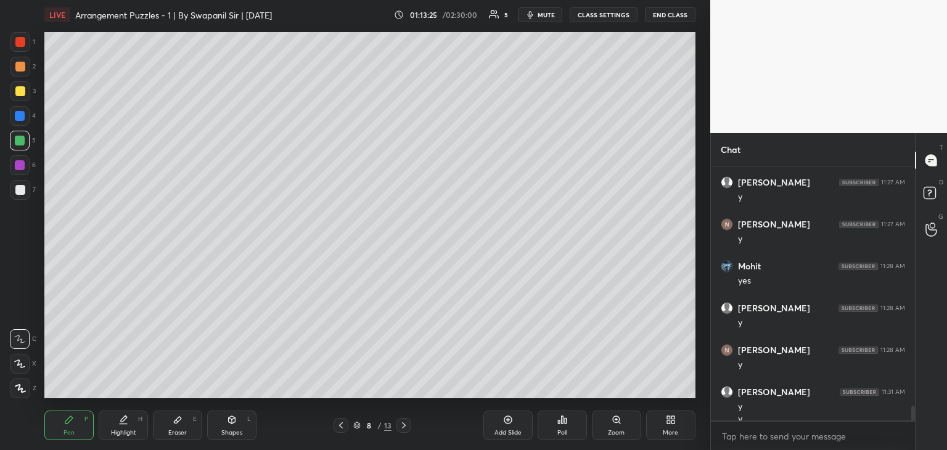
scroll to position [4079, 0]
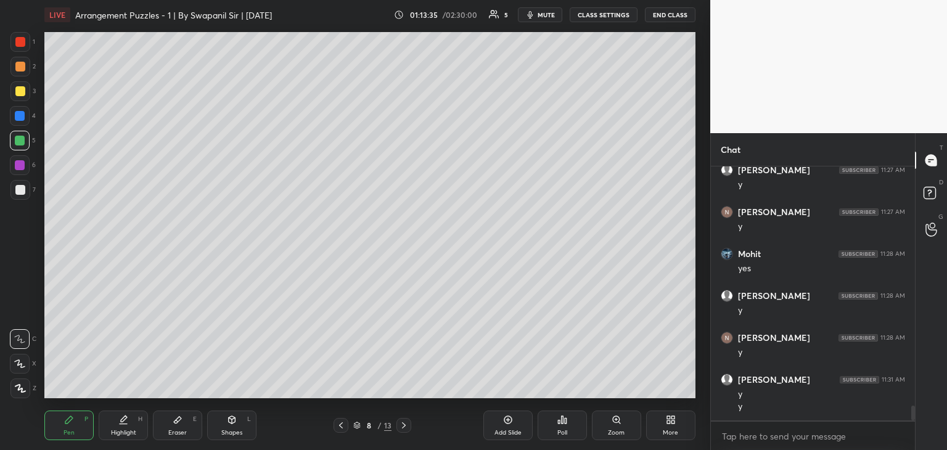
click at [70, 425] on div "Pen P" at bounding box center [68, 426] width 49 height 30
click at [509, 426] on div "Add Slide" at bounding box center [507, 426] width 49 height 30
click at [239, 421] on div "Shapes L" at bounding box center [231, 426] width 49 height 30
drag, startPoint x: 20, startPoint y: 337, endPoint x: 39, endPoint y: 314, distance: 29.7
click at [20, 337] on icon at bounding box center [20, 339] width 10 height 10
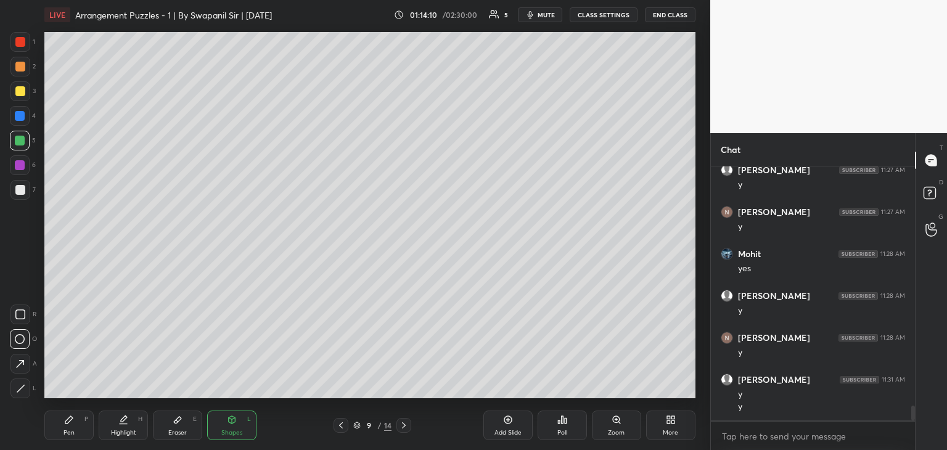
drag, startPoint x: 26, startPoint y: 386, endPoint x: 41, endPoint y: 364, distance: 26.2
click at [27, 385] on div at bounding box center [20, 389] width 20 height 20
click at [19, 41] on div at bounding box center [20, 42] width 10 height 10
click at [62, 417] on div "Pen P" at bounding box center [68, 426] width 49 height 30
drag, startPoint x: 22, startPoint y: 363, endPoint x: 26, endPoint y: 353, distance: 10.8
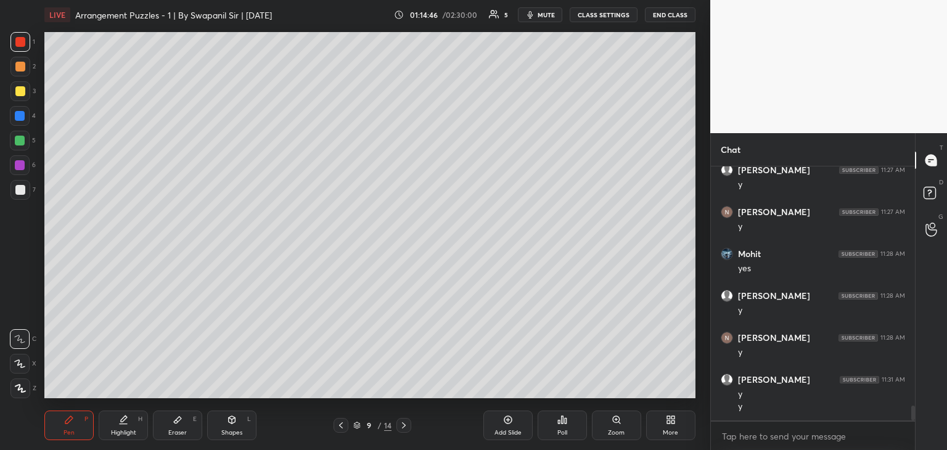
click at [22, 363] on icon at bounding box center [19, 363] width 11 height 9
click at [20, 190] on div at bounding box center [20, 190] width 10 height 10
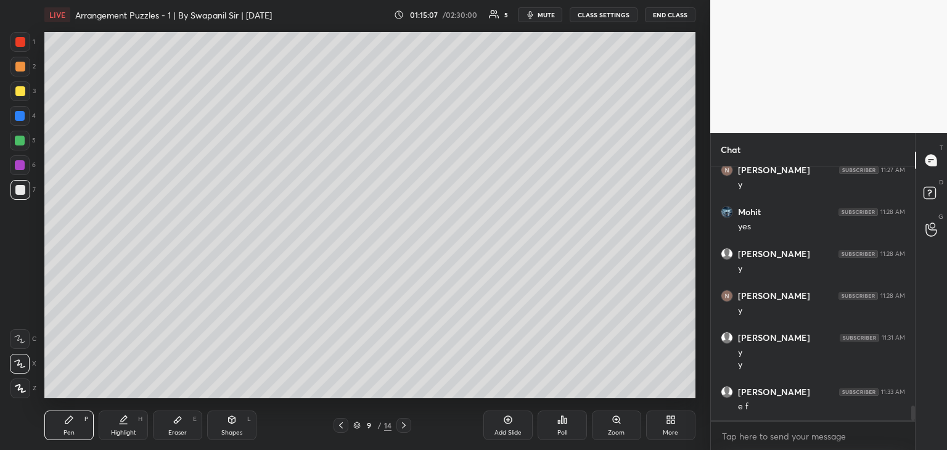
scroll to position [4163, 0]
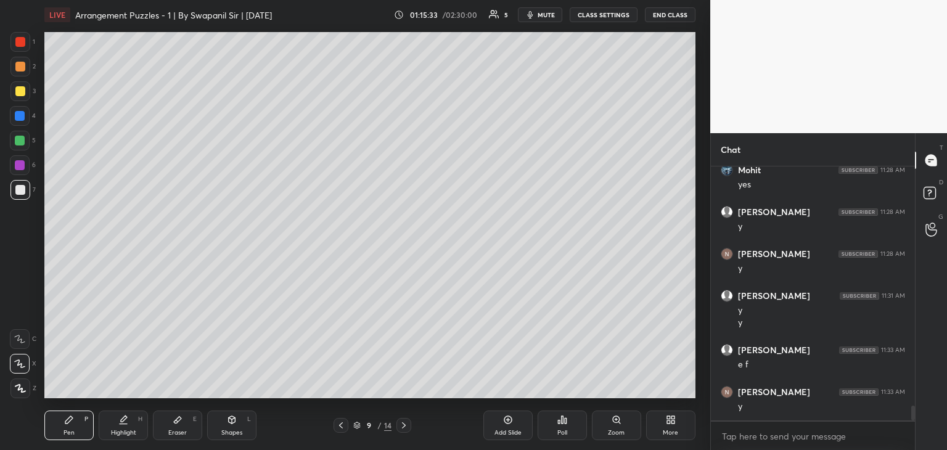
click at [19, 70] on div at bounding box center [20, 67] width 10 height 10
click at [23, 191] on div at bounding box center [20, 190] width 10 height 10
drag, startPoint x: 187, startPoint y: 418, endPoint x: 202, endPoint y: 400, distance: 24.1
click at [185, 418] on div "Eraser E" at bounding box center [177, 426] width 49 height 30
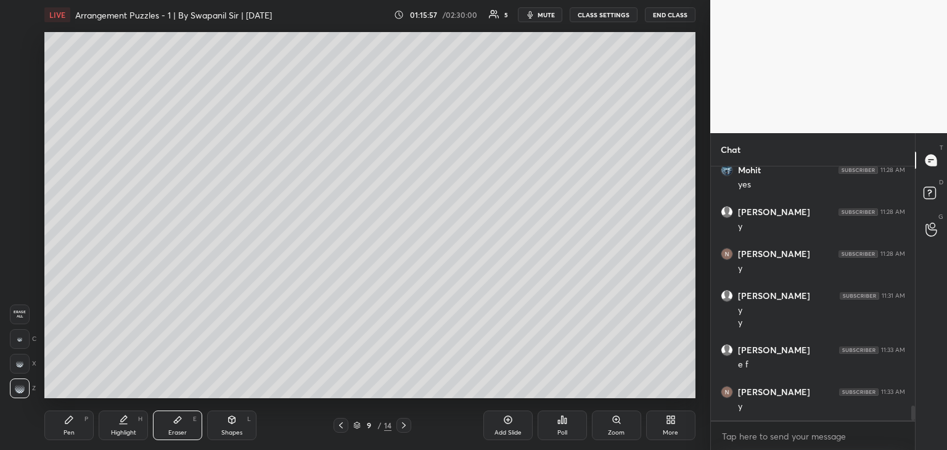
click at [58, 440] on div "Pen P Highlight H Eraser E Shapes L 9 / 14 Add Slide Poll Zoom More" at bounding box center [369, 425] width 651 height 49
click at [76, 422] on div "Pen P" at bounding box center [68, 426] width 49 height 30
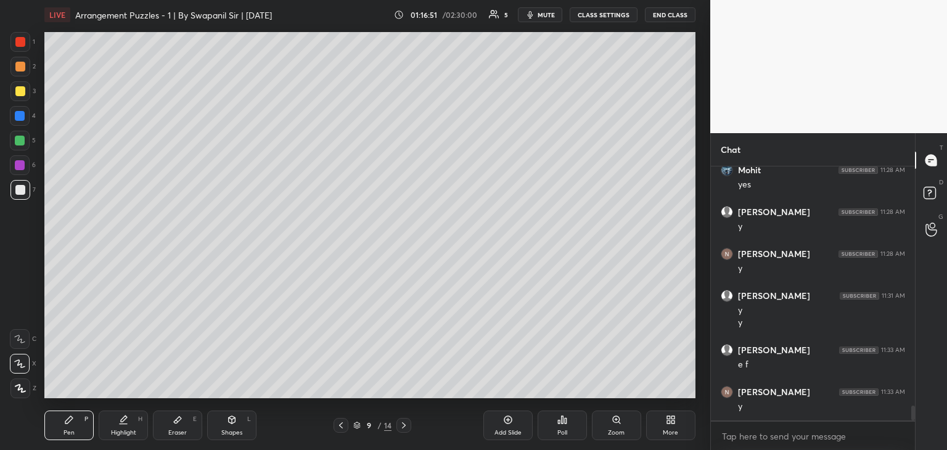
click at [187, 433] on div "Eraser E" at bounding box center [177, 426] width 49 height 30
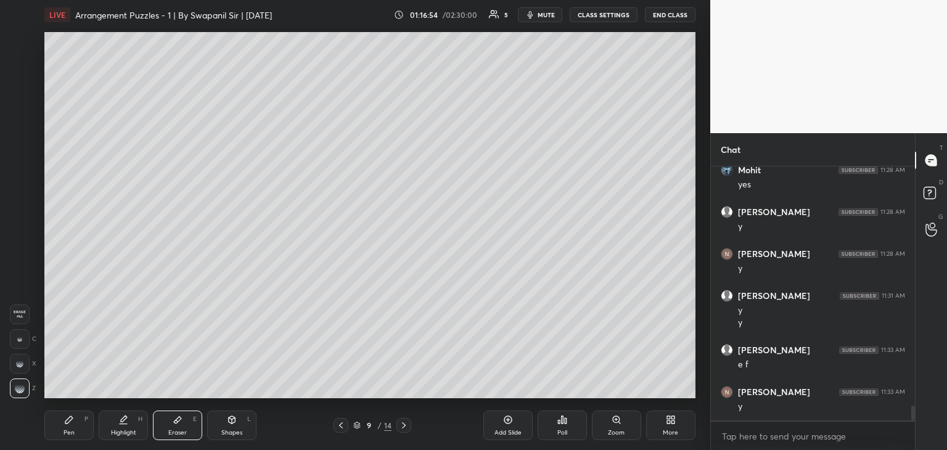
drag, startPoint x: 81, startPoint y: 442, endPoint x: 113, endPoint y: 415, distance: 42.0
click at [81, 440] on div "Pen P Highlight H Eraser E Shapes L 9 / 14 Add Slide Poll Zoom More" at bounding box center [369, 425] width 651 height 49
click at [84, 425] on div "Pen P" at bounding box center [68, 426] width 49 height 30
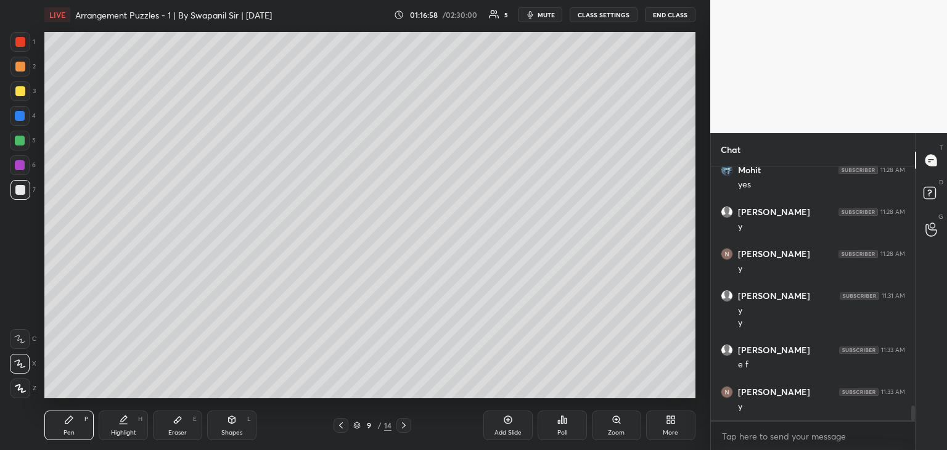
drag, startPoint x: 20, startPoint y: 207, endPoint x: 23, endPoint y: 196, distance: 11.5
click at [20, 207] on div "1 2 3 4 5 6 7 R O A L C X Z Erase all C X Z" at bounding box center [19, 215] width 39 height 366
click at [20, 194] on div at bounding box center [20, 190] width 10 height 10
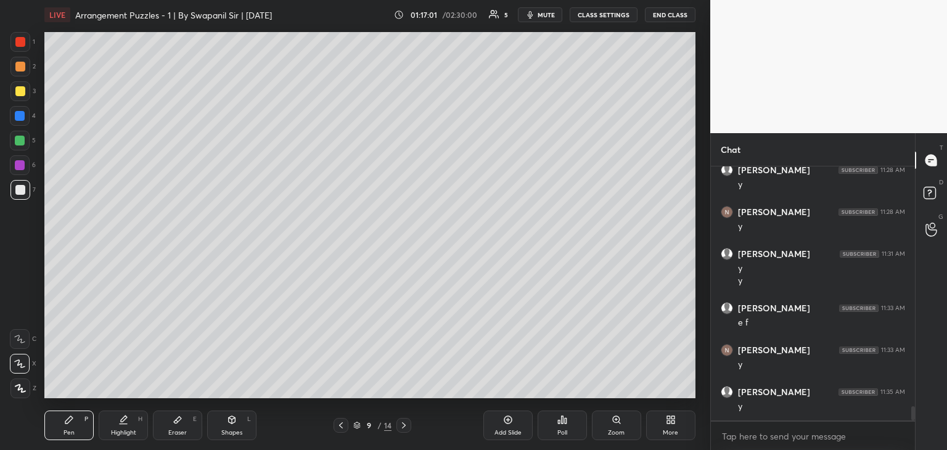
scroll to position [4247, 0]
drag, startPoint x: 175, startPoint y: 418, endPoint x: 182, endPoint y: 414, distance: 8.3
click at [173, 419] on icon at bounding box center [178, 420] width 10 height 10
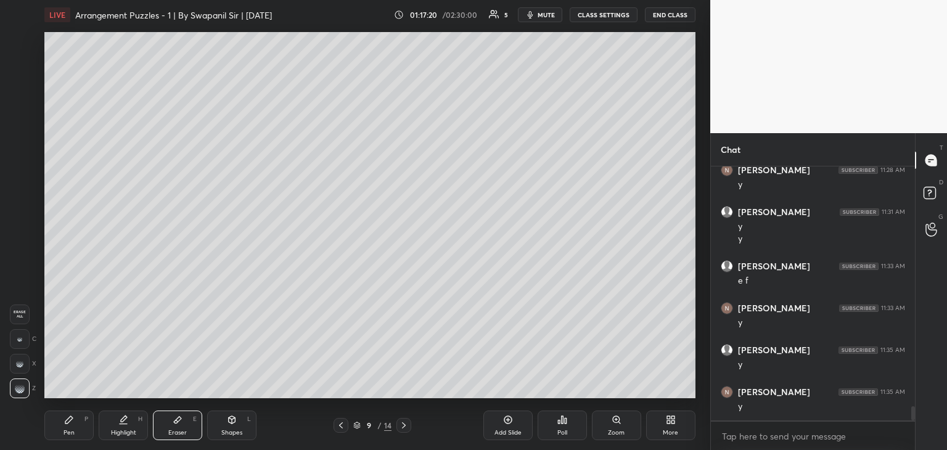
drag, startPoint x: 84, startPoint y: 440, endPoint x: 99, endPoint y: 425, distance: 21.4
click at [85, 436] on div "Pen P" at bounding box center [68, 426] width 49 height 30
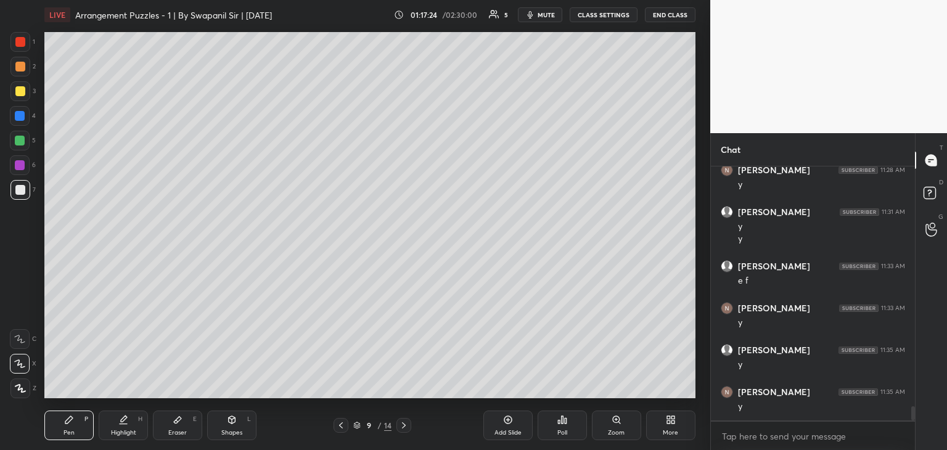
click at [205, 427] on div "Pen P Highlight H Eraser E Shapes L" at bounding box center [181, 426] width 274 height 30
click at [224, 427] on div "Shapes L" at bounding box center [231, 426] width 49 height 30
drag, startPoint x: 10, startPoint y: 338, endPoint x: 17, endPoint y: 334, distance: 8.6
click at [13, 337] on div at bounding box center [20, 339] width 20 height 20
click at [22, 388] on icon at bounding box center [20, 388] width 9 height 9
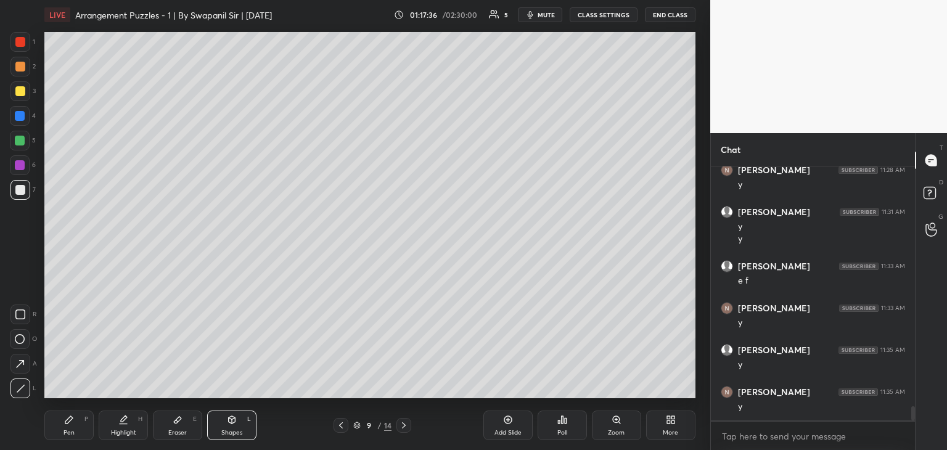
drag, startPoint x: 69, startPoint y: 435, endPoint x: 92, endPoint y: 404, distance: 38.3
click at [69, 435] on div "Pen" at bounding box center [69, 433] width 11 height 6
click at [15, 41] on div at bounding box center [20, 42] width 20 height 20
click at [17, 142] on div at bounding box center [20, 141] width 10 height 10
drag, startPoint x: 20, startPoint y: 91, endPoint x: 36, endPoint y: 113, distance: 27.4
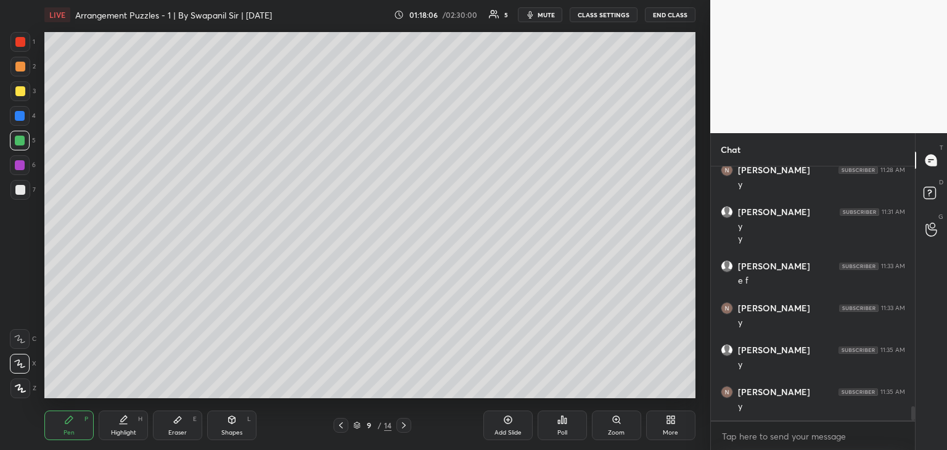
click at [19, 91] on div at bounding box center [20, 91] width 10 height 10
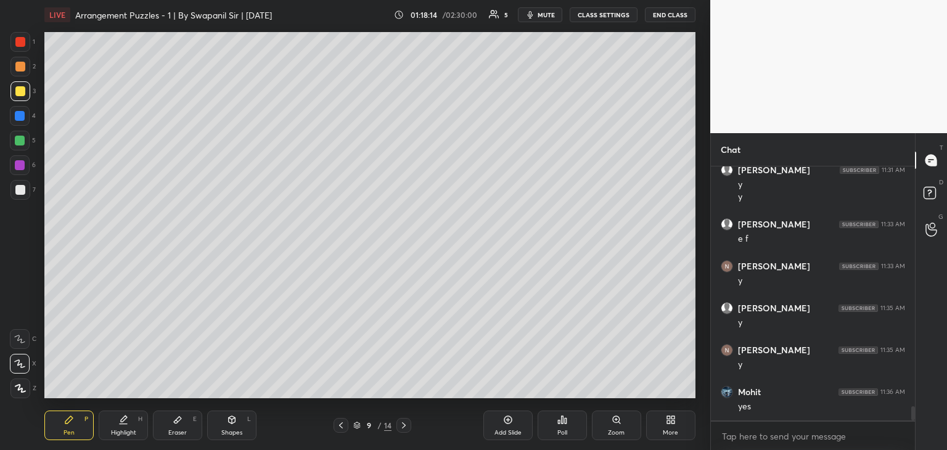
drag, startPoint x: 20, startPoint y: 141, endPoint x: 33, endPoint y: 171, distance: 33.4
click at [17, 141] on div at bounding box center [20, 141] width 10 height 10
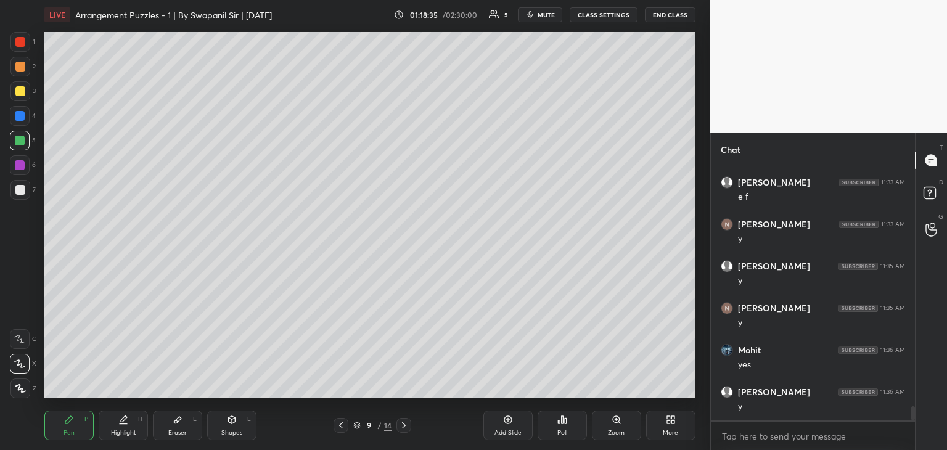
drag, startPoint x: 174, startPoint y: 433, endPoint x: 163, endPoint y: 405, distance: 30.5
click at [176, 430] on div "Eraser" at bounding box center [177, 433] width 18 height 6
click at [72, 427] on div "Pen P" at bounding box center [68, 426] width 49 height 30
click at [178, 428] on div "Eraser E" at bounding box center [177, 426] width 49 height 30
drag, startPoint x: 67, startPoint y: 432, endPoint x: 71, endPoint y: 426, distance: 6.7
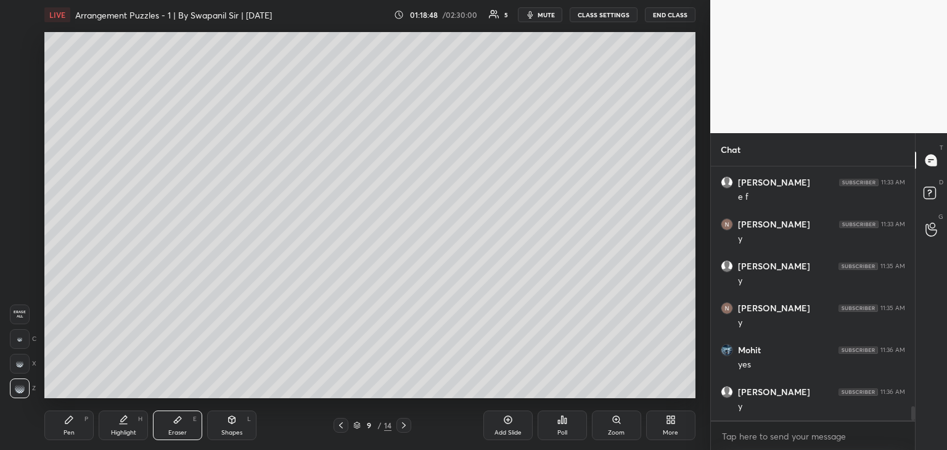
click at [70, 430] on div "Pen" at bounding box center [69, 433] width 11 height 6
drag, startPoint x: 18, startPoint y: 190, endPoint x: 26, endPoint y: 187, distance: 8.4
click at [18, 190] on div at bounding box center [20, 190] width 10 height 10
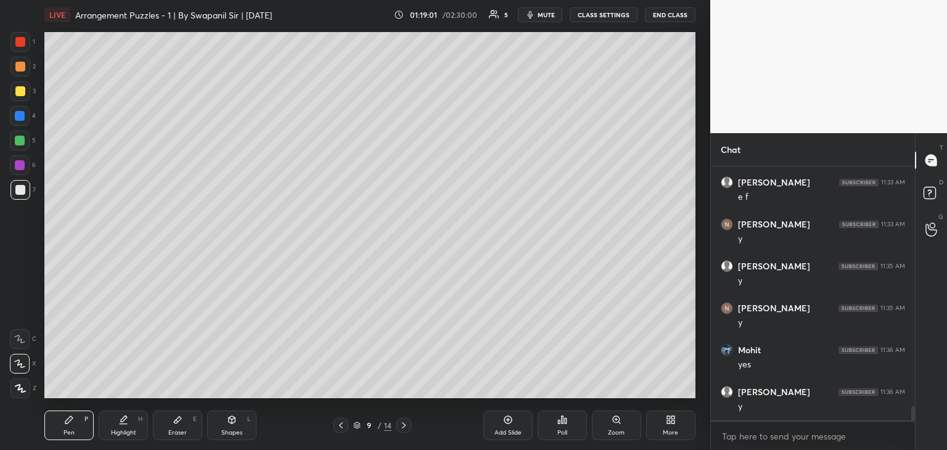
click at [179, 430] on div "Eraser" at bounding box center [177, 433] width 18 height 6
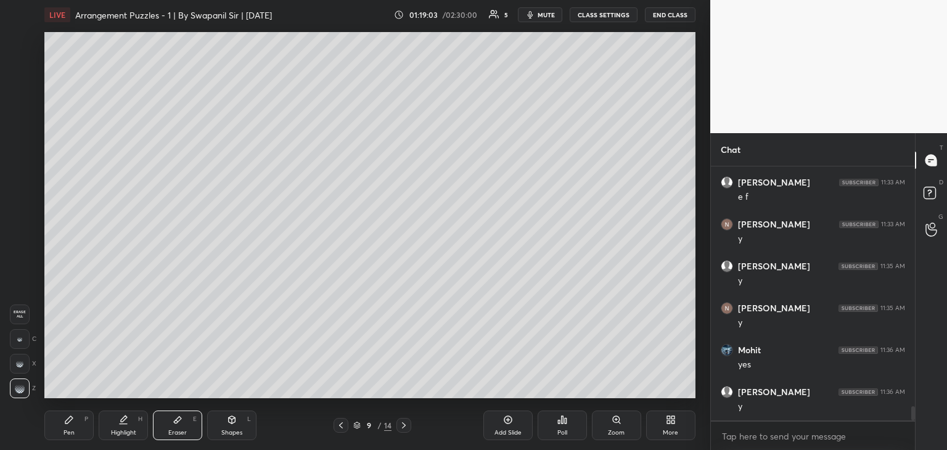
click at [73, 427] on div "Pen P" at bounding box center [68, 426] width 49 height 30
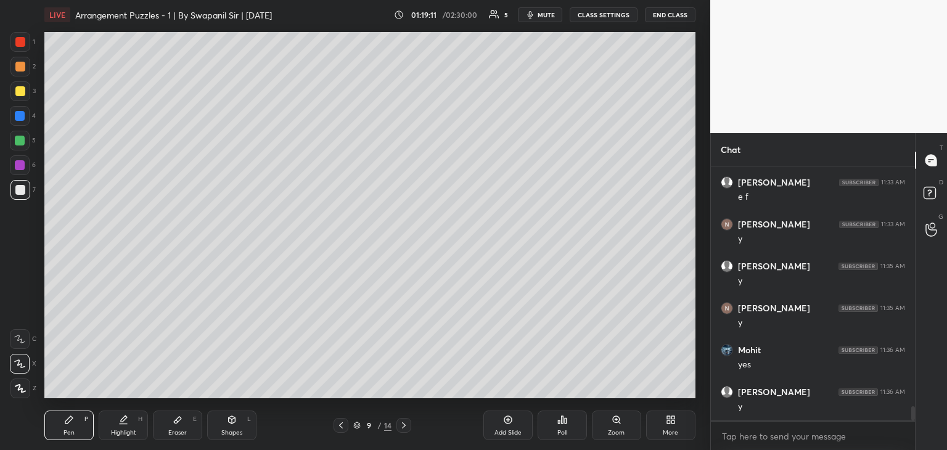
click at [404, 425] on icon at bounding box center [404, 425] width 10 height 10
click at [403, 425] on icon at bounding box center [404, 425] width 10 height 10
click at [402, 425] on icon at bounding box center [404, 425] width 10 height 10
click at [338, 428] on icon at bounding box center [341, 425] width 10 height 10
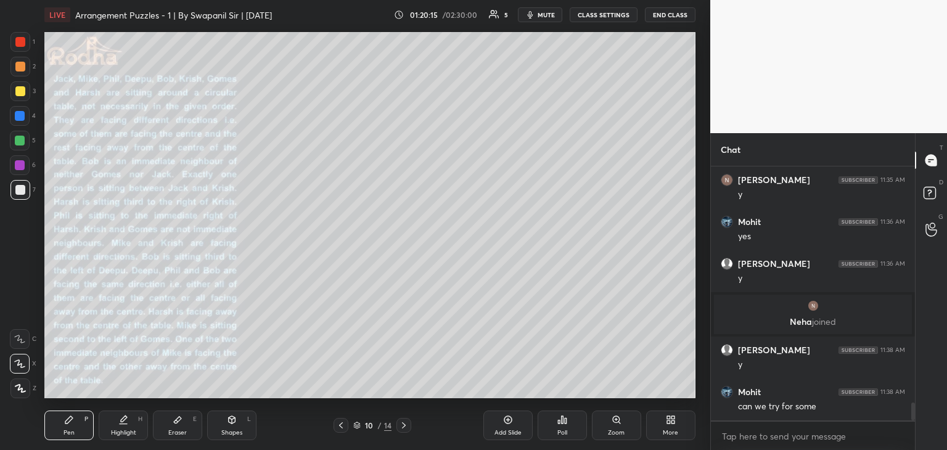
scroll to position [3380, 0]
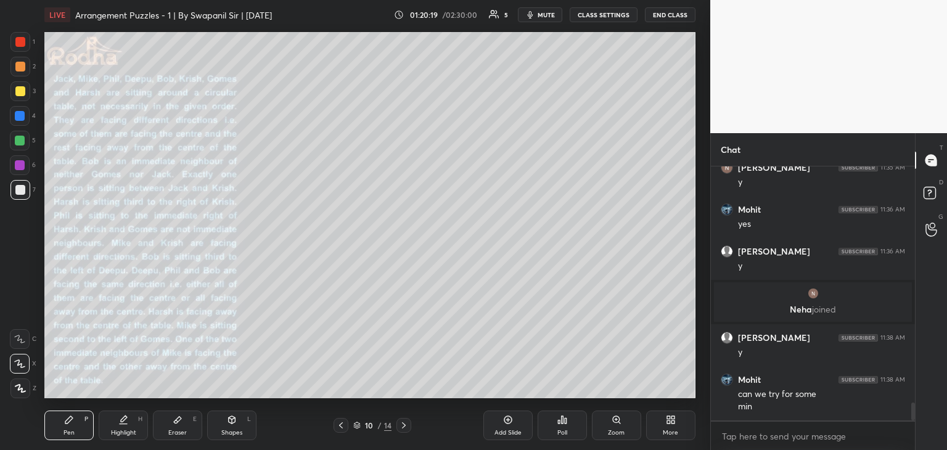
click at [407, 432] on div at bounding box center [403, 425] width 15 height 15
click at [405, 430] on icon at bounding box center [404, 425] width 10 height 10
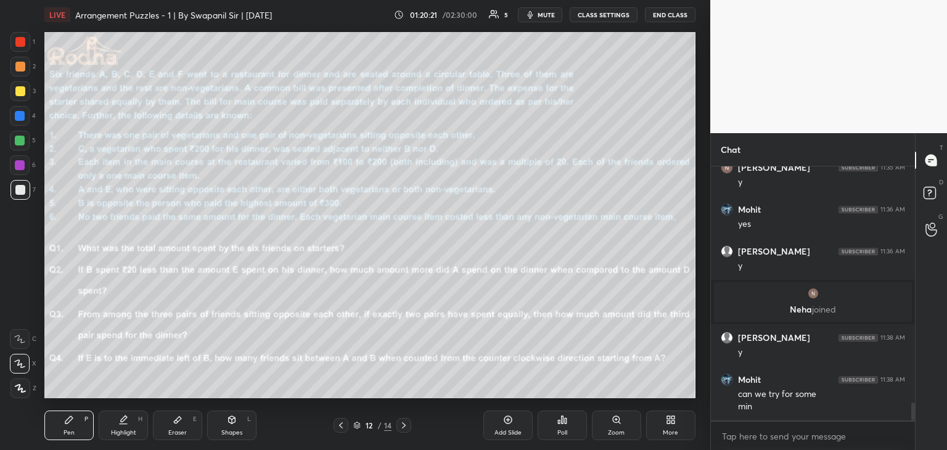
click at [406, 430] on icon at bounding box center [404, 425] width 10 height 10
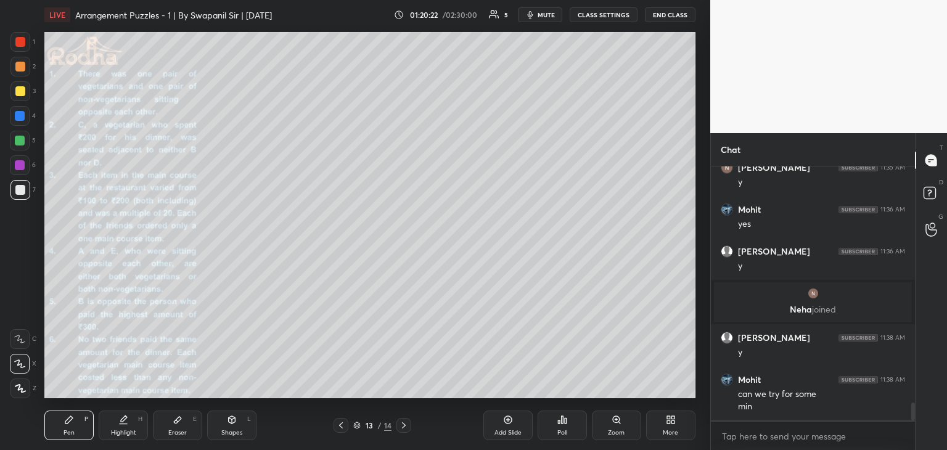
click at [408, 430] on icon at bounding box center [404, 425] width 10 height 10
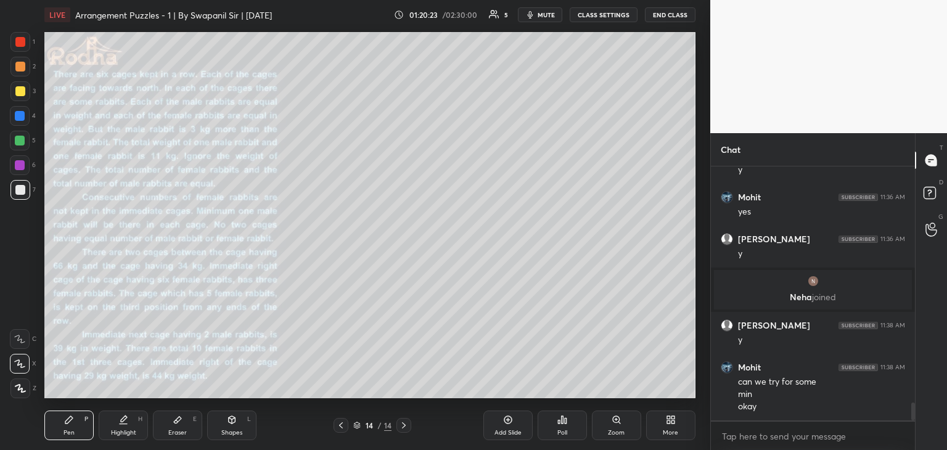
click at [408, 429] on icon at bounding box center [404, 425] width 10 height 10
click at [340, 430] on div at bounding box center [341, 425] width 15 height 15
click at [338, 428] on icon at bounding box center [341, 425] width 10 height 10
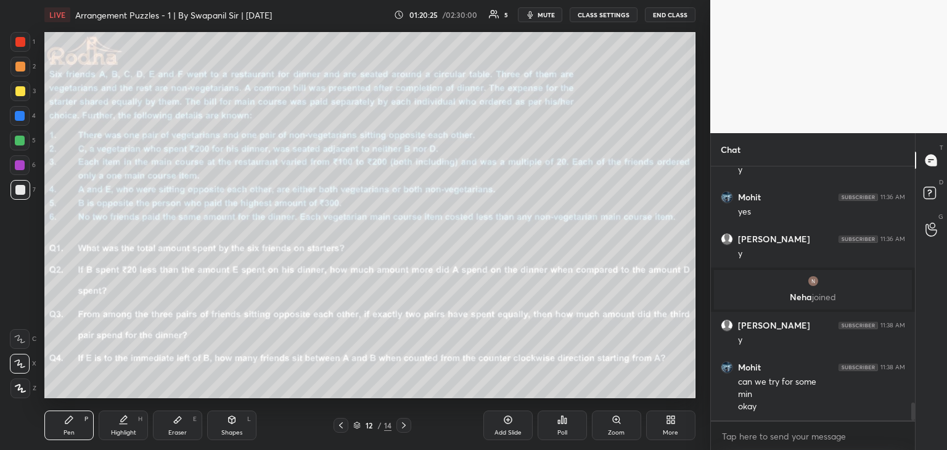
click at [338, 433] on div "Pen P Highlight H Eraser E Shapes L 12 / 14 Add Slide Poll Zoom More" at bounding box center [369, 425] width 651 height 49
click at [338, 428] on icon at bounding box center [341, 425] width 10 height 10
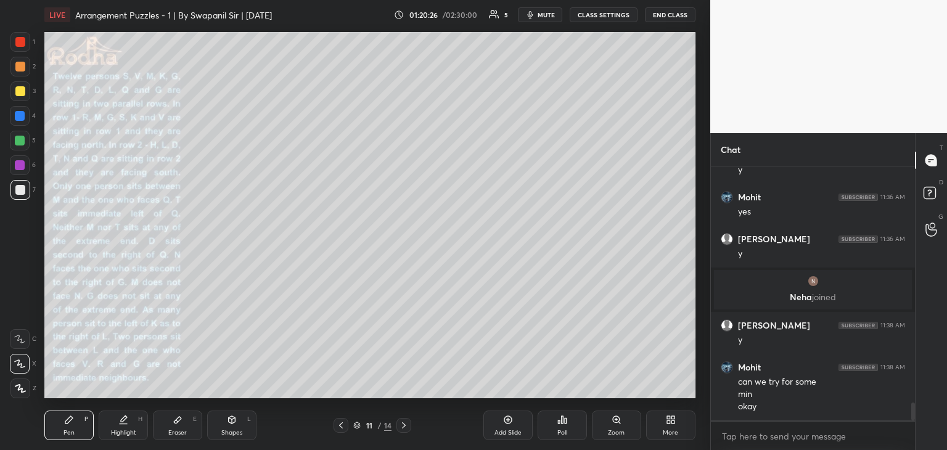
click at [340, 425] on icon at bounding box center [341, 425] width 10 height 10
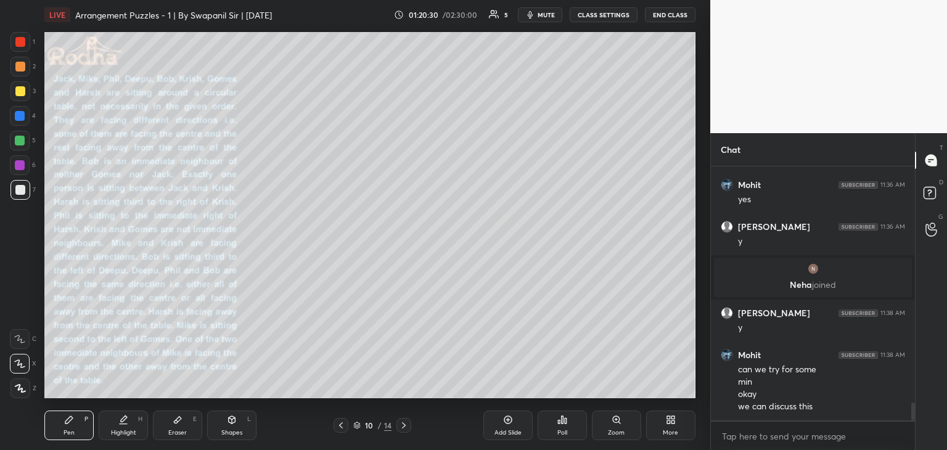
drag, startPoint x: 231, startPoint y: 427, endPoint x: 218, endPoint y: 409, distance: 22.1
click at [231, 427] on div "Shapes L" at bounding box center [231, 426] width 49 height 30
drag, startPoint x: 14, startPoint y: 339, endPoint x: 36, endPoint y: 326, distance: 26.2
click at [15, 338] on div at bounding box center [20, 339] width 20 height 20
click at [75, 423] on div "Pen P" at bounding box center [68, 426] width 49 height 30
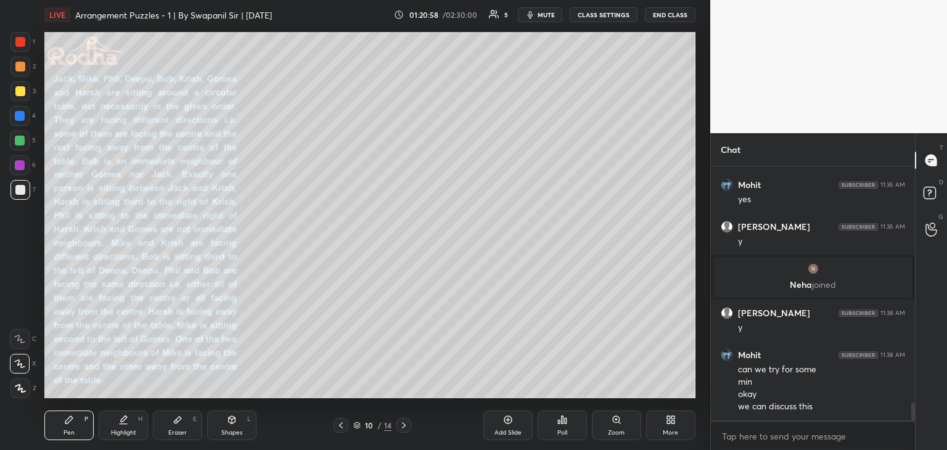
drag, startPoint x: 18, startPoint y: 338, endPoint x: 27, endPoint y: 318, distance: 22.9
click at [17, 338] on icon at bounding box center [19, 339] width 11 height 9
click at [226, 422] on div "Shapes L" at bounding box center [231, 426] width 49 height 30
drag, startPoint x: 17, startPoint y: 337, endPoint x: 43, endPoint y: 311, distance: 36.6
click at [17, 335] on icon at bounding box center [20, 339] width 10 height 10
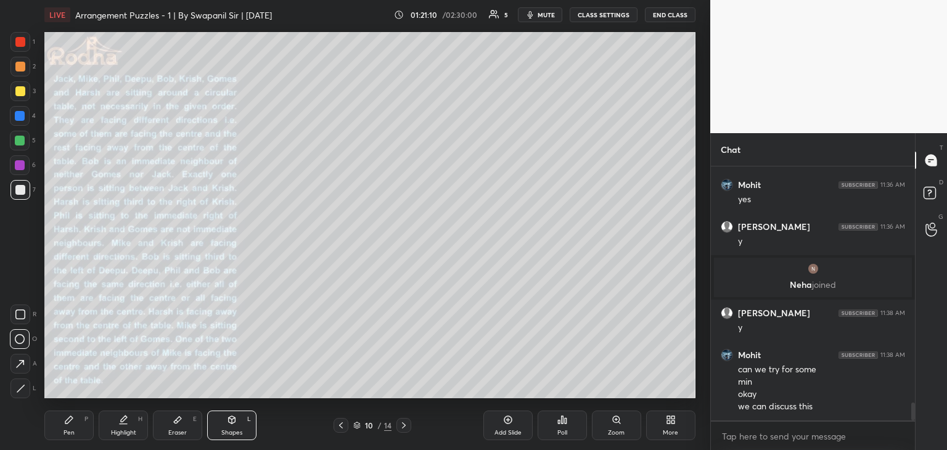
click at [247, 419] on div "Shapes L" at bounding box center [231, 426] width 49 height 30
click at [24, 393] on div at bounding box center [20, 389] width 20 height 20
click at [78, 428] on div "Pen P" at bounding box center [68, 426] width 49 height 30
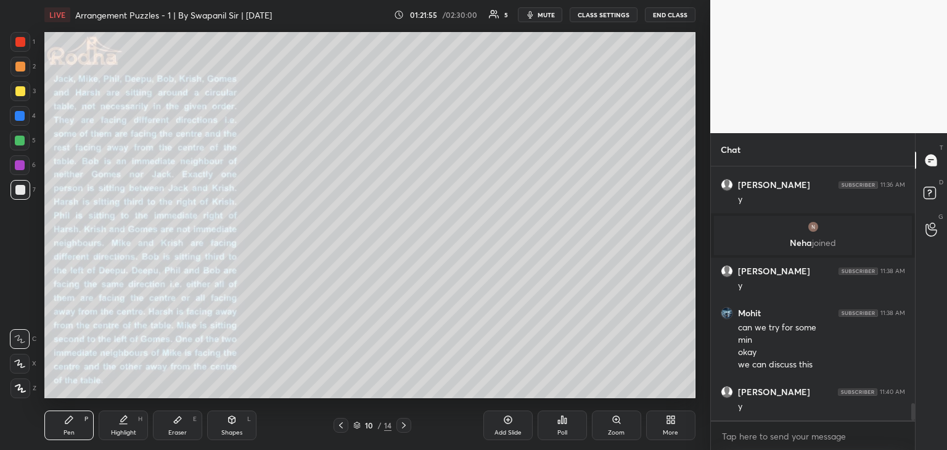
click at [21, 40] on div at bounding box center [20, 42] width 10 height 10
click at [12, 361] on div at bounding box center [20, 364] width 20 height 20
click at [170, 432] on div "Eraser" at bounding box center [177, 433] width 18 height 6
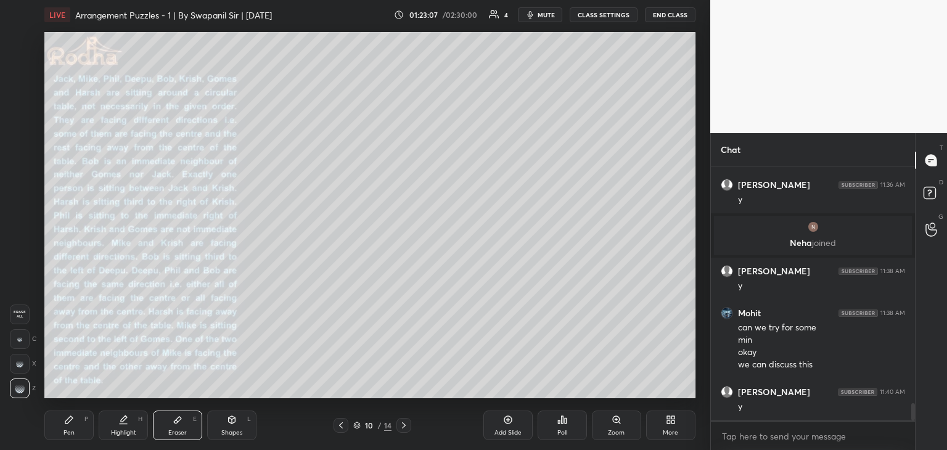
click at [64, 438] on div "Pen P" at bounding box center [68, 426] width 49 height 30
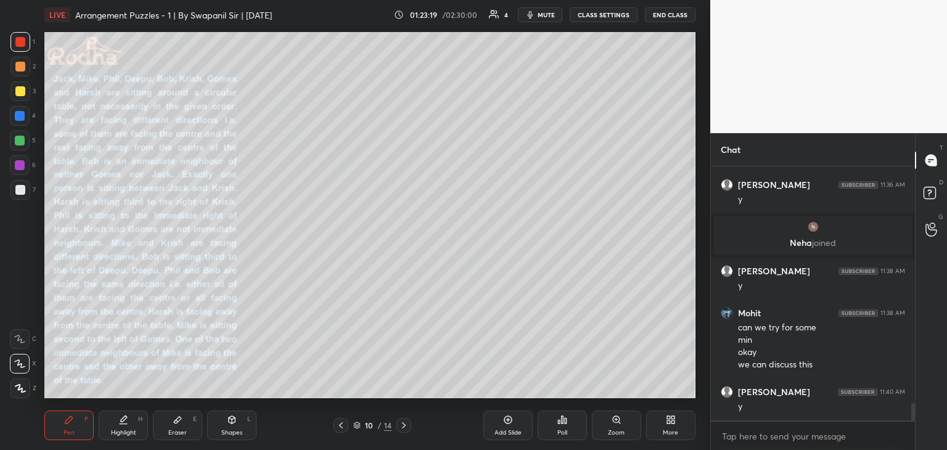
scroll to position [3488, 0]
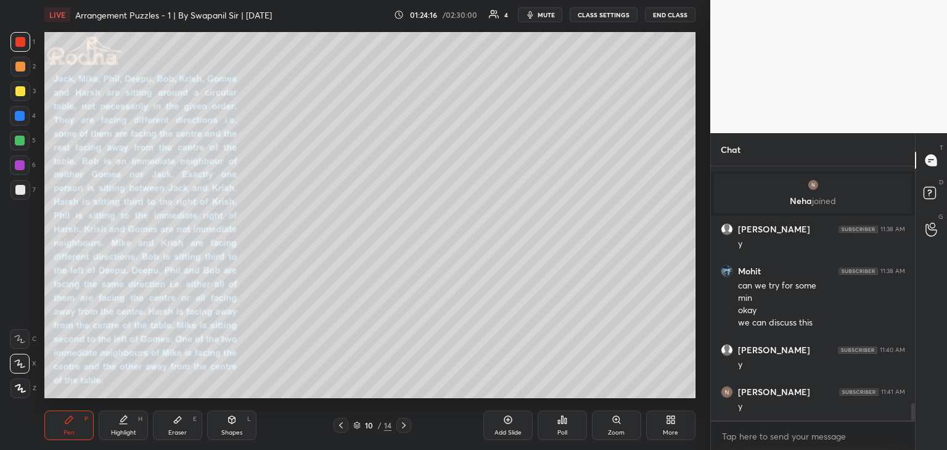
click at [15, 89] on div at bounding box center [20, 91] width 10 height 10
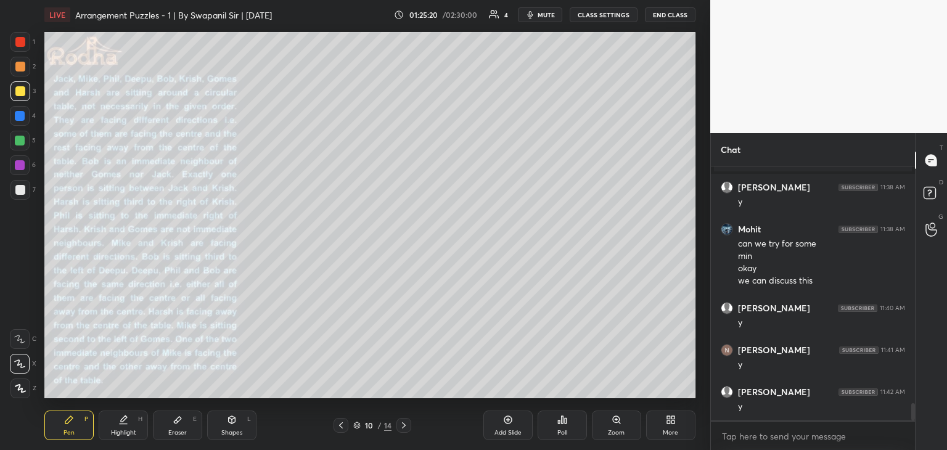
click at [19, 142] on div at bounding box center [20, 141] width 10 height 10
click at [17, 44] on div at bounding box center [20, 42] width 10 height 10
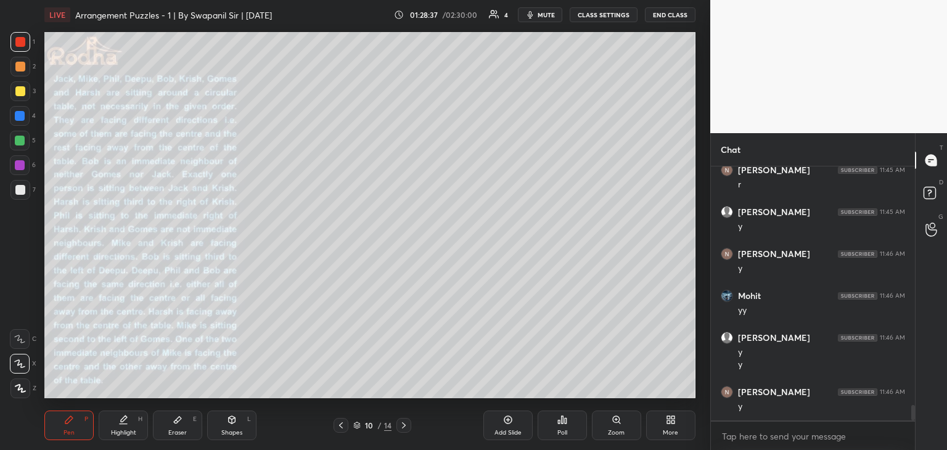
scroll to position [4004, 0]
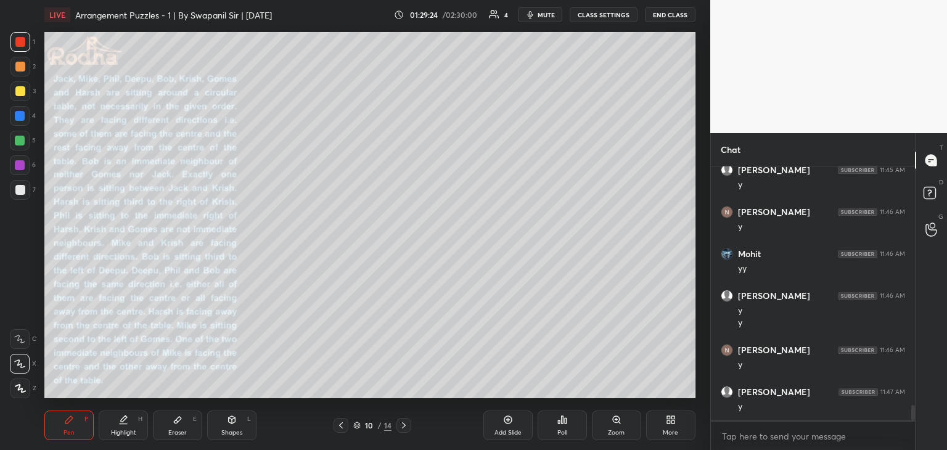
click at [186, 431] on div "Eraser E" at bounding box center [177, 426] width 49 height 30
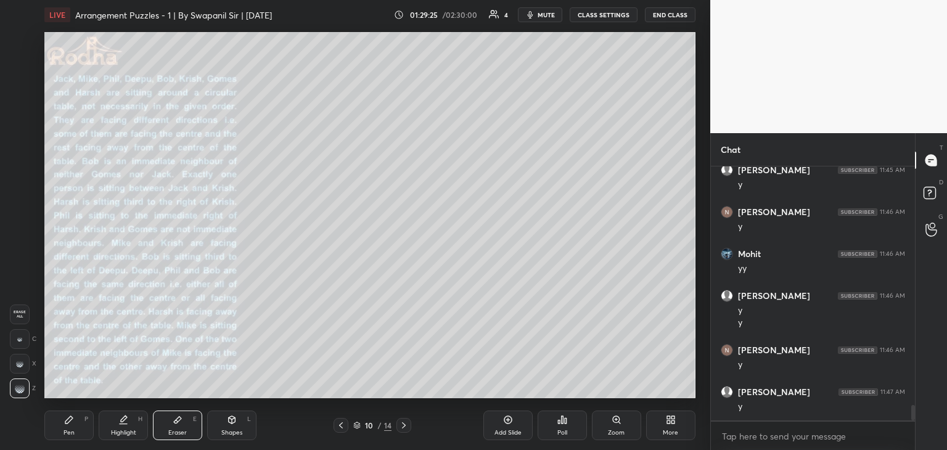
click at [60, 433] on div "Pen P" at bounding box center [68, 426] width 49 height 30
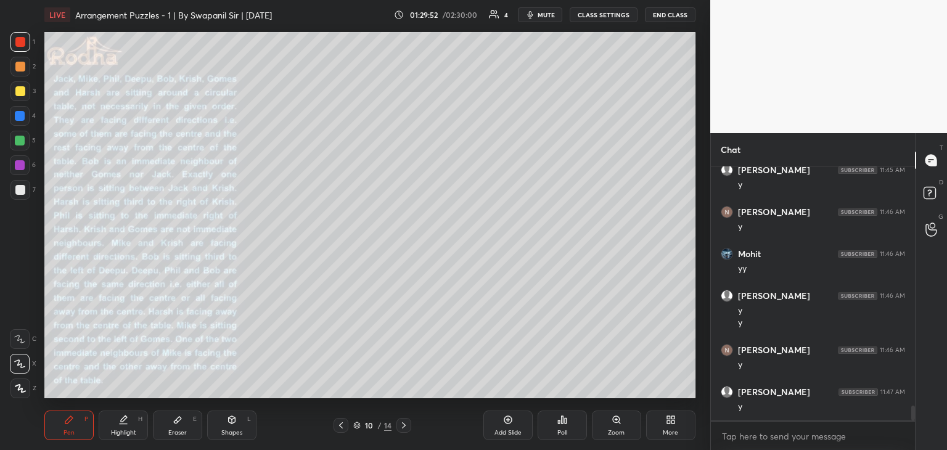
scroll to position [4046, 0]
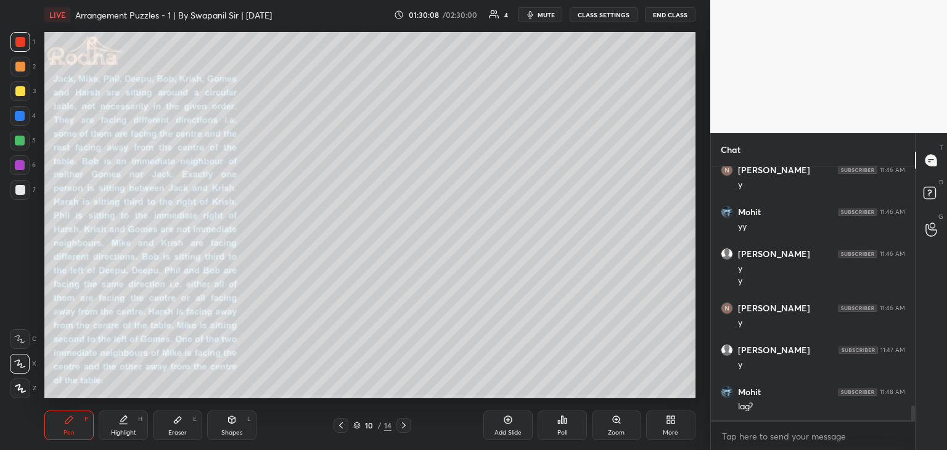
click at [177, 430] on div "Eraser" at bounding box center [177, 433] width 18 height 6
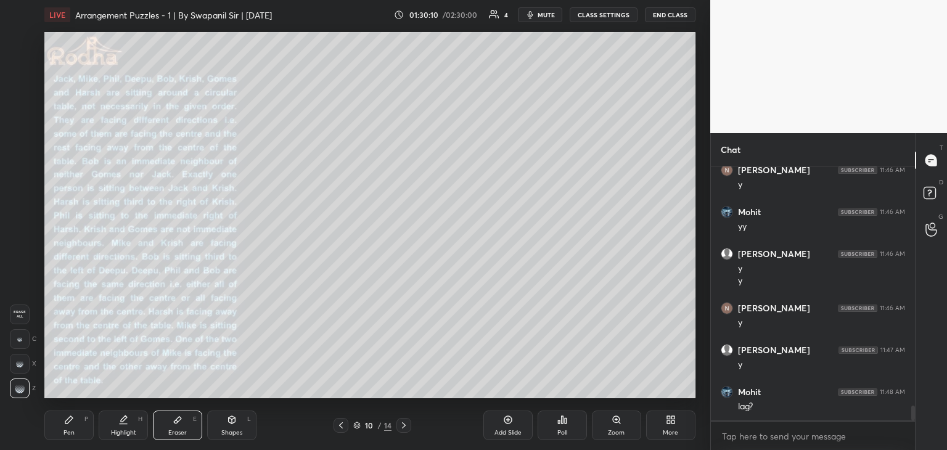
click at [73, 425] on div "Pen P" at bounding box center [68, 426] width 49 height 30
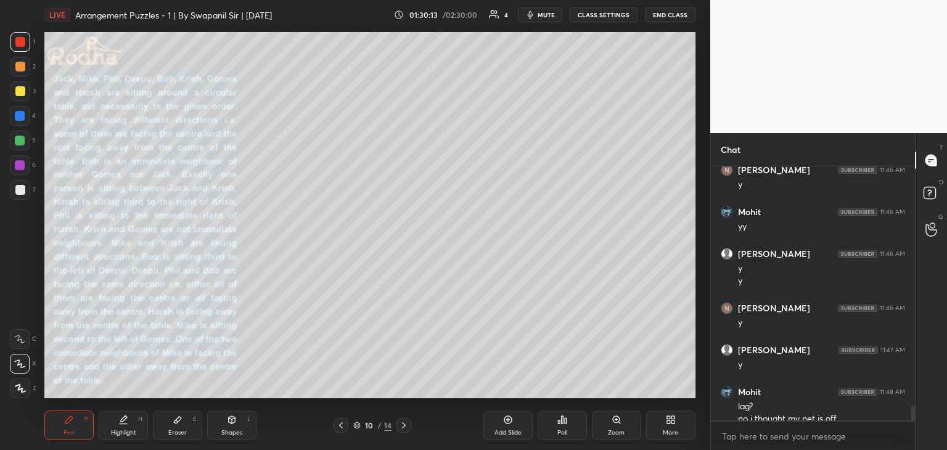
scroll to position [4058, 0]
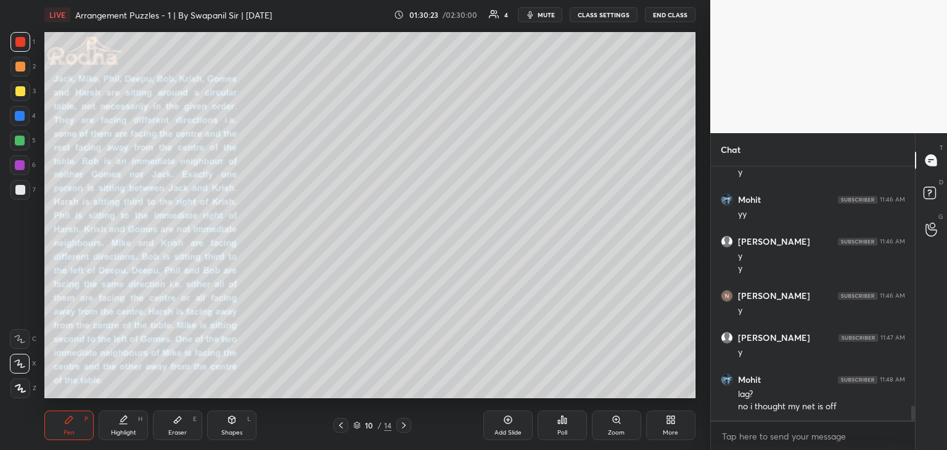
drag, startPoint x: 168, startPoint y: 440, endPoint x: 237, endPoint y: 401, distance: 78.9
click at [170, 440] on div "Eraser E" at bounding box center [177, 426] width 49 height 30
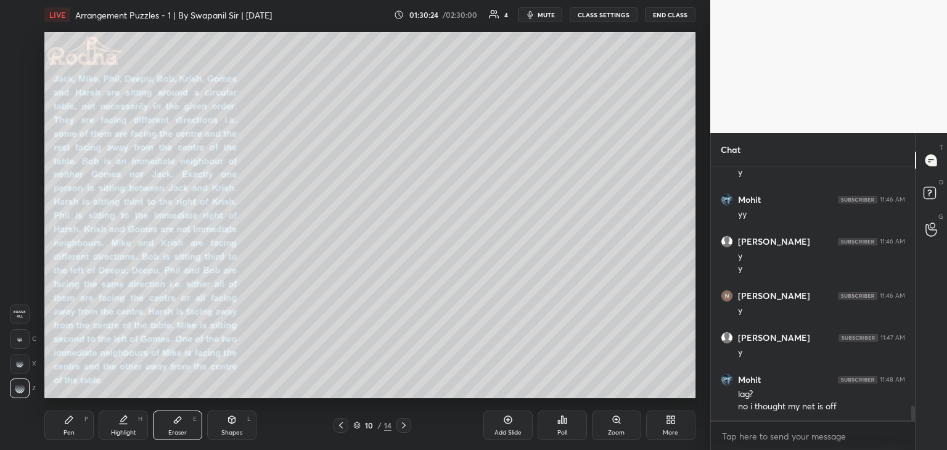
click at [67, 433] on div "Pen" at bounding box center [69, 433] width 11 height 6
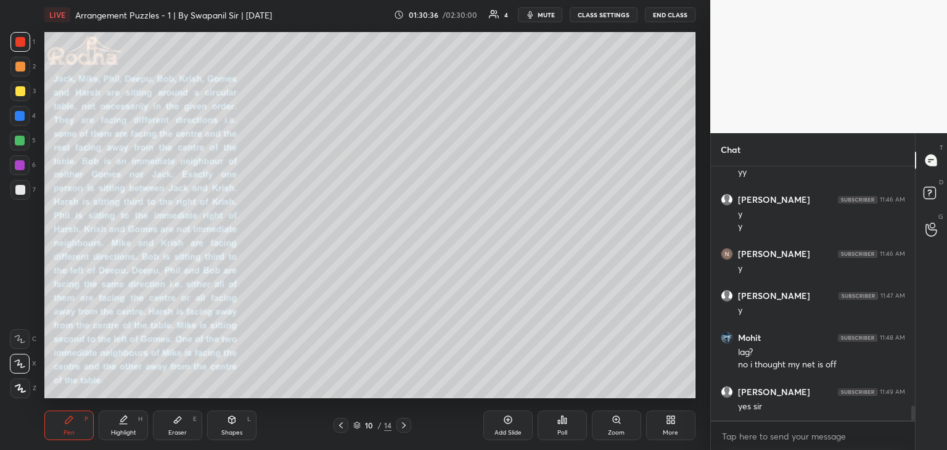
scroll to position [4142, 0]
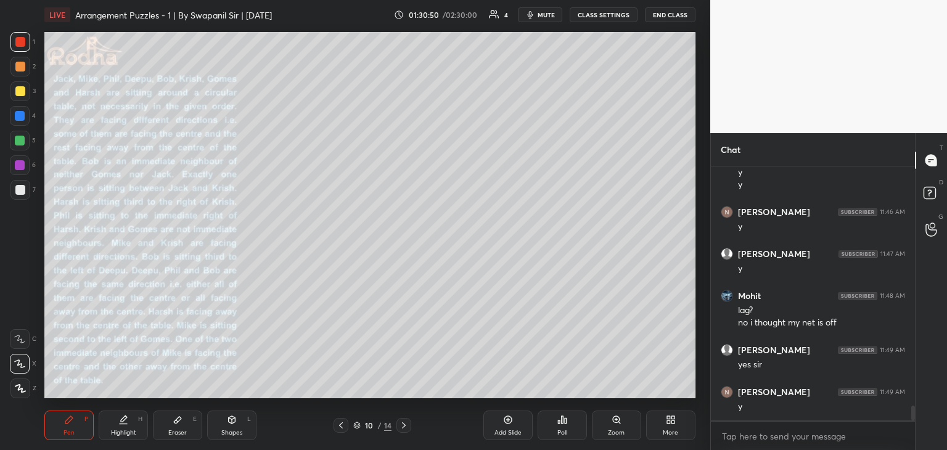
click at [20, 121] on div at bounding box center [20, 116] width 20 height 20
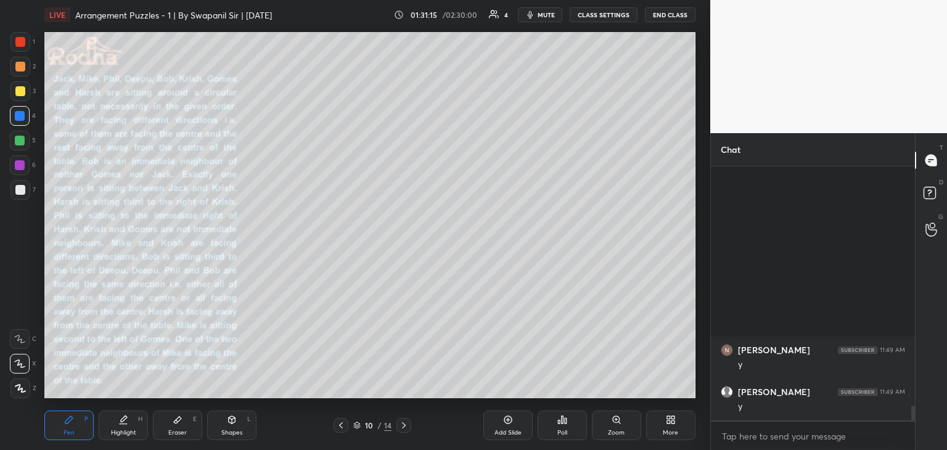
scroll to position [0, 0]
click at [20, 120] on div at bounding box center [20, 116] width 20 height 20
click at [172, 427] on div "Eraser E" at bounding box center [177, 426] width 49 height 30
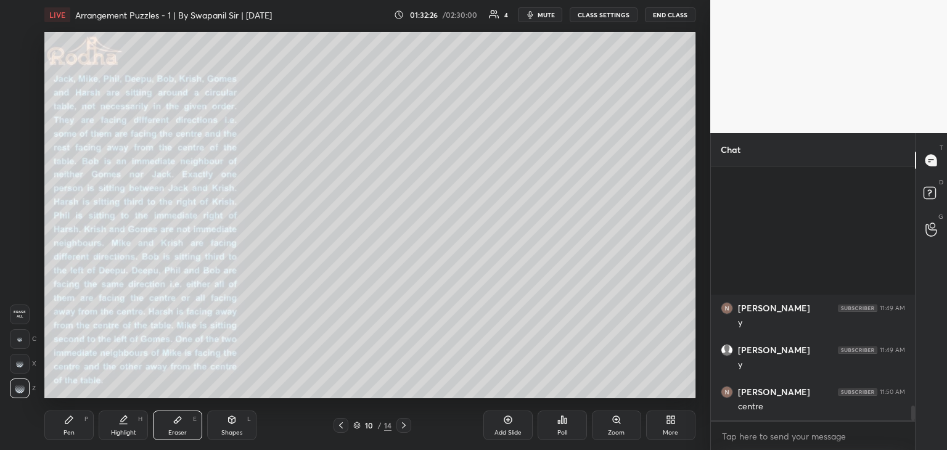
click at [20, 343] on div at bounding box center [20, 339] width 20 height 20
click at [72, 435] on div "Pen" at bounding box center [69, 433] width 11 height 6
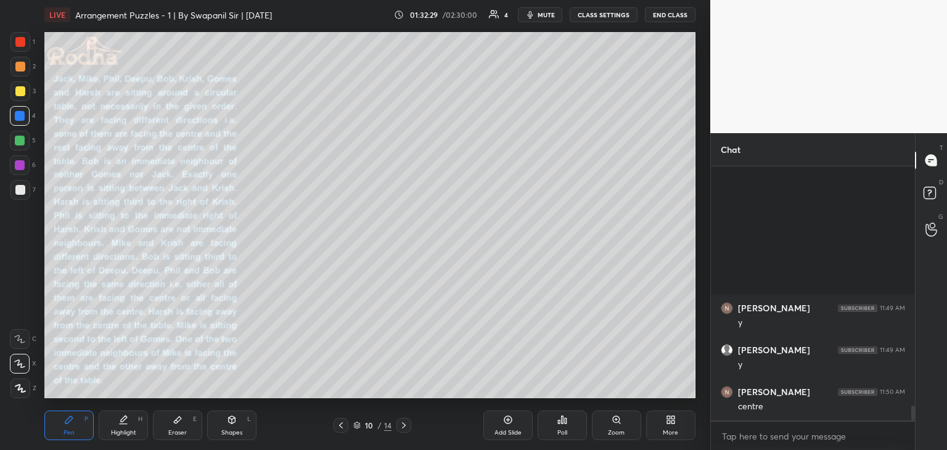
click at [21, 41] on div at bounding box center [20, 42] width 10 height 10
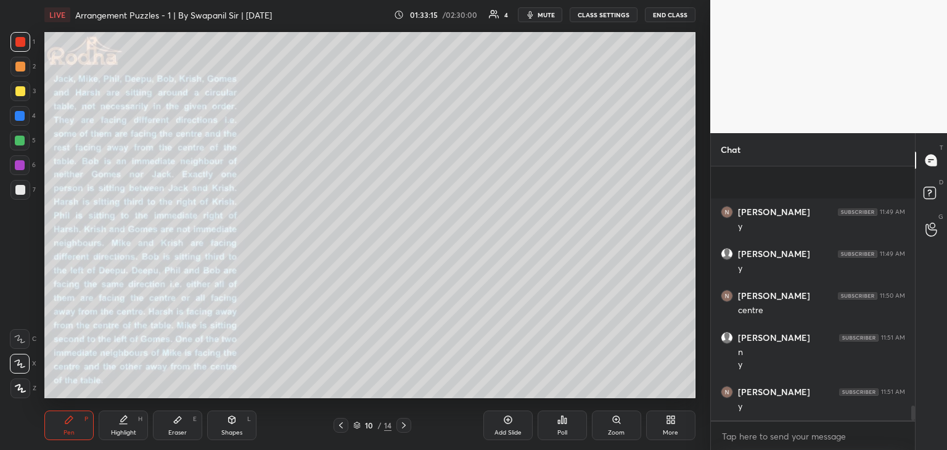
click at [22, 114] on div at bounding box center [20, 116] width 10 height 10
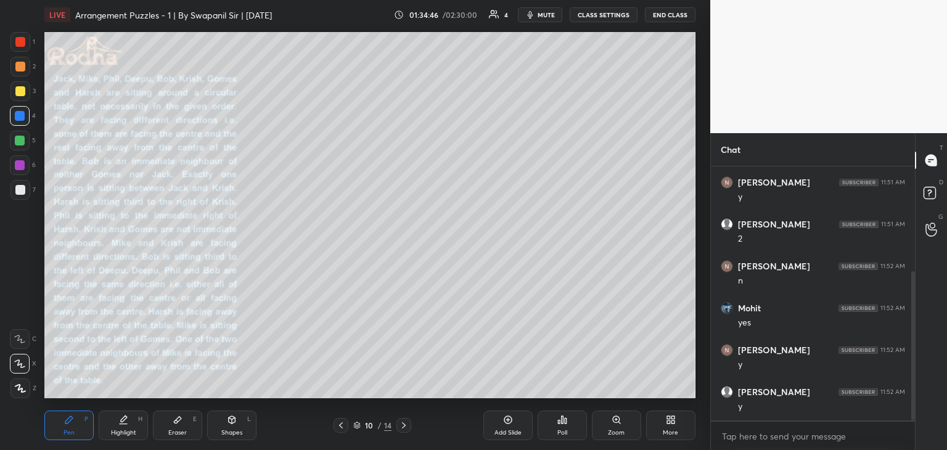
scroll to position [219, 0]
click at [18, 95] on div at bounding box center [20, 91] width 10 height 10
click at [240, 427] on div "Shapes L" at bounding box center [231, 426] width 49 height 30
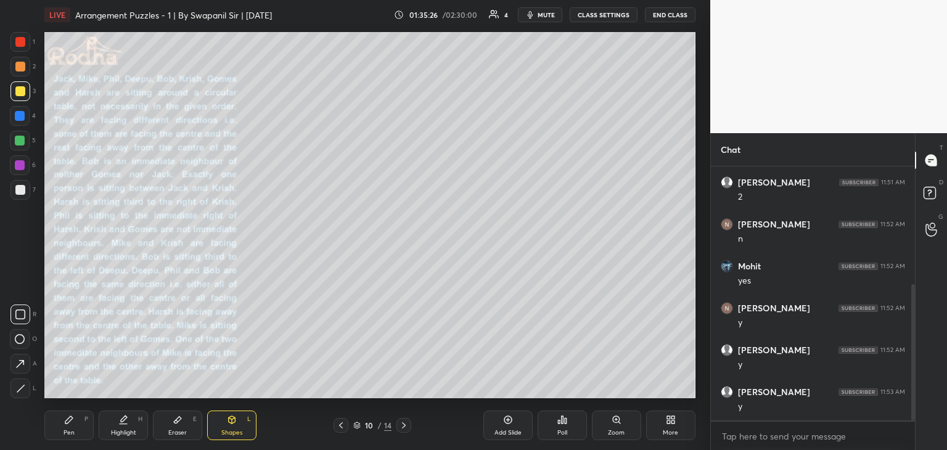
click at [22, 342] on icon at bounding box center [20, 339] width 10 height 10
drag, startPoint x: 21, startPoint y: 188, endPoint x: 31, endPoint y: 193, distance: 11.0
click at [21, 188] on div at bounding box center [20, 190] width 10 height 10
click at [22, 392] on icon at bounding box center [20, 388] width 9 height 9
click at [72, 427] on div "Pen P" at bounding box center [68, 426] width 49 height 30
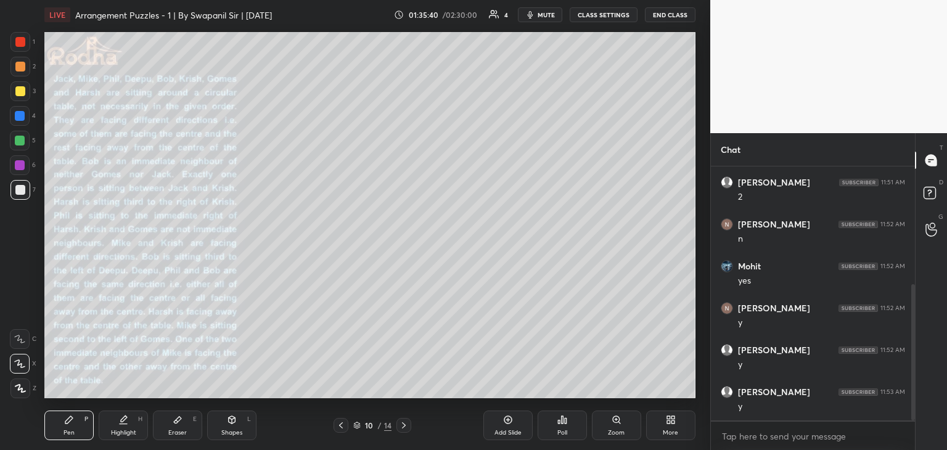
click at [16, 45] on div at bounding box center [20, 42] width 10 height 10
drag, startPoint x: 19, startPoint y: 92, endPoint x: 44, endPoint y: 107, distance: 28.8
click at [19, 92] on div at bounding box center [20, 91] width 10 height 10
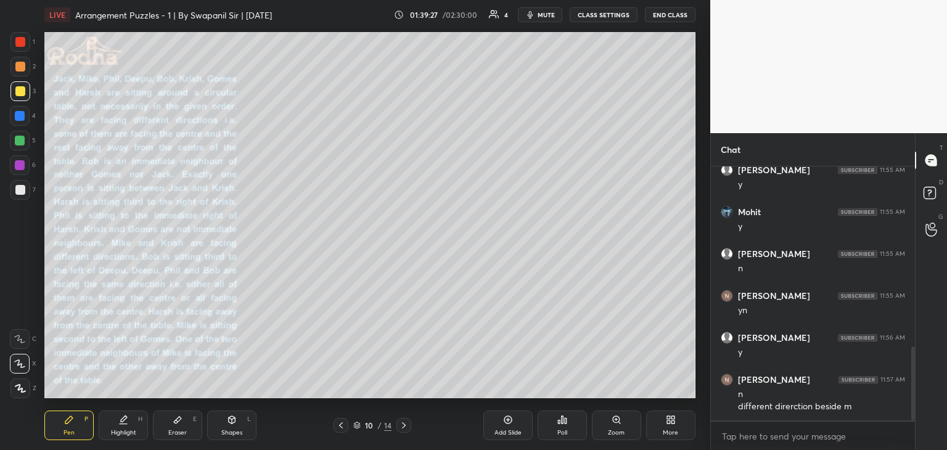
click at [18, 115] on div at bounding box center [20, 116] width 10 height 10
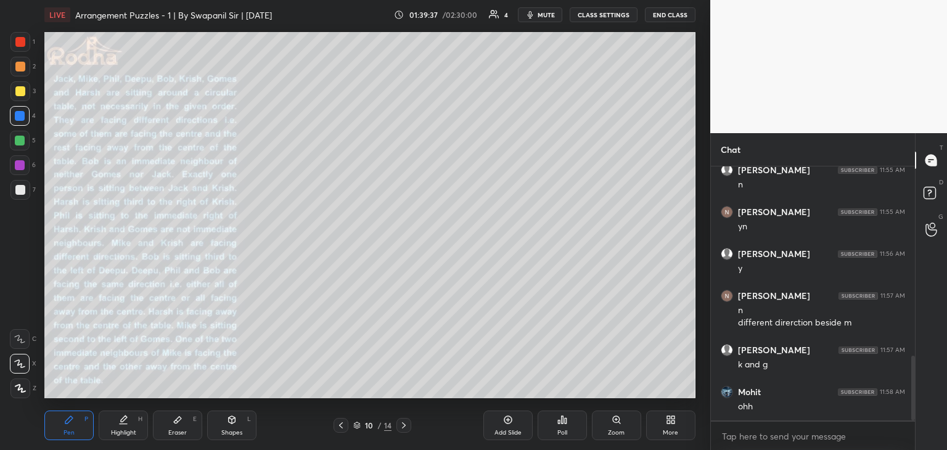
scroll to position [747, 0]
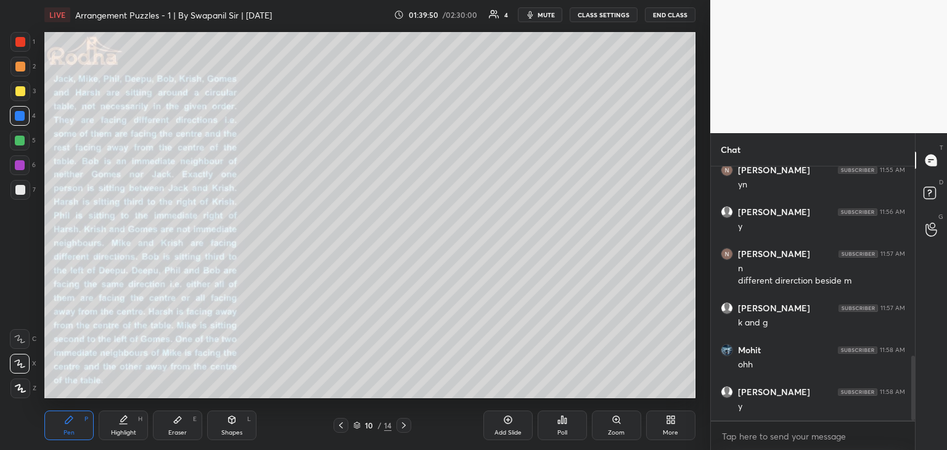
click at [17, 89] on div at bounding box center [20, 91] width 10 height 10
click at [20, 115] on div at bounding box center [20, 116] width 10 height 10
click at [179, 422] on icon at bounding box center [178, 420] width 10 height 10
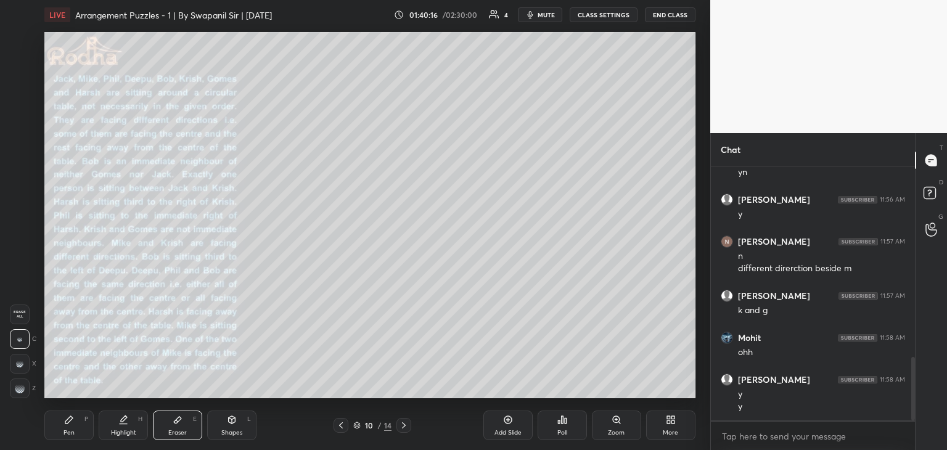
click at [67, 428] on div "Pen P" at bounding box center [68, 426] width 49 height 30
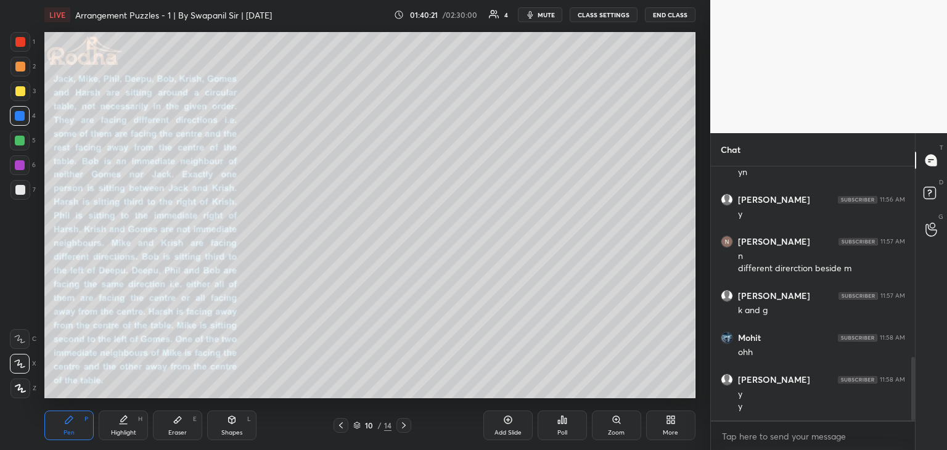
click at [14, 94] on div at bounding box center [20, 91] width 20 height 20
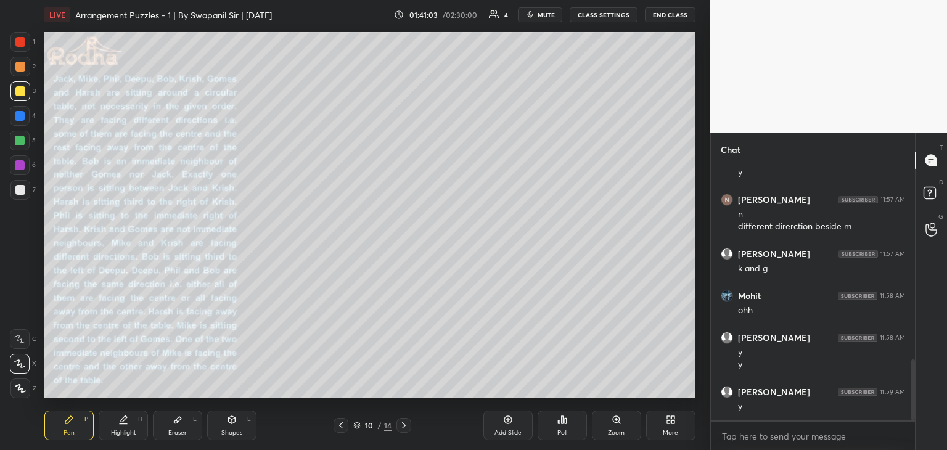
click at [173, 433] on div "Eraser" at bounding box center [177, 433] width 18 height 6
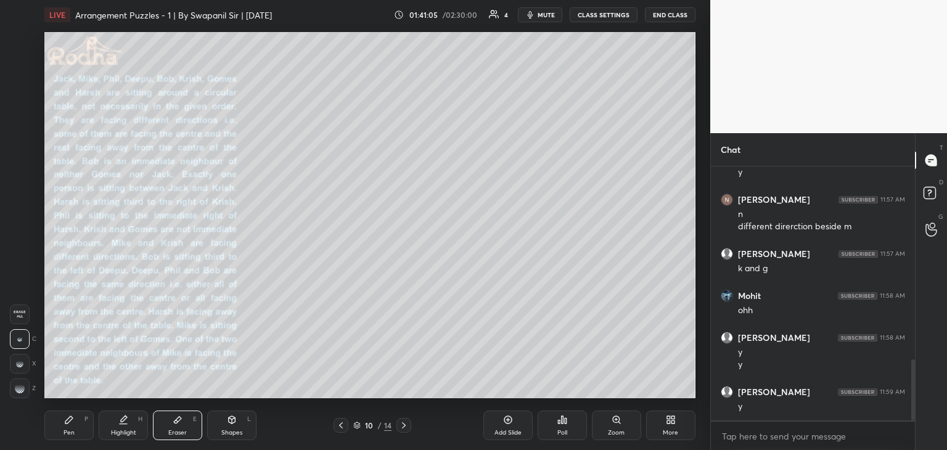
drag, startPoint x: 86, startPoint y: 425, endPoint x: 91, endPoint y: 420, distance: 6.6
click at [89, 422] on div "Pen P" at bounding box center [68, 426] width 49 height 30
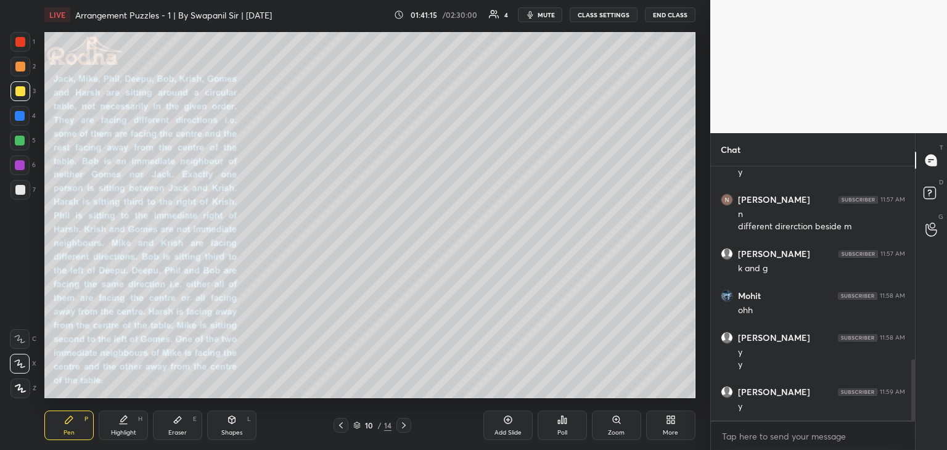
scroll to position [814, 0]
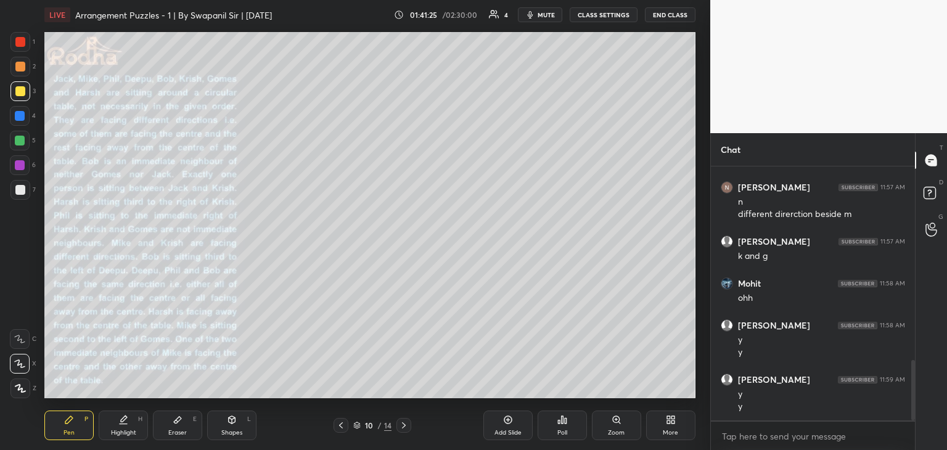
click at [23, 114] on div at bounding box center [20, 116] width 10 height 10
click at [20, 91] on div at bounding box center [20, 91] width 10 height 10
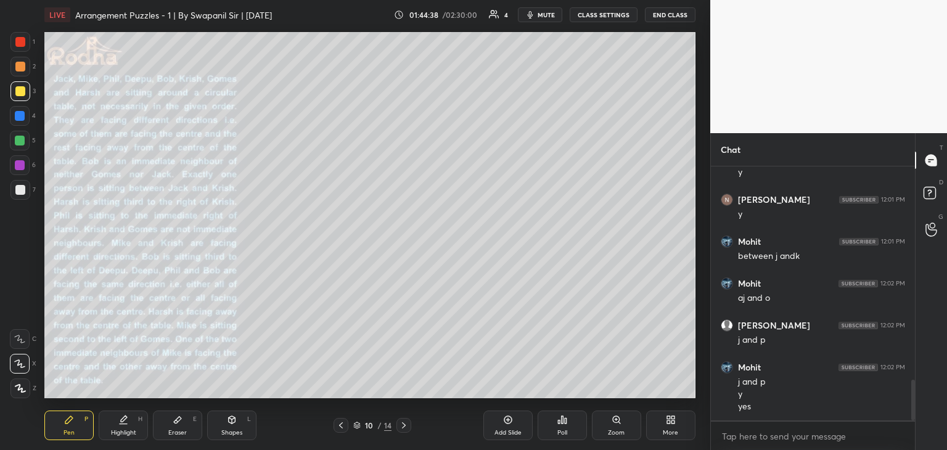
scroll to position [1324, 0]
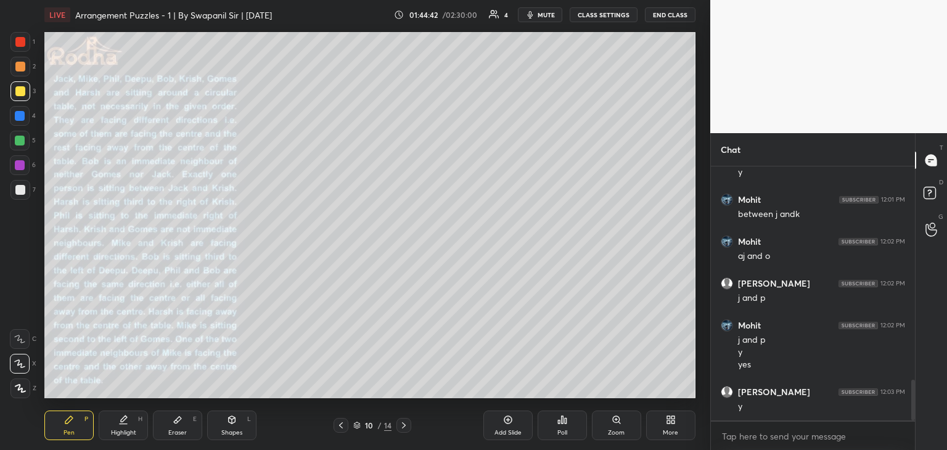
click at [406, 426] on icon at bounding box center [404, 425] width 10 height 10
click at [348, 429] on div "11 / 14" at bounding box center [373, 425] width 78 height 15
click at [344, 427] on icon at bounding box center [341, 425] width 10 height 10
click at [343, 427] on icon at bounding box center [341, 425] width 10 height 10
click at [403, 423] on icon at bounding box center [404, 425] width 4 height 6
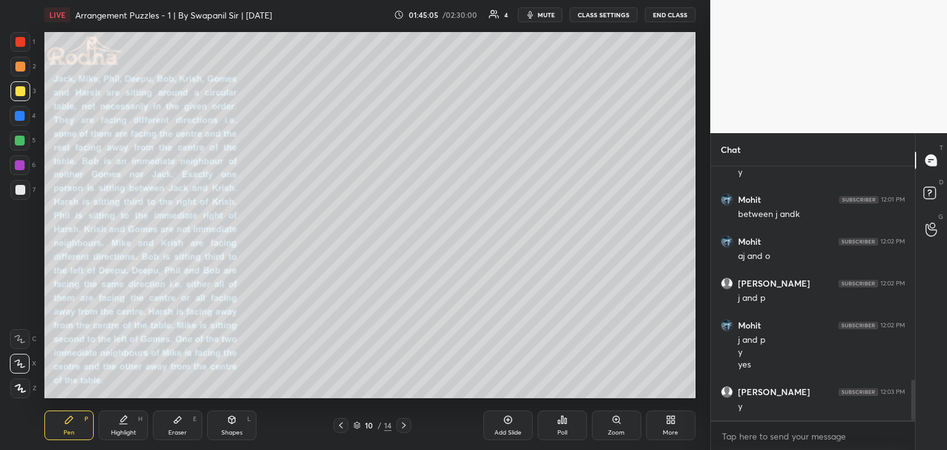
drag, startPoint x: 18, startPoint y: 166, endPoint x: 33, endPoint y: 170, distance: 14.7
click at [20, 166] on div at bounding box center [20, 165] width 10 height 10
click at [247, 422] on div "Shapes L" at bounding box center [231, 426] width 49 height 30
drag, startPoint x: 18, startPoint y: 385, endPoint x: 39, endPoint y: 376, distance: 22.1
click at [20, 385] on icon at bounding box center [20, 388] width 9 height 9
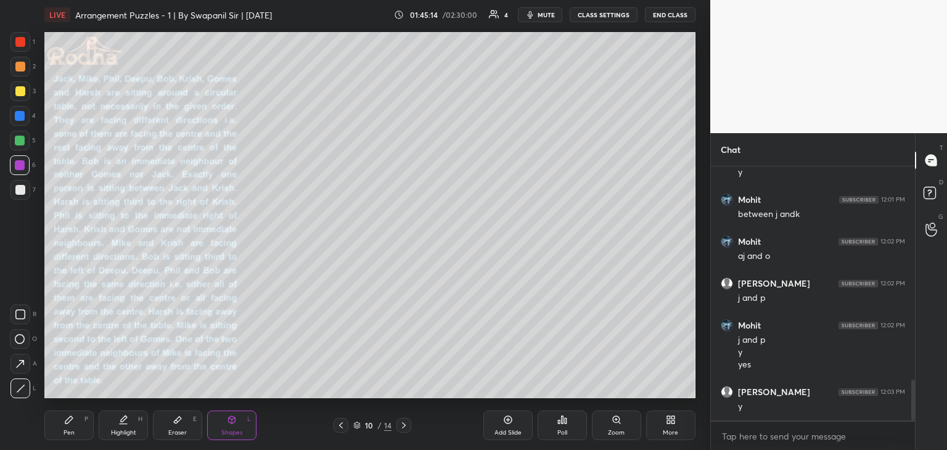
click at [697, 208] on div "Setting up your live class Poll for secs No correct answer Start poll" at bounding box center [369, 215] width 661 height 371
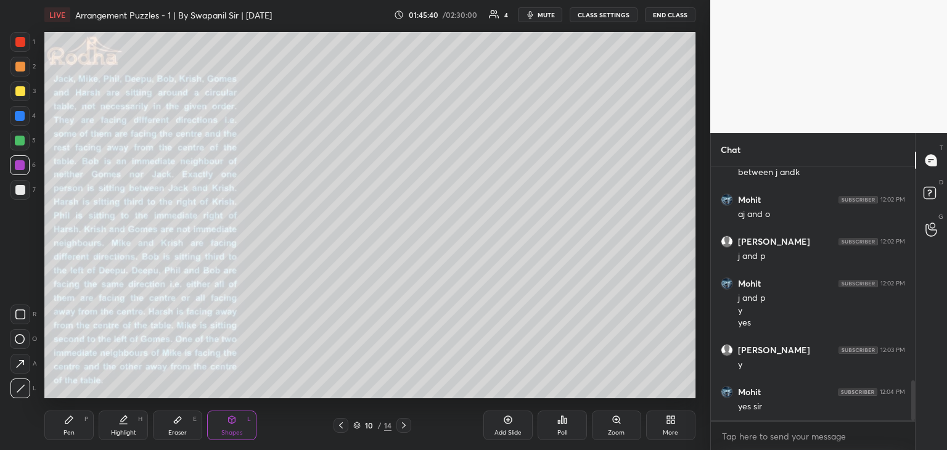
click at [303, 405] on div "LIVE Arrangement Puzzles - 1 | By Swapanil Sir | [DATE] 01:45:40 / 02:30:00 4 m…" at bounding box center [369, 225] width 661 height 450
click at [301, 404] on div "LIVE Arrangement Puzzles - 1 | By Swapanil Sir | [DATE] 01:45:43 / 02:30:00 4 m…" at bounding box center [369, 225] width 661 height 450
click at [20, 144] on div at bounding box center [20, 141] width 10 height 10
drag, startPoint x: 81, startPoint y: 428, endPoint x: 90, endPoint y: 417, distance: 13.6
click at [81, 427] on div "Pen P" at bounding box center [68, 426] width 49 height 30
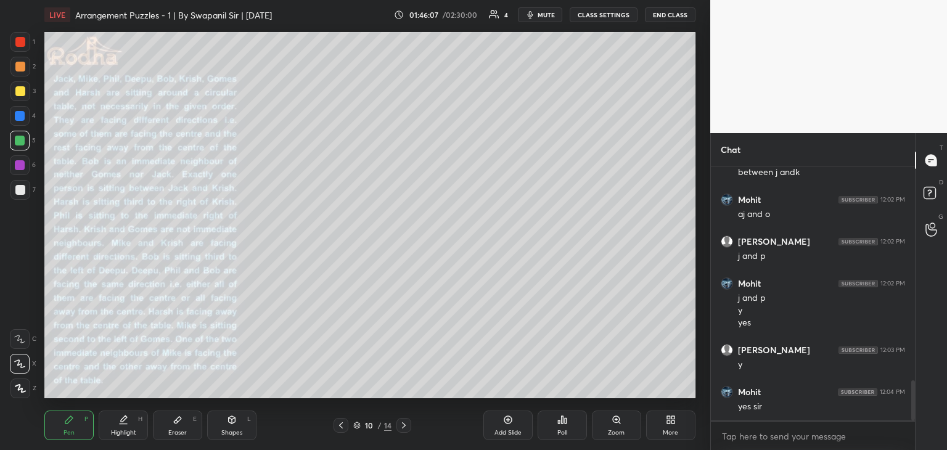
click at [404, 428] on icon at bounding box center [404, 425] width 10 height 10
click at [406, 427] on icon at bounding box center [404, 425] width 10 height 10
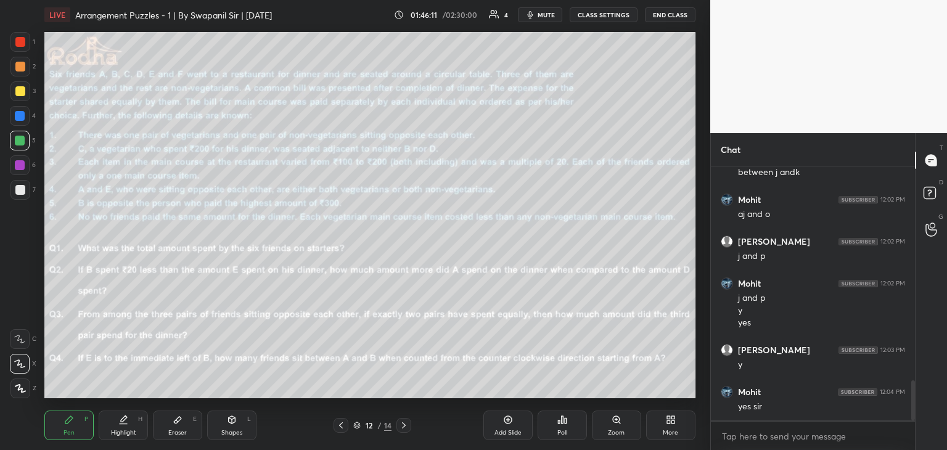
click at [404, 429] on icon at bounding box center [404, 425] width 10 height 10
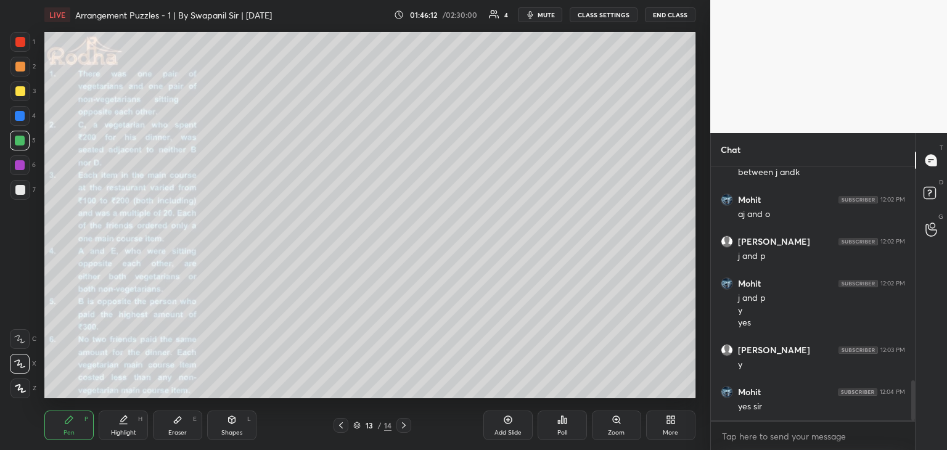
click at [404, 428] on icon at bounding box center [404, 425] width 10 height 10
click at [340, 427] on icon at bounding box center [341, 425] width 10 height 10
click at [343, 427] on icon at bounding box center [341, 425] width 10 height 10
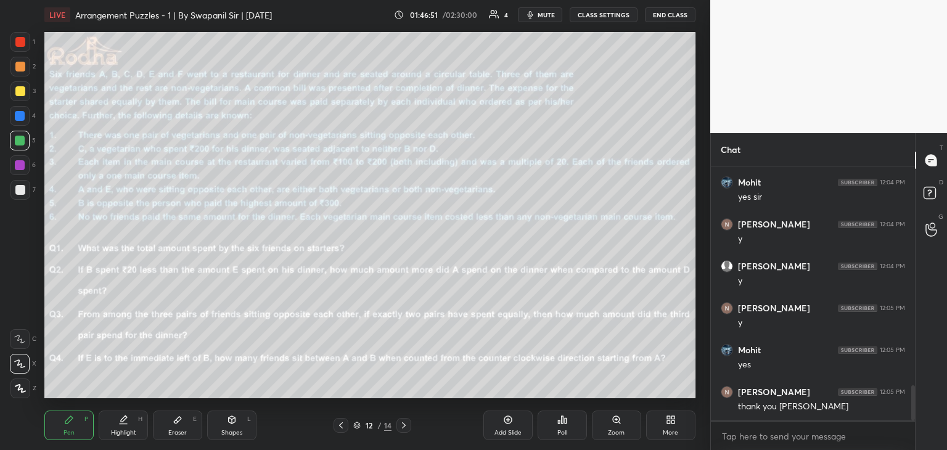
scroll to position [1618, 0]
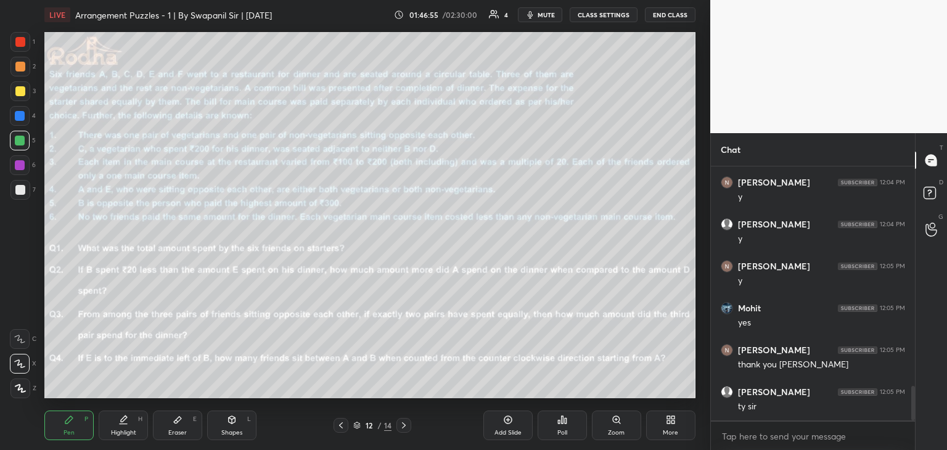
click at [669, 14] on button "END CLASS" at bounding box center [670, 14] width 51 height 15
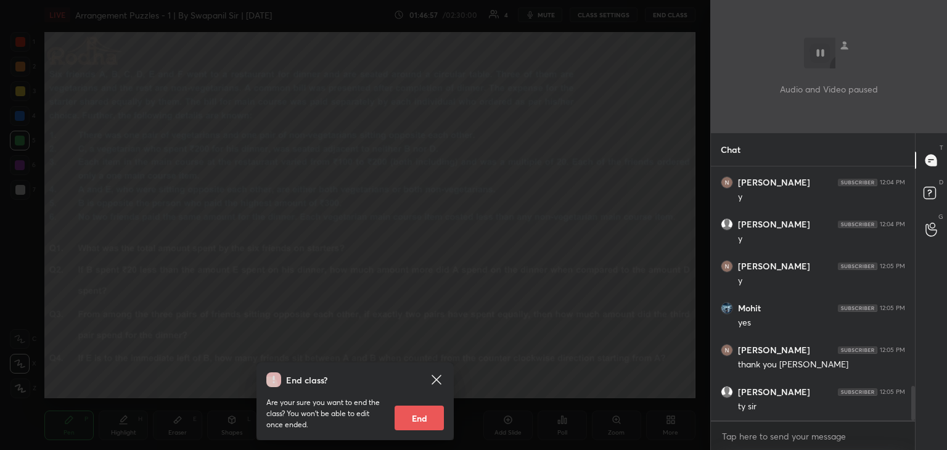
click at [415, 421] on button "End" at bounding box center [419, 418] width 49 height 25
type textarea "x"
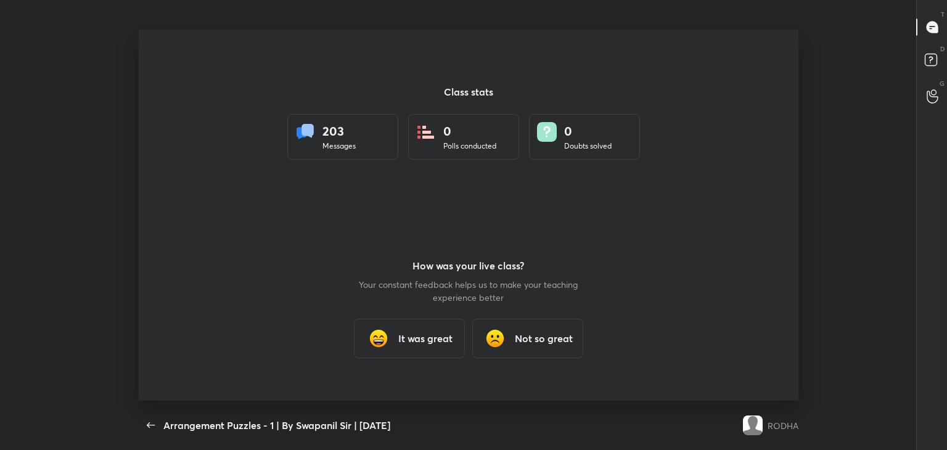
scroll to position [0, 0]
